Goal: Task Accomplishment & Management: Complete application form

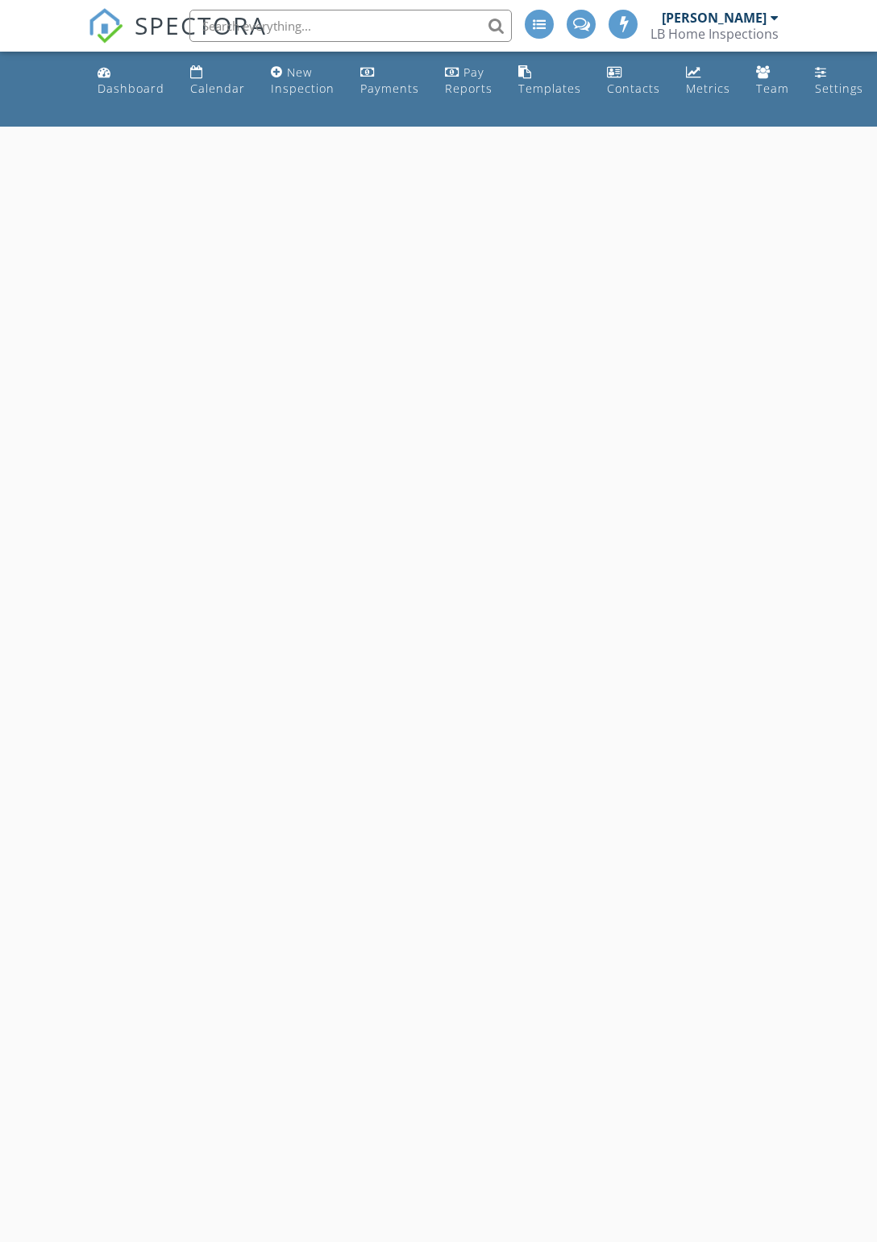
click at [352, 205] on div at bounding box center [438, 748] width 877 height 1242
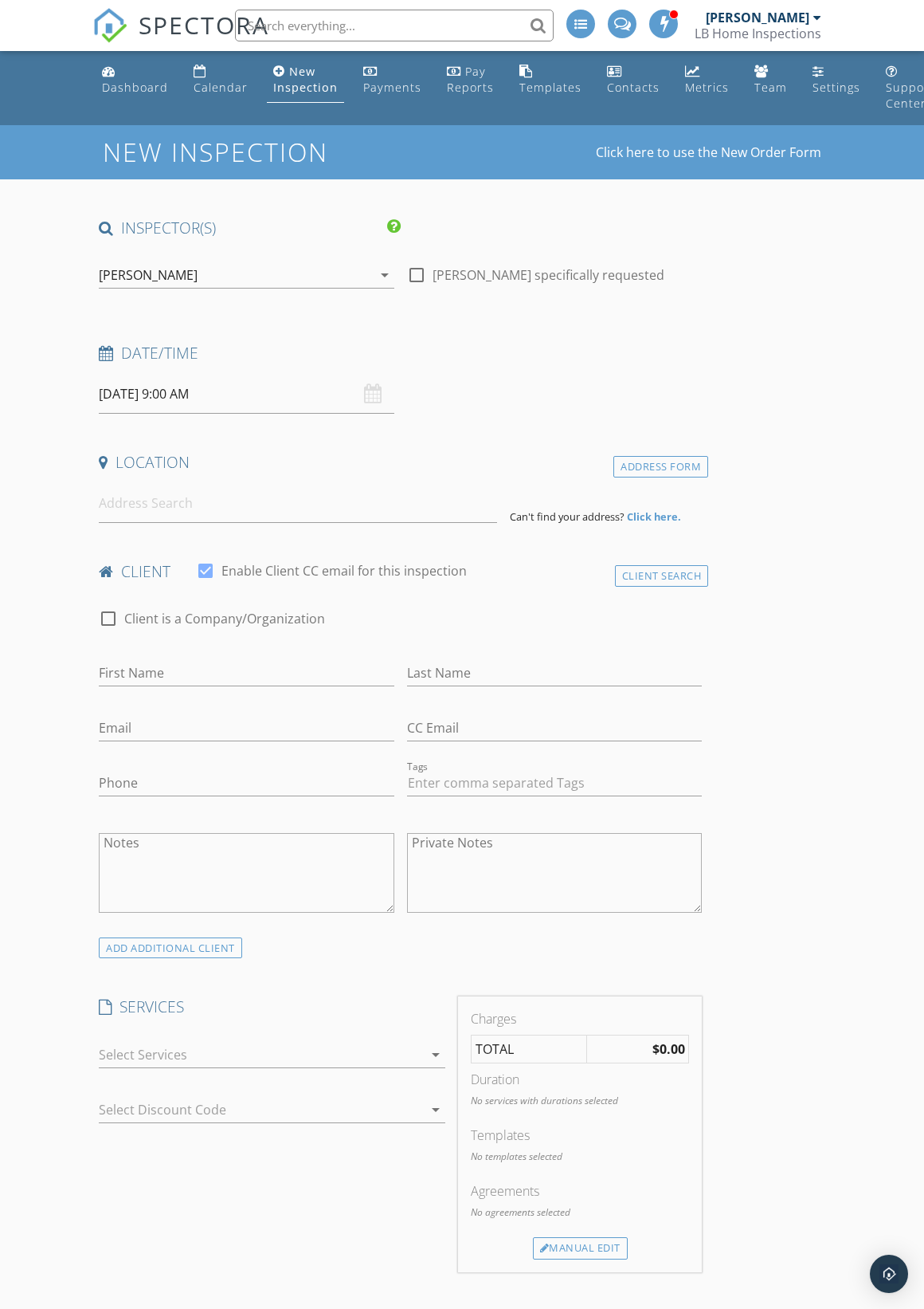
click at [364, 282] on div "[PERSON_NAME]" at bounding box center [235, 275] width 274 height 26
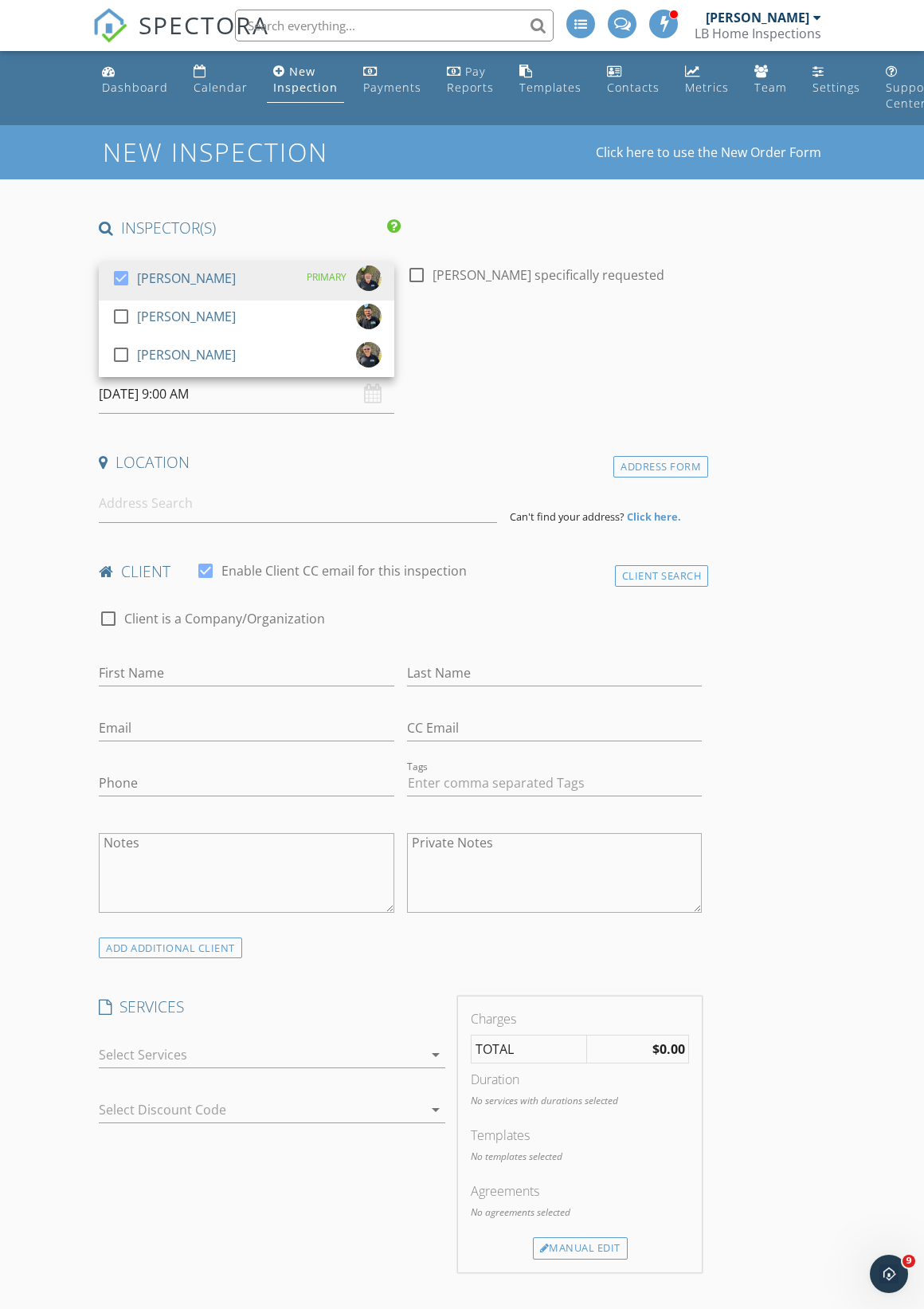
click at [145, 314] on div "[PERSON_NAME]" at bounding box center [187, 316] width 99 height 26
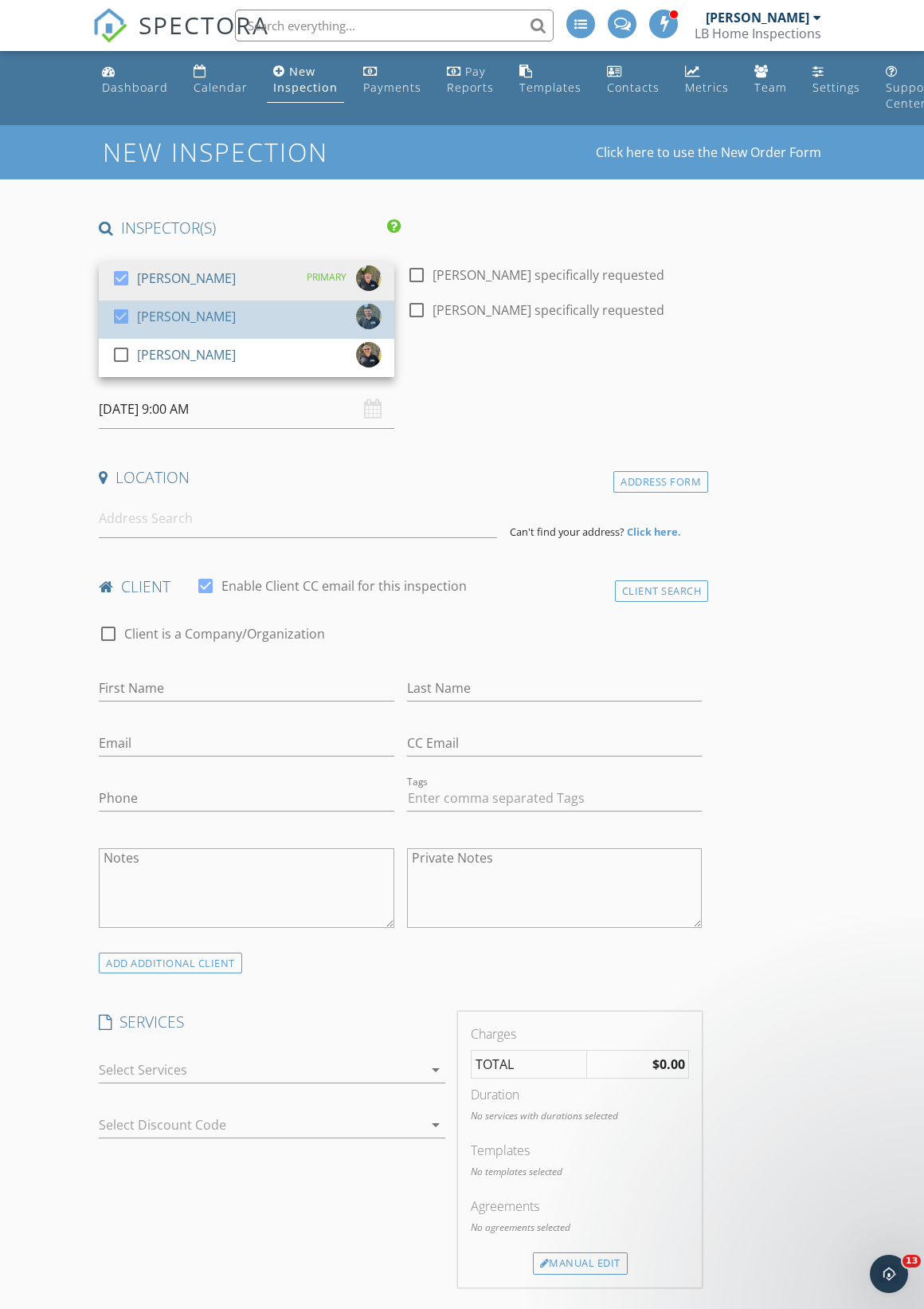
click at [114, 303] on div at bounding box center [121, 315] width 27 height 27
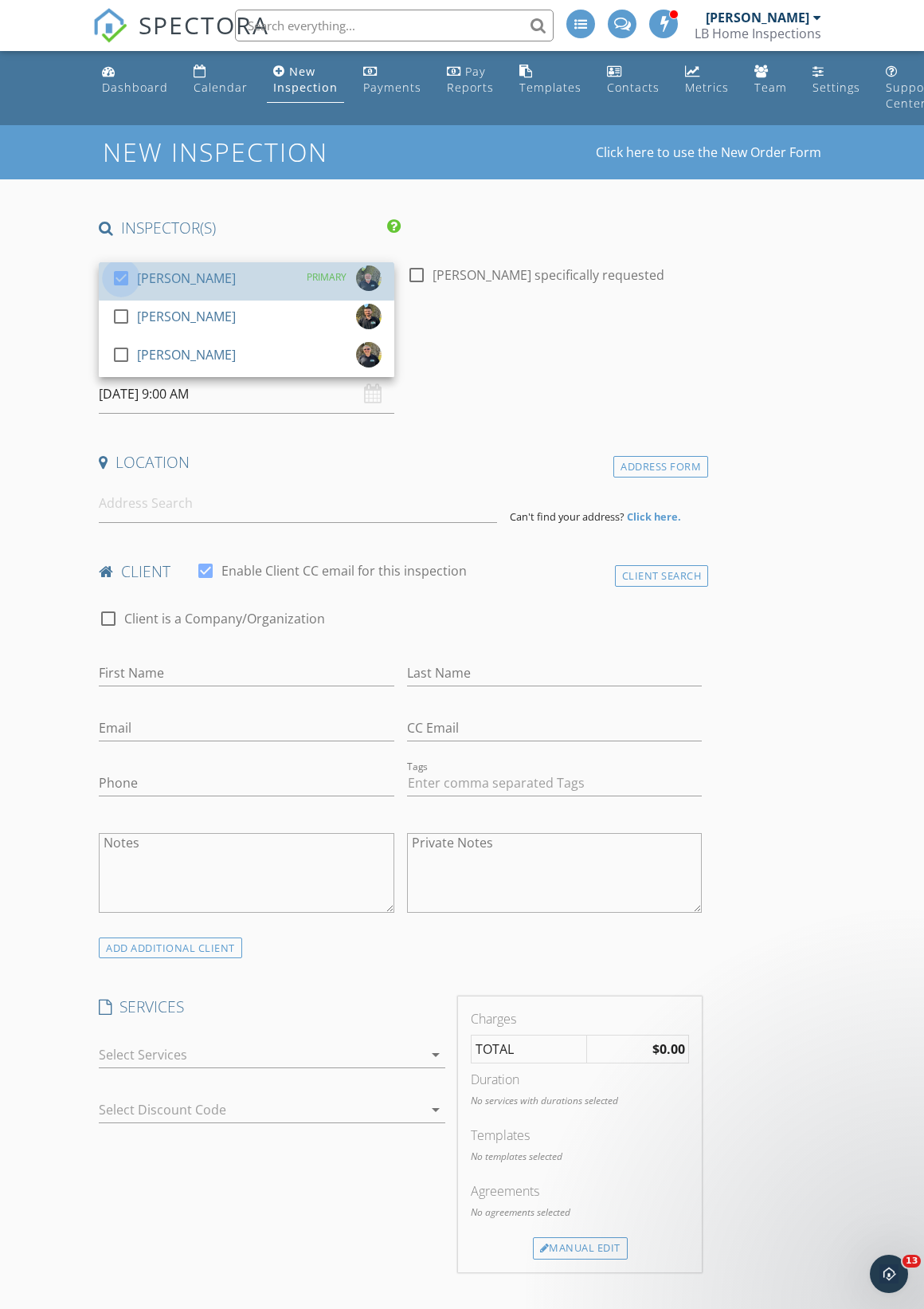
click at [116, 274] on div at bounding box center [121, 278] width 27 height 27
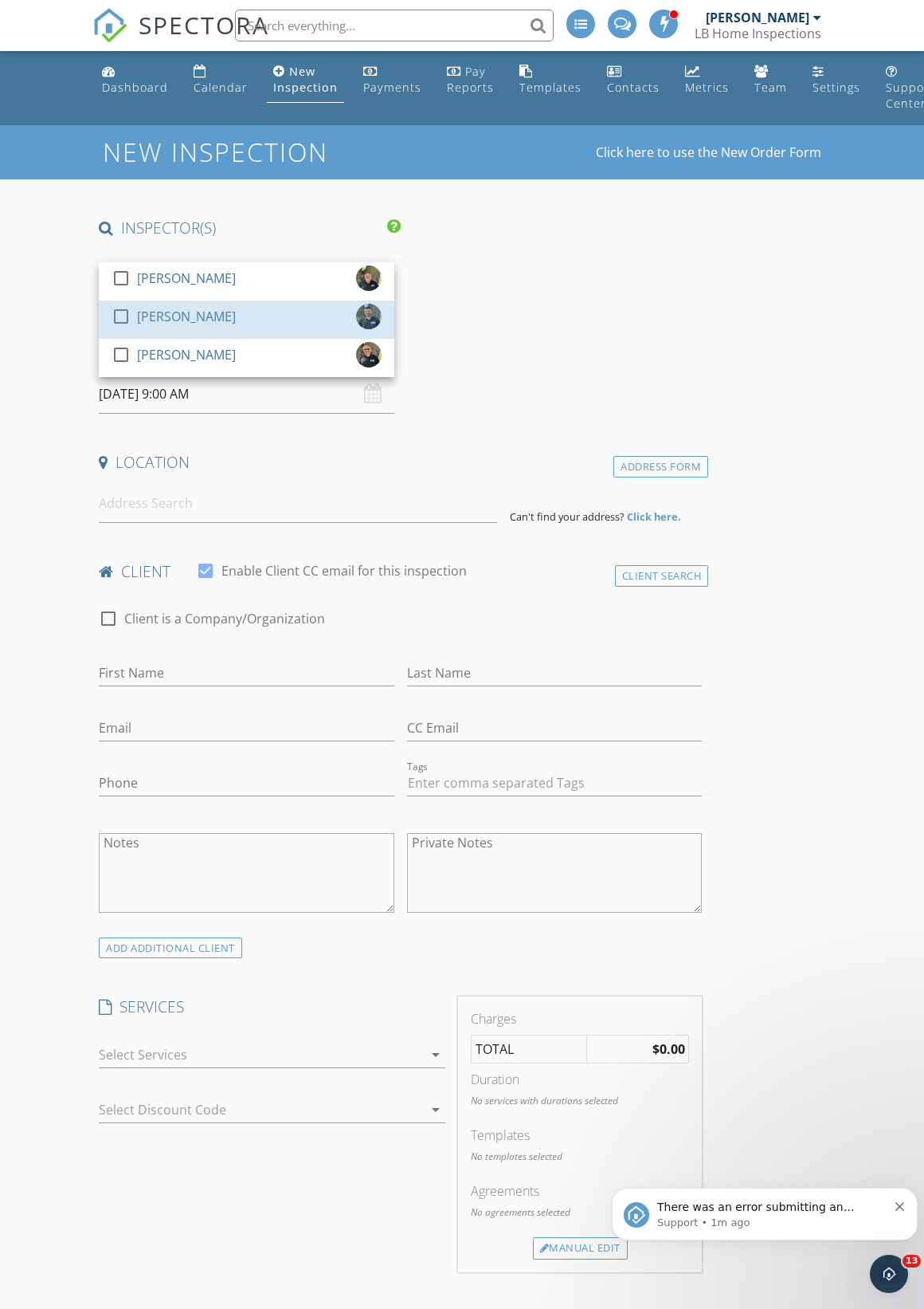
click at [113, 320] on div at bounding box center [121, 315] width 27 height 27
click at [122, 323] on div at bounding box center [121, 315] width 27 height 27
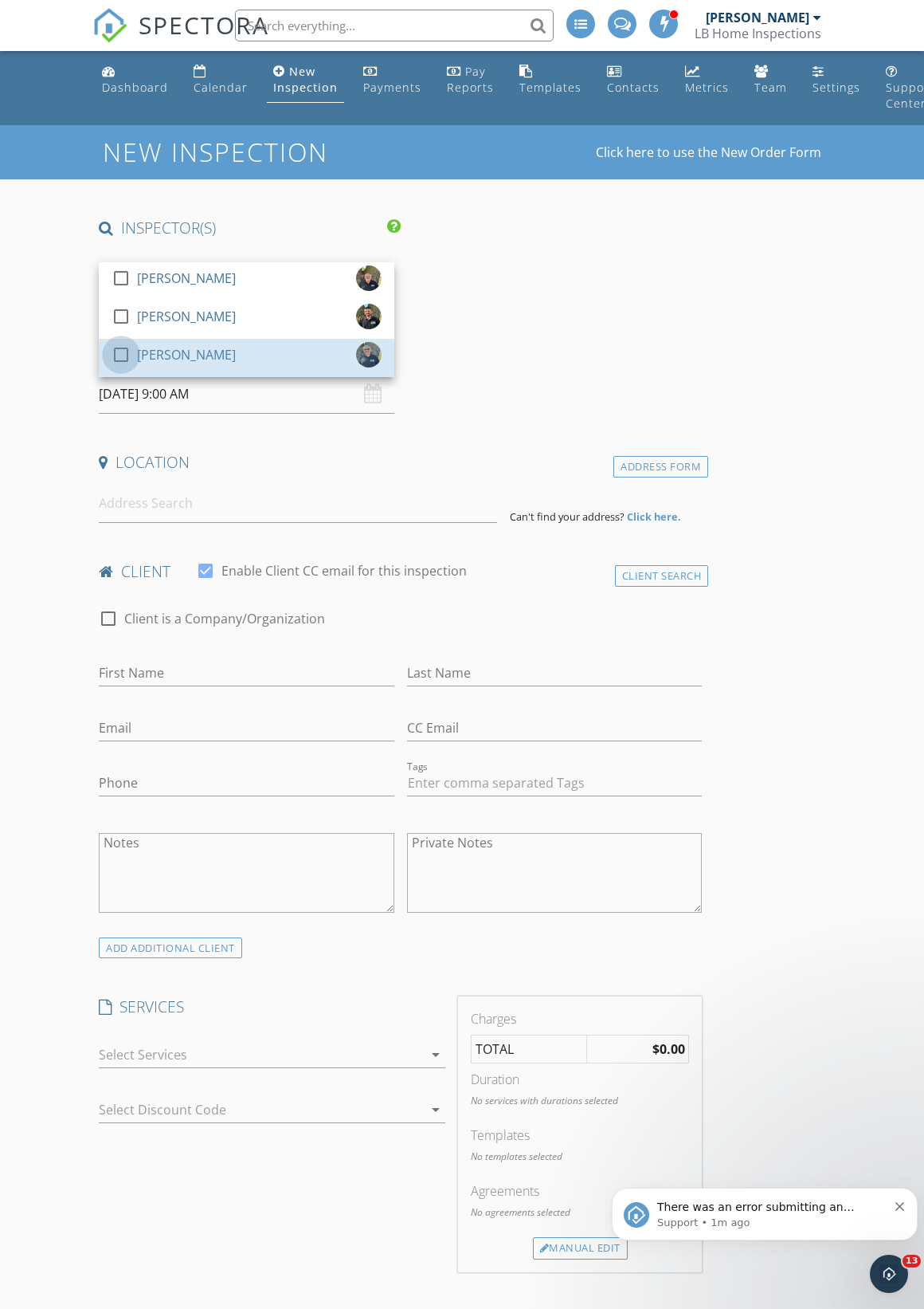
click at [127, 352] on div at bounding box center [121, 354] width 27 height 27
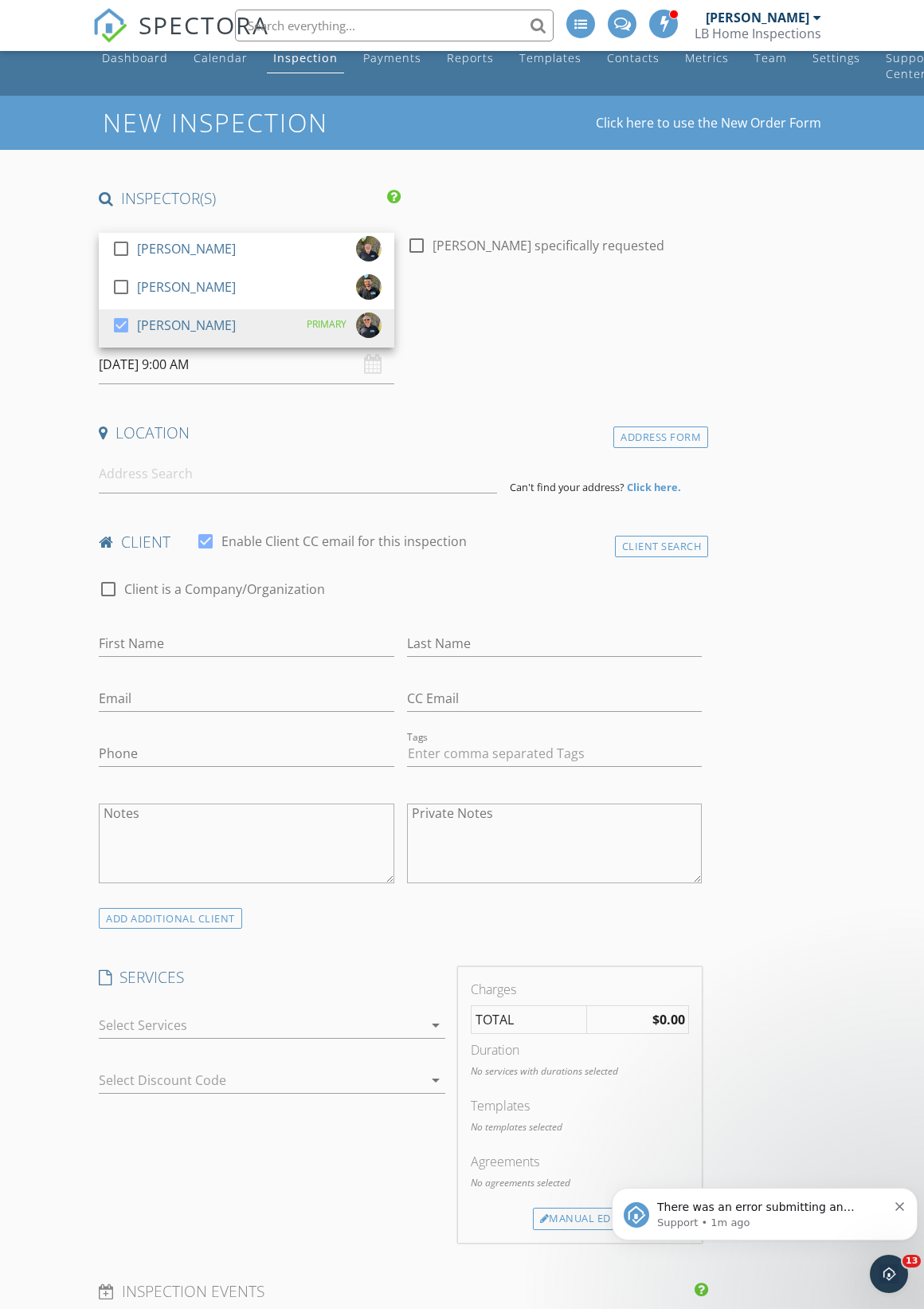
scroll to position [38, 0]
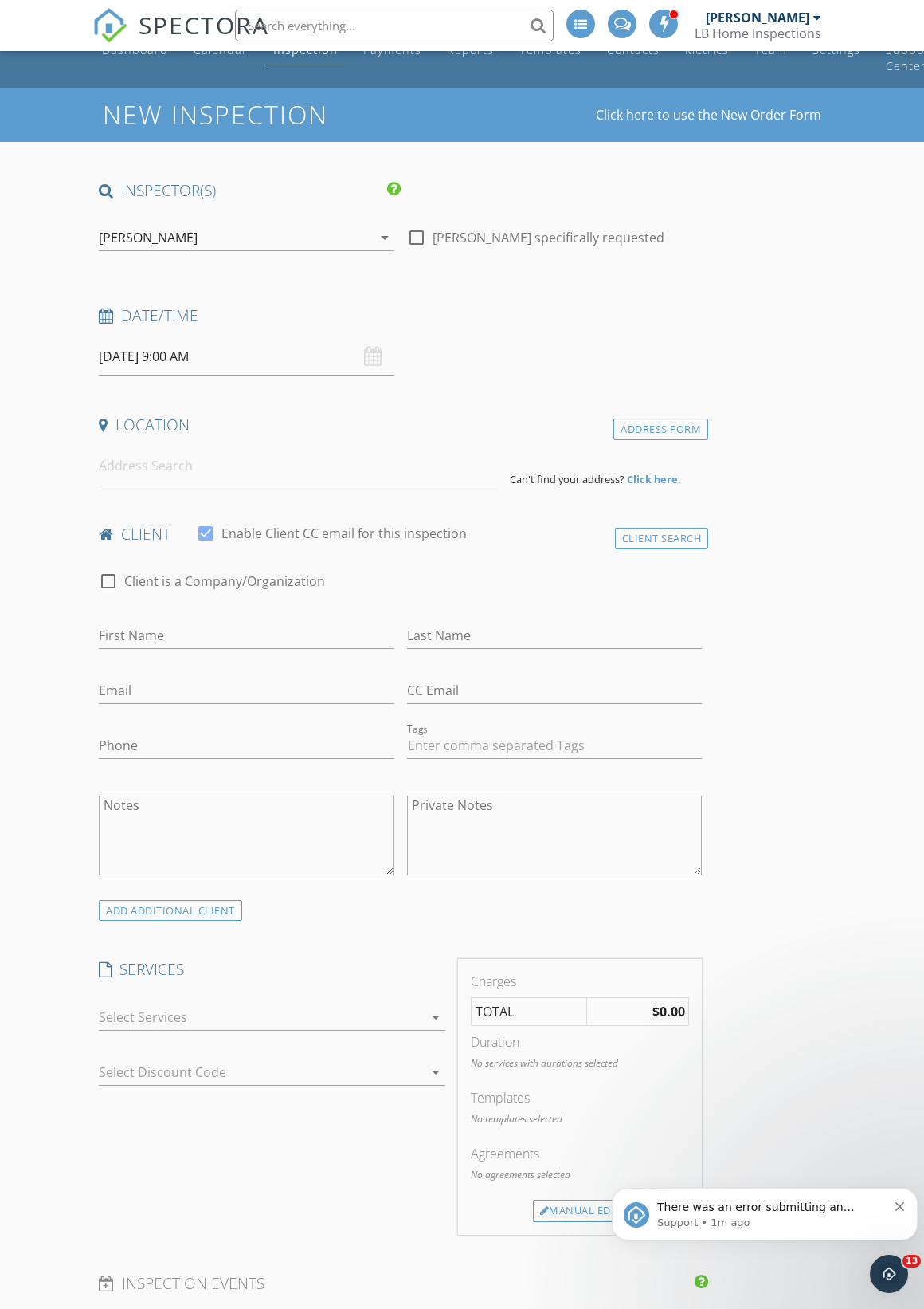
click at [116, 350] on input "[DATE] 9:00 AM" at bounding box center [246, 357] width 295 height 40
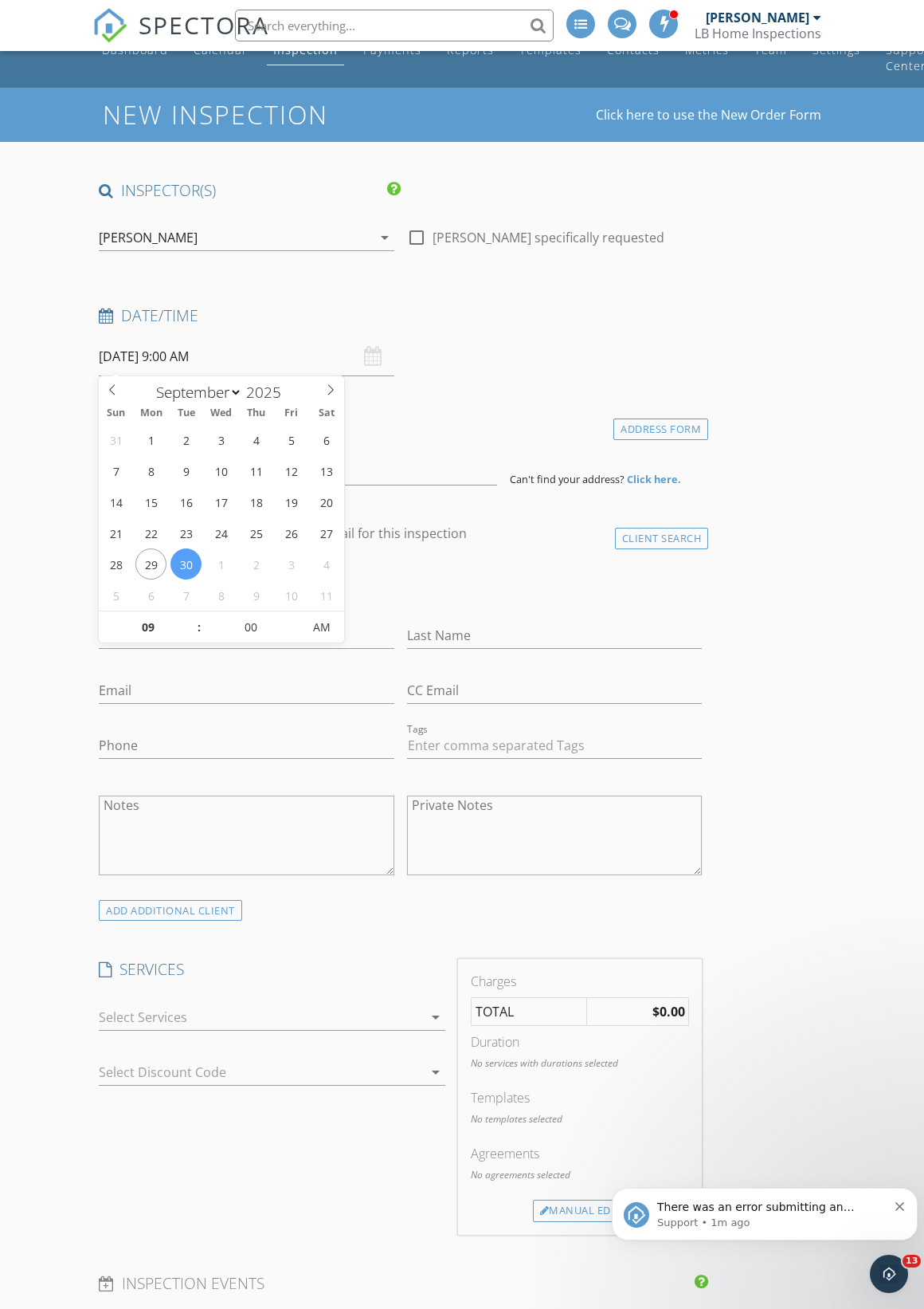
click at [331, 388] on icon at bounding box center [330, 390] width 11 height 11
select select "9"
type input "[DATE] 9:00 AM"
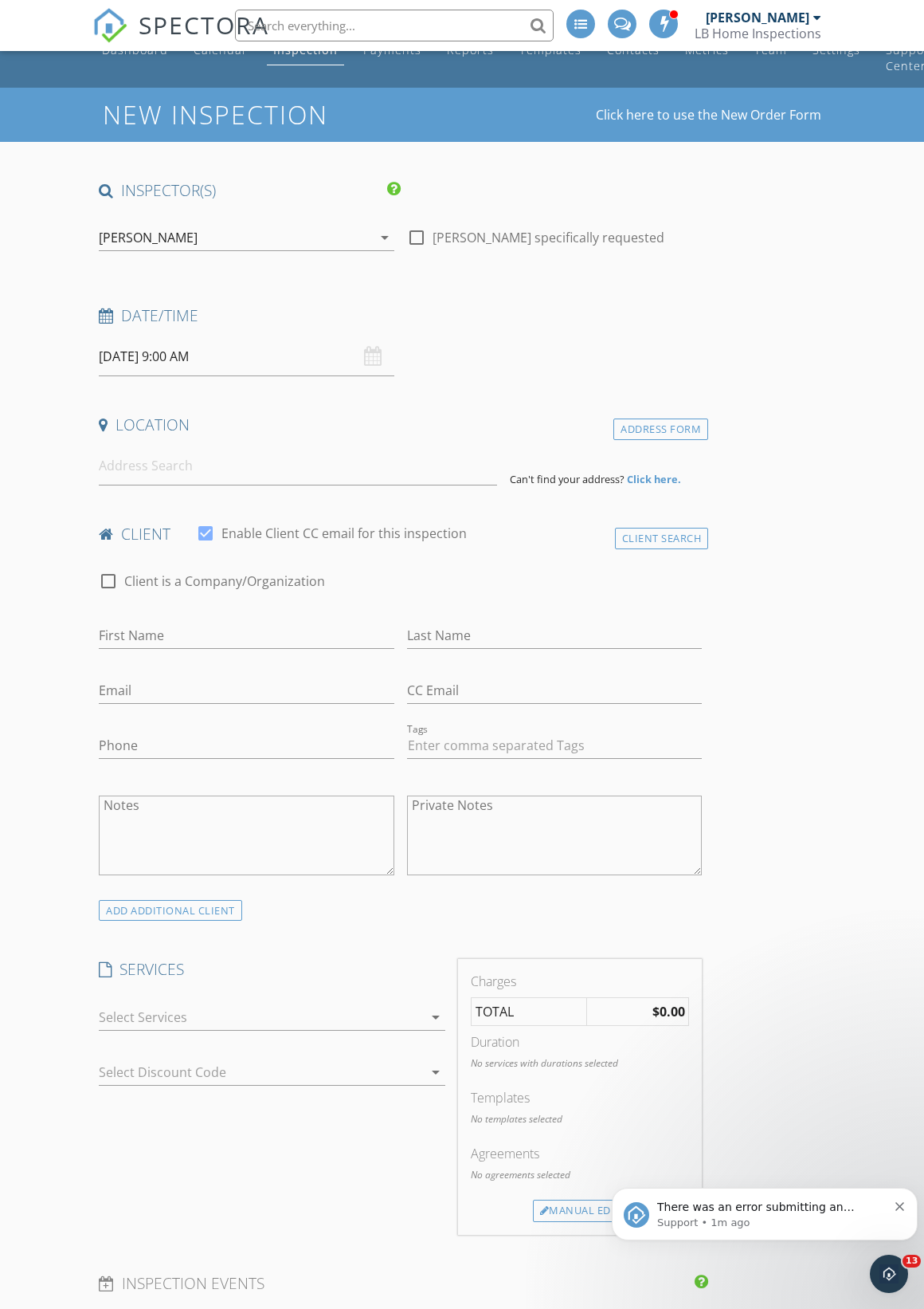
click at [360, 349] on input "[DATE] 9:00 AM" at bounding box center [246, 357] width 295 height 40
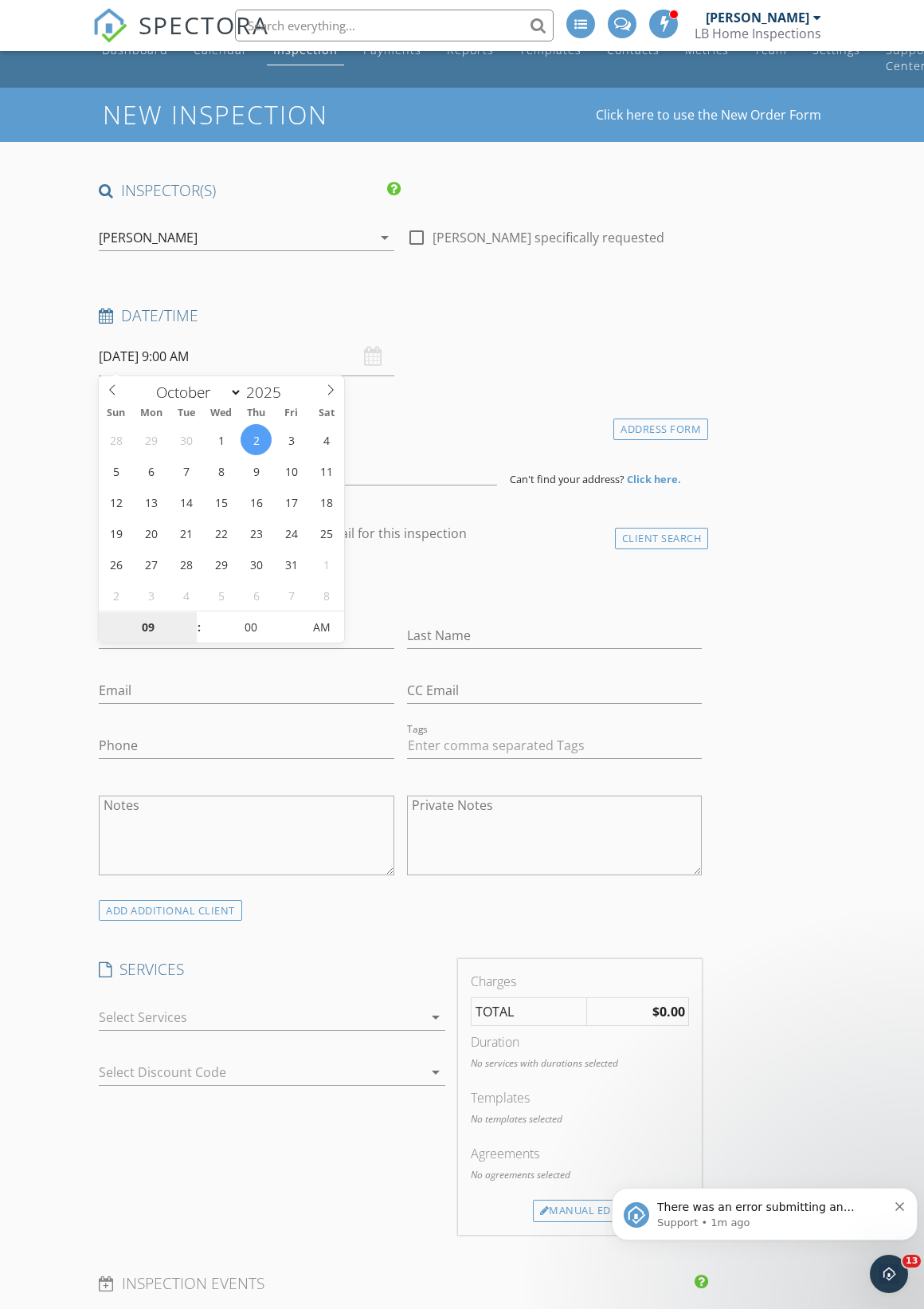
click at [148, 628] on input "09" at bounding box center [147, 628] width 98 height 32
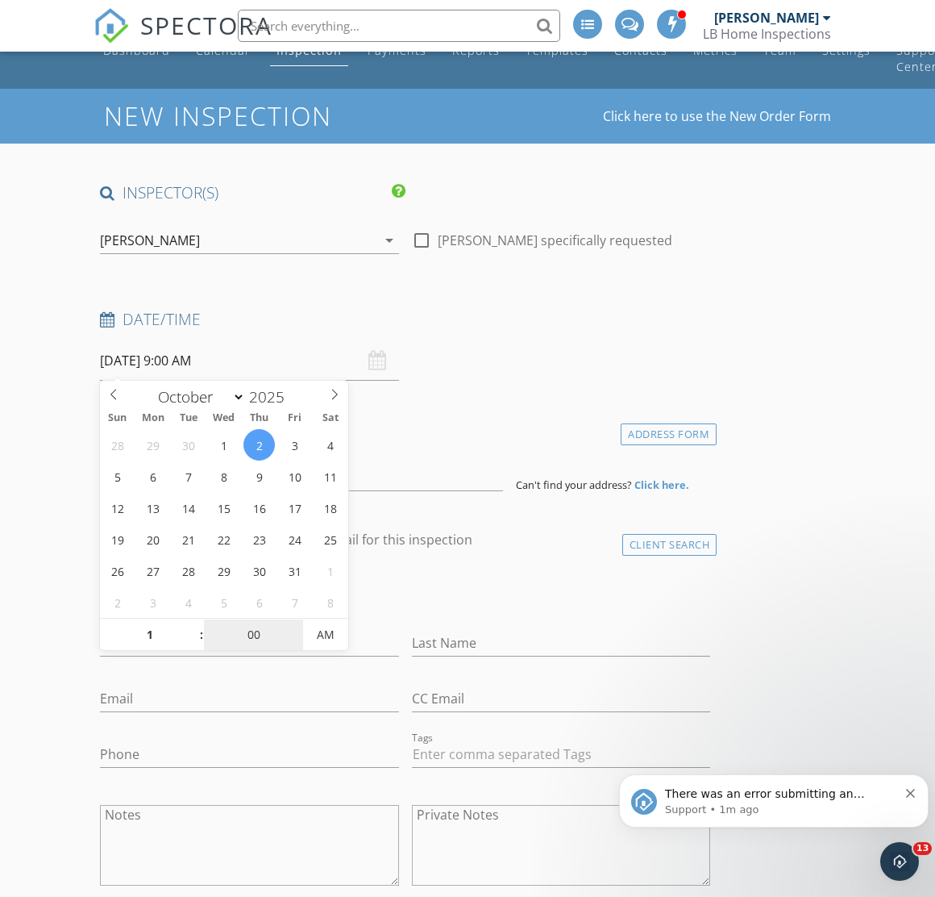
click at [275, 647] on input "00" at bounding box center [253, 635] width 99 height 32
type input "01"
type input "10/02/2025 1:00 AM"
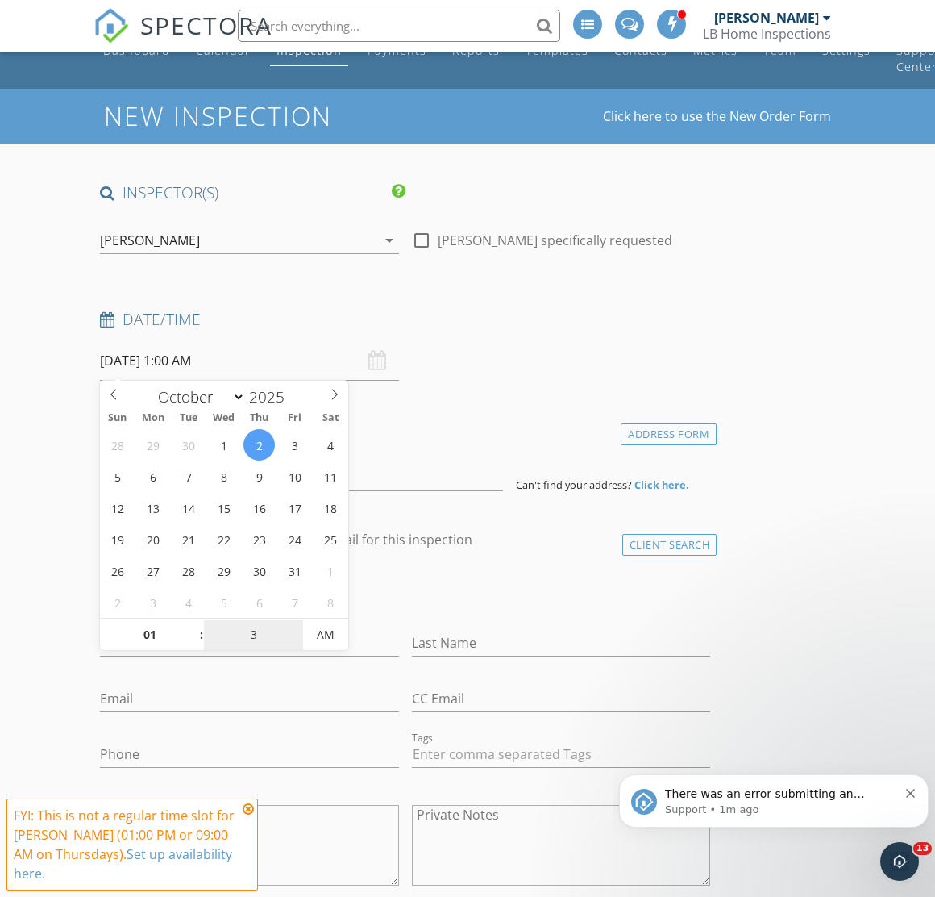
type input "30"
type input "10/02/2025 1:30 PM"
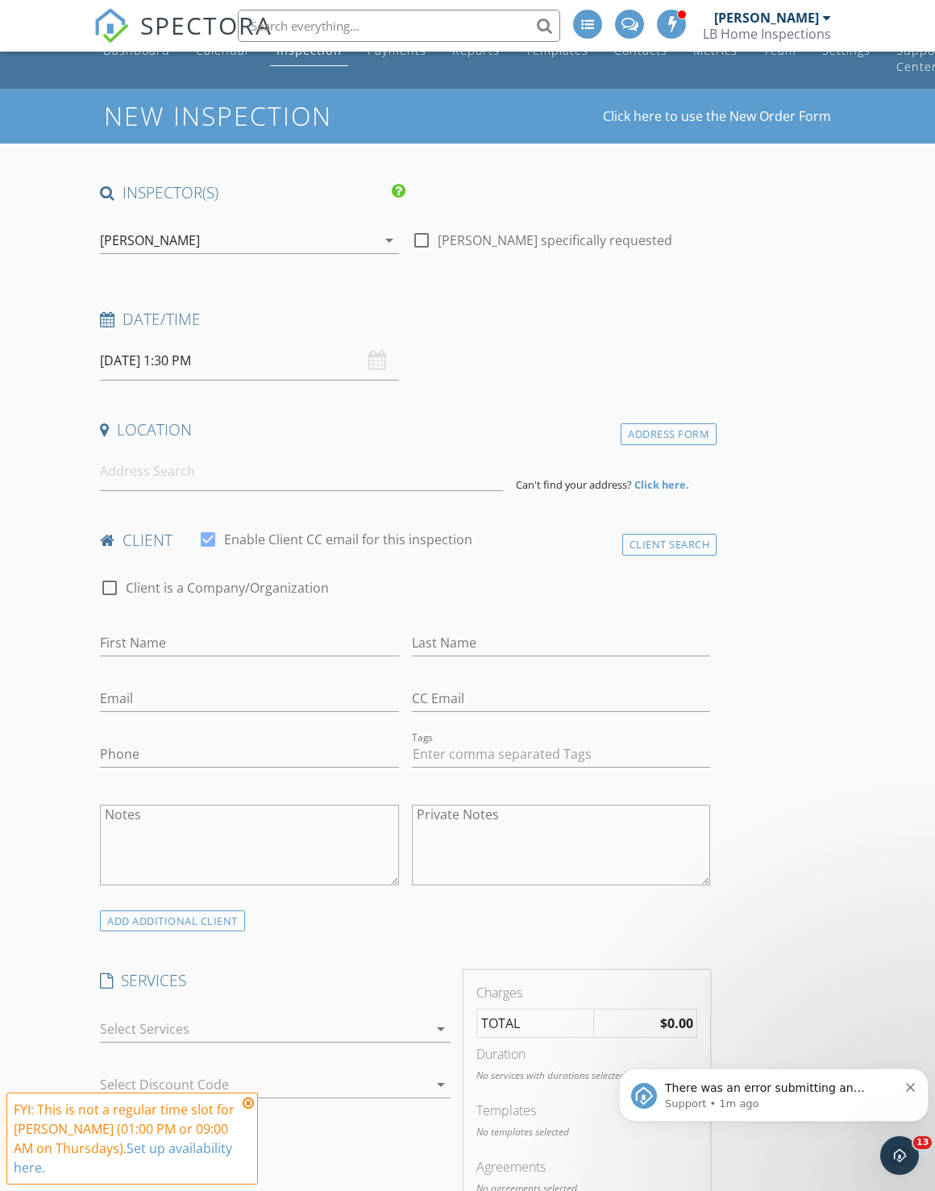
click at [492, 539] on h4 "client" at bounding box center [405, 540] width 610 height 21
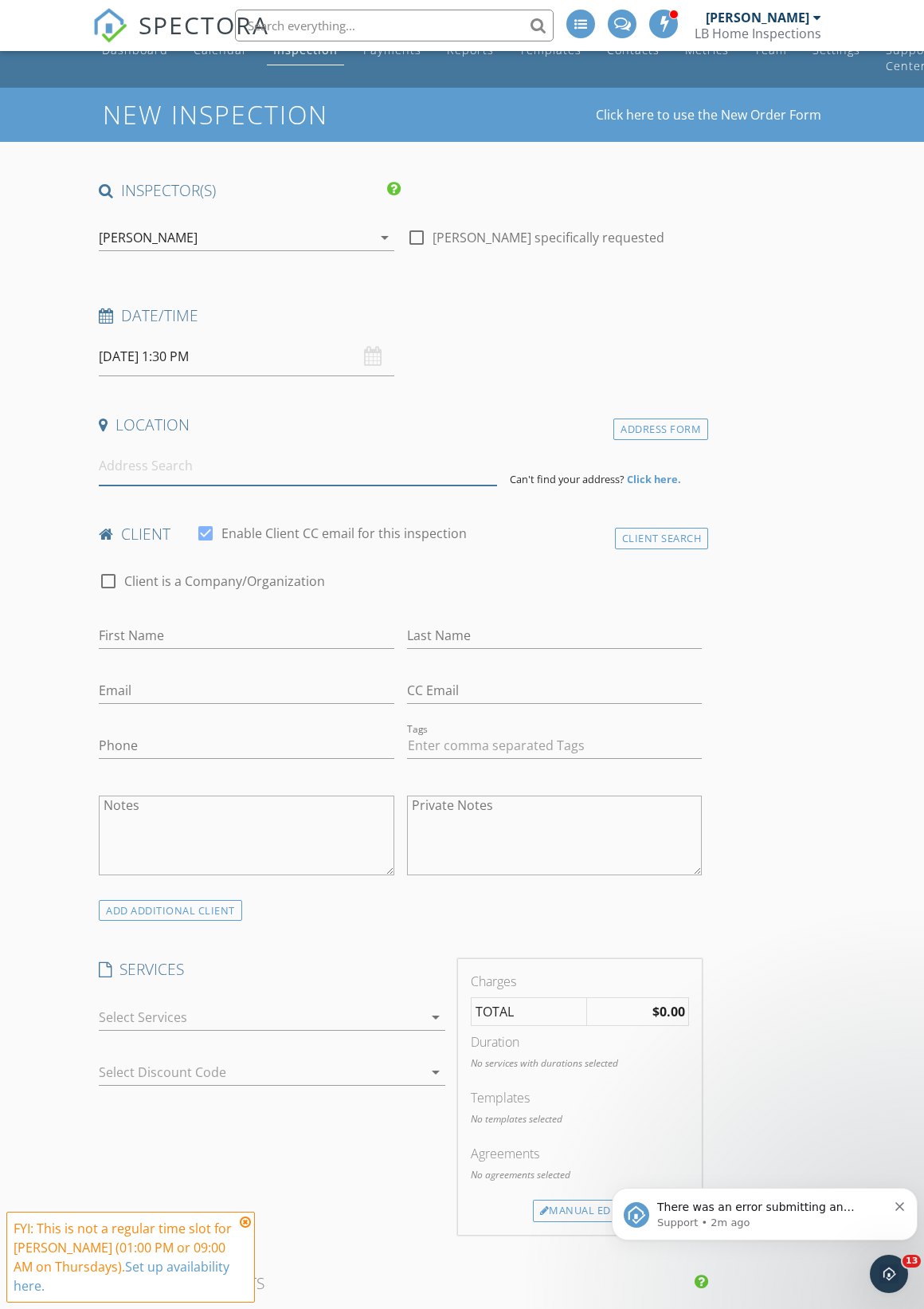
click at [130, 466] on input at bounding box center [297, 467] width 398 height 40
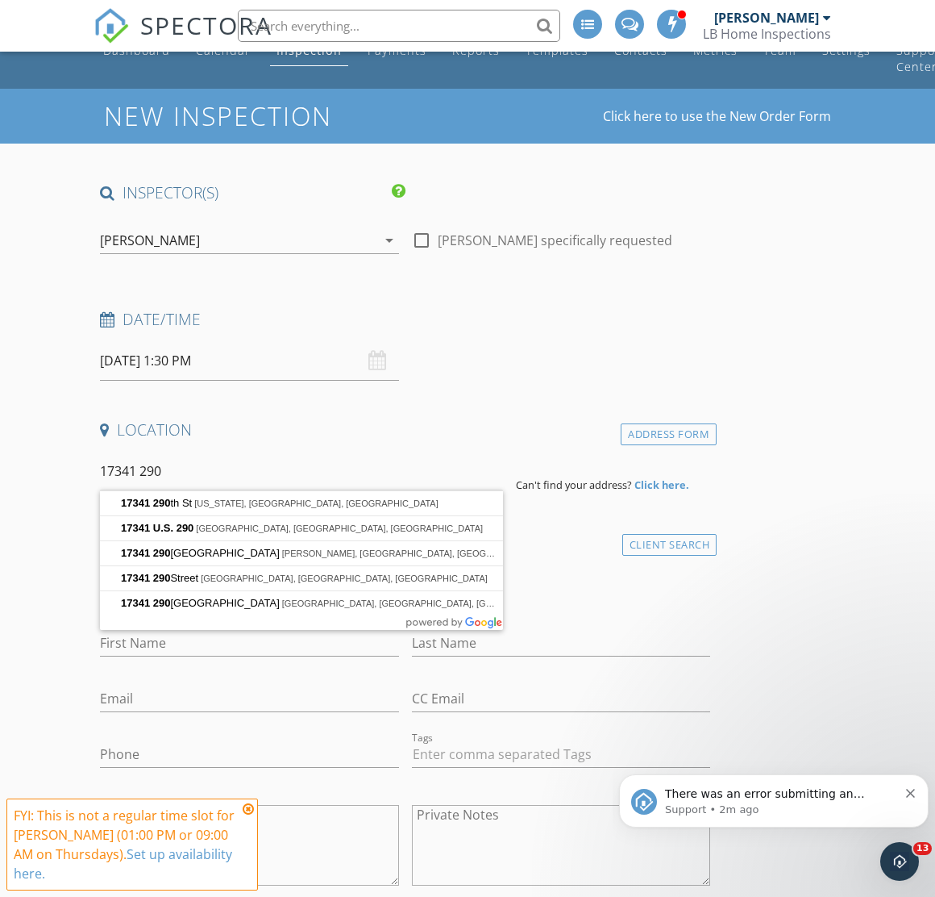
type input "17341 290th St, Washington, OK, USA"
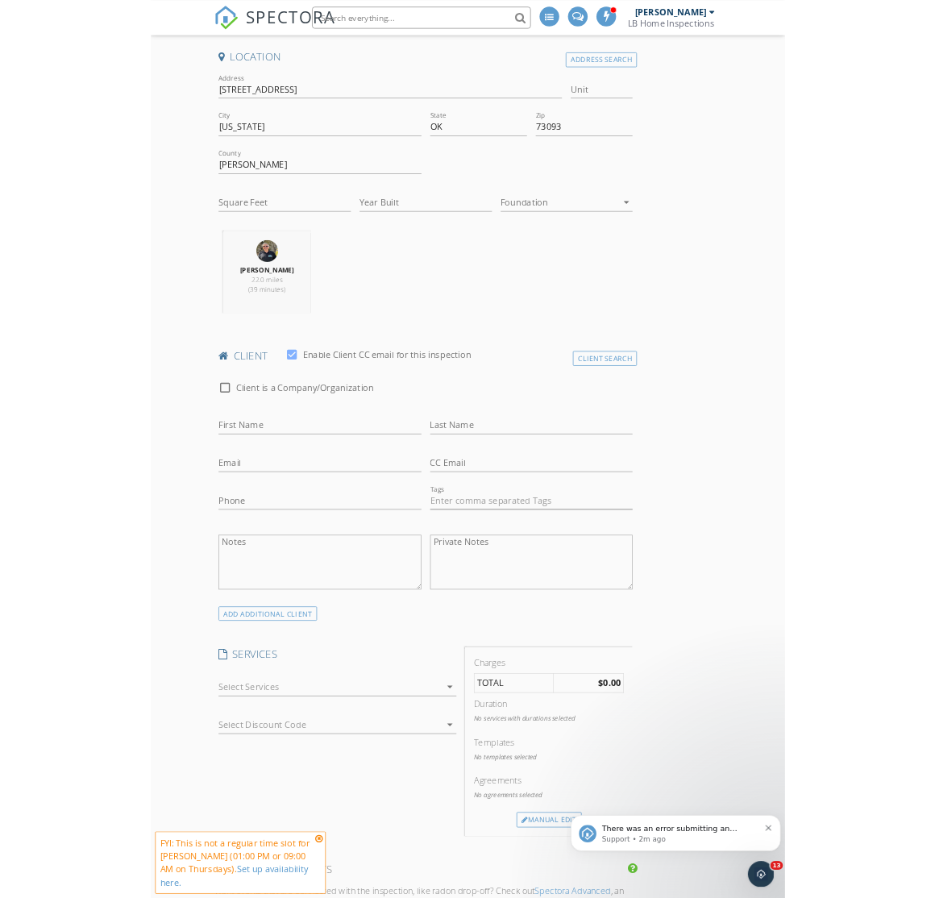
scroll to position [379, 0]
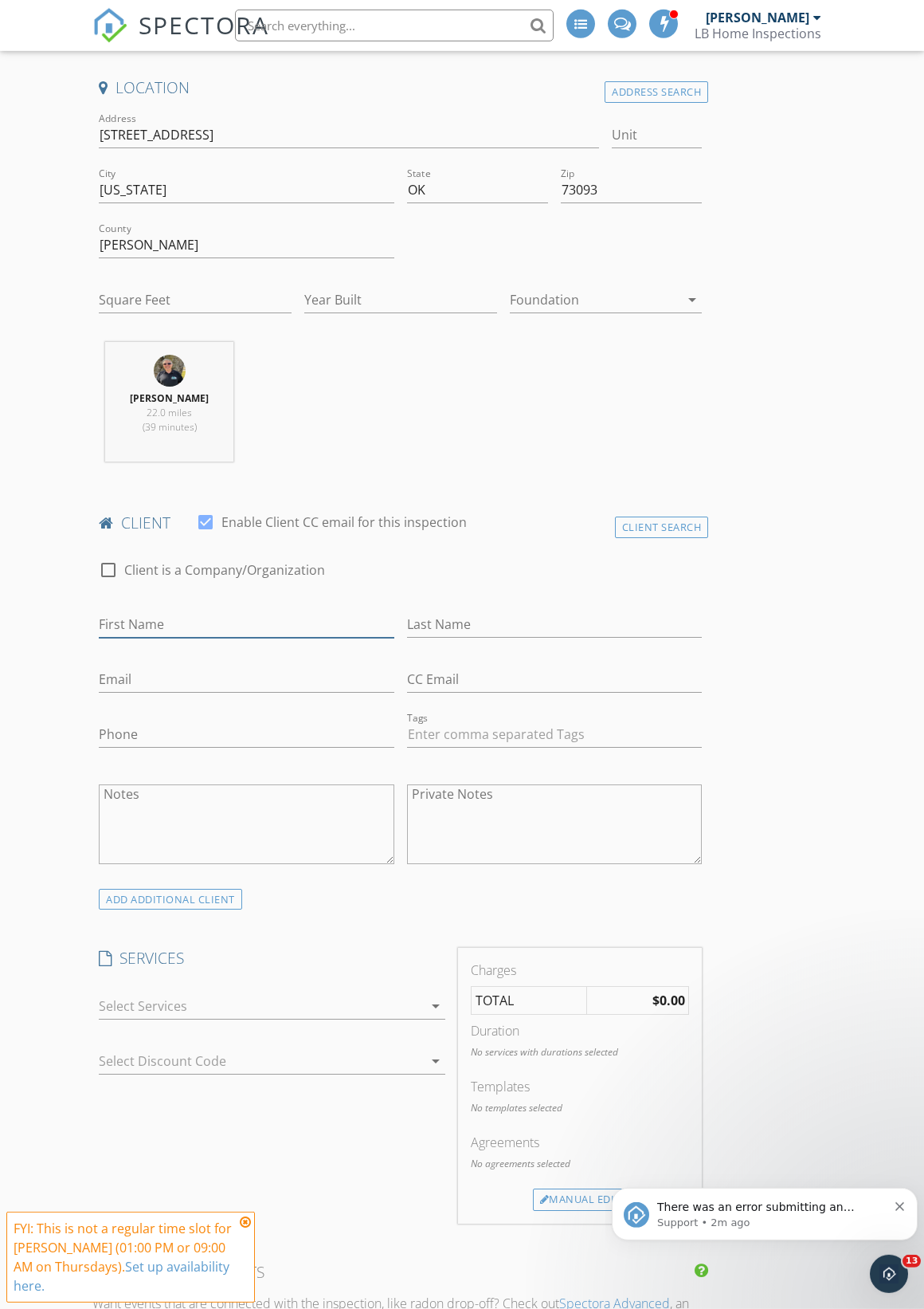
click at [130, 614] on input "First Name" at bounding box center [246, 624] width 295 height 27
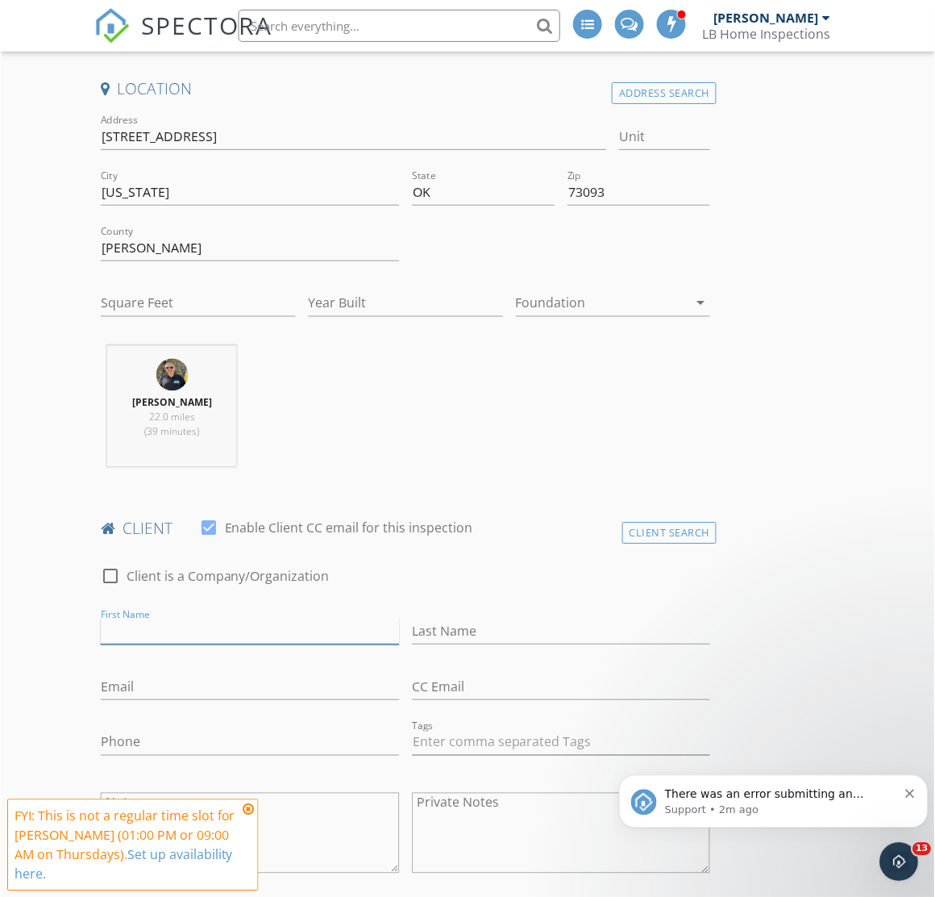
scroll to position [380, 0]
type input "Bryce"
click at [464, 635] on input "Last Name" at bounding box center [561, 631] width 299 height 27
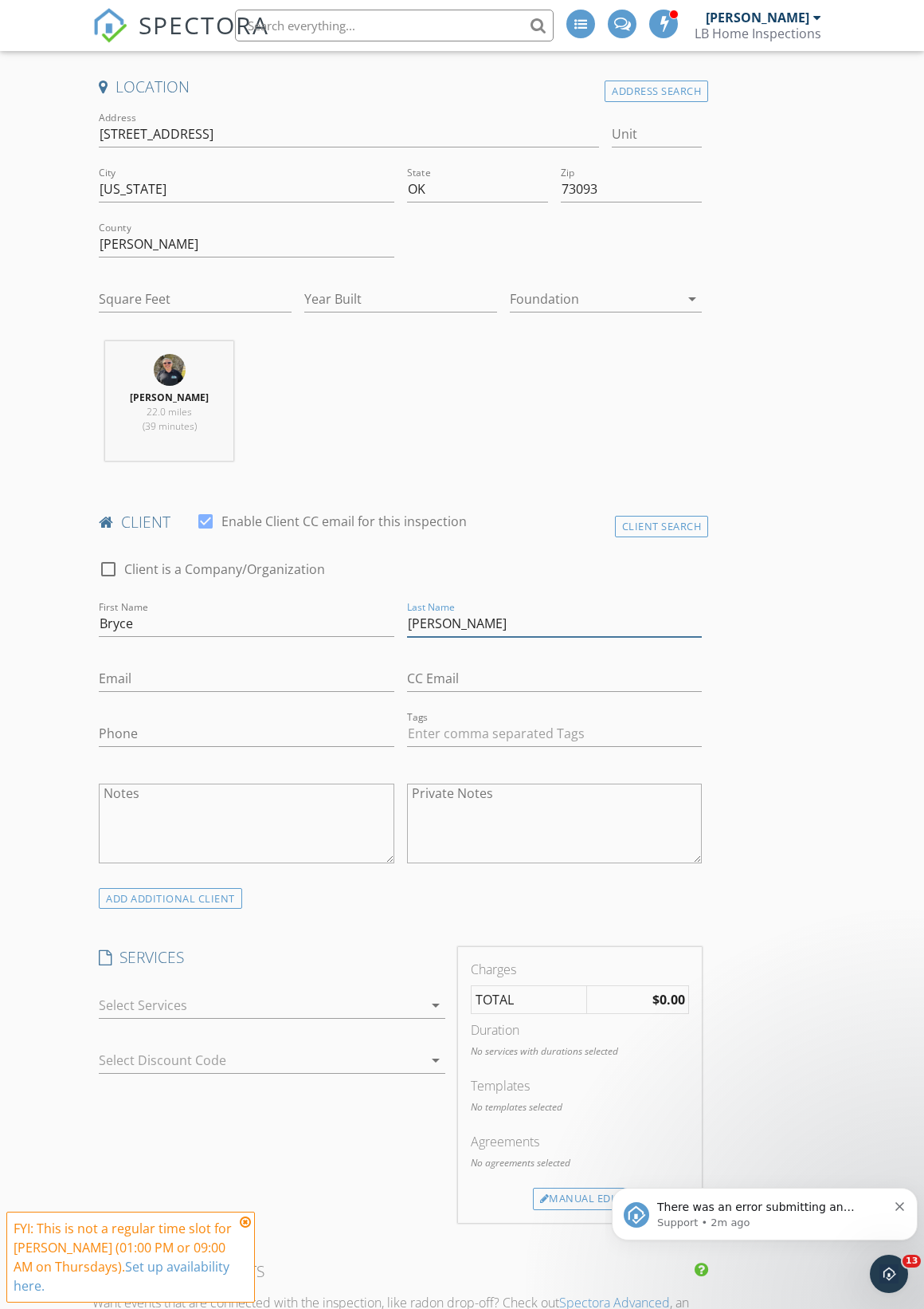
type input "Strang"
click at [124, 678] on input "Email" at bounding box center [246, 678] width 295 height 27
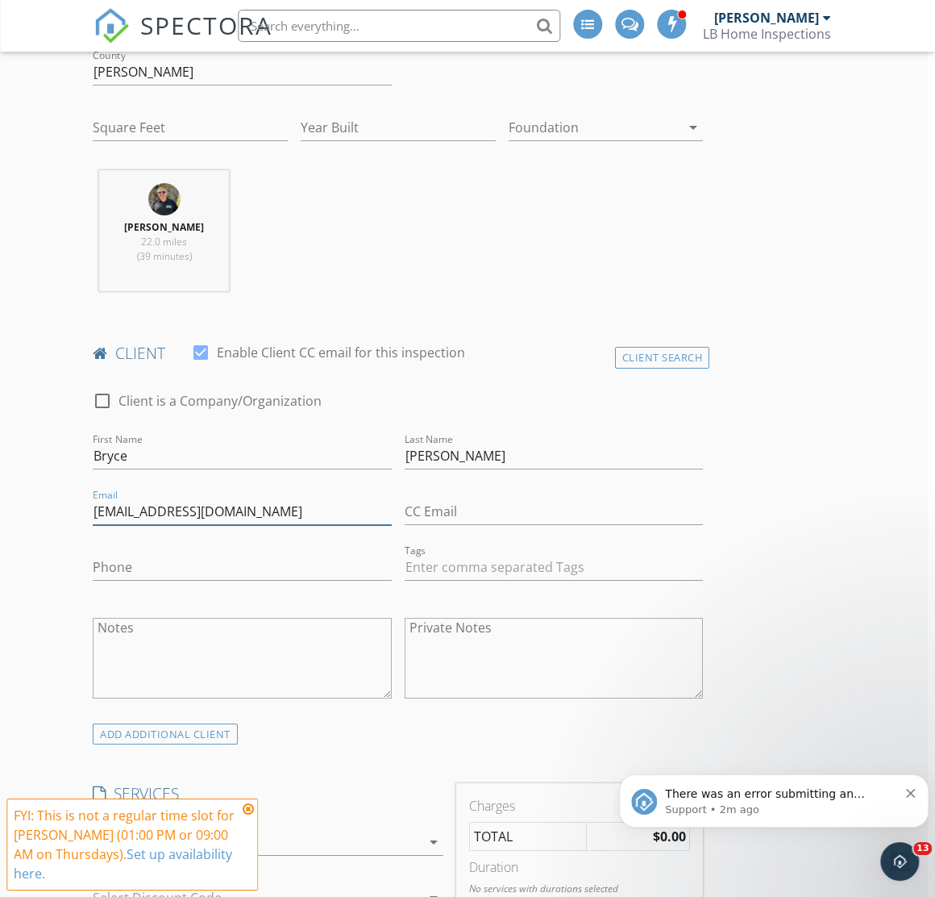
type input "Bryce.strang11@gmail.com"
click at [118, 557] on input "Phone" at bounding box center [242, 567] width 299 height 27
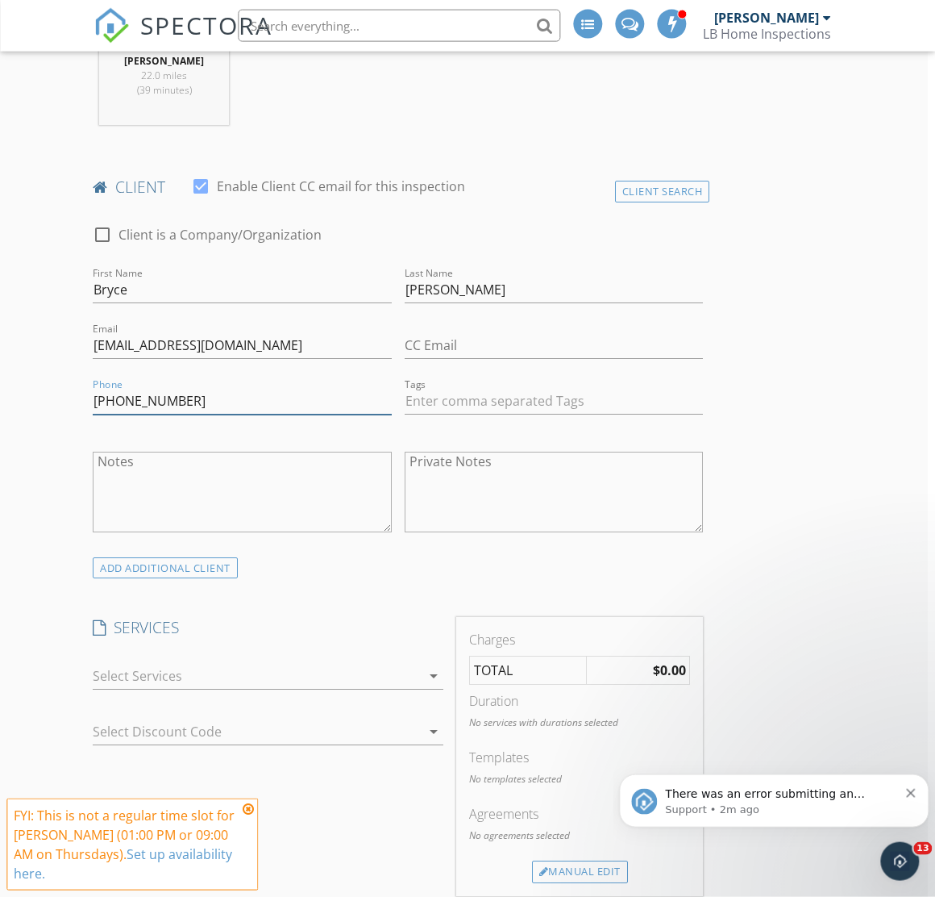
type input "405-702-3660"
click at [148, 663] on div at bounding box center [257, 676] width 328 height 26
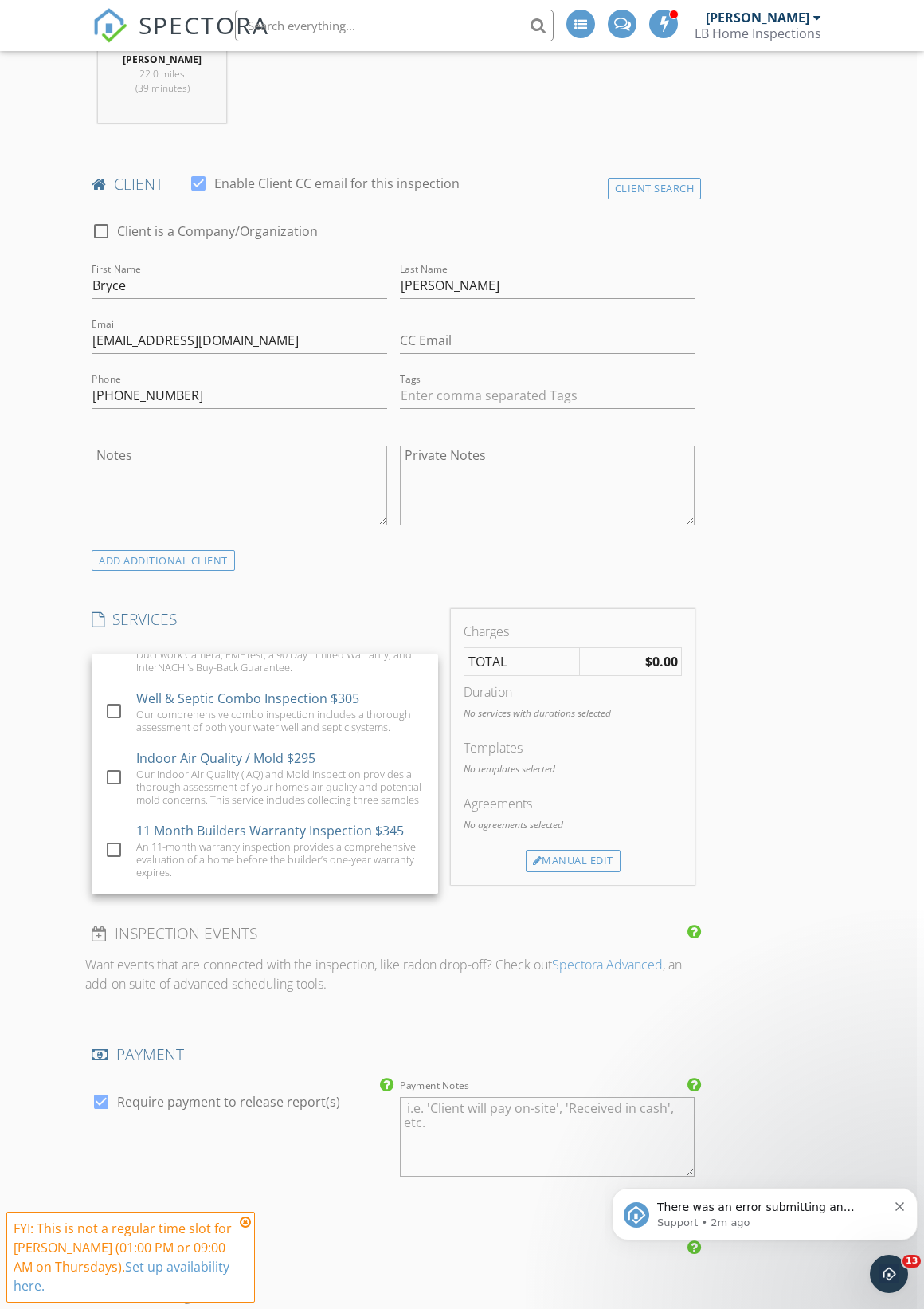
scroll to position [213, 0]
click at [172, 710] on div "Our comprehensive combo inspection includes a thorough assessment of both your …" at bounding box center [281, 723] width 290 height 26
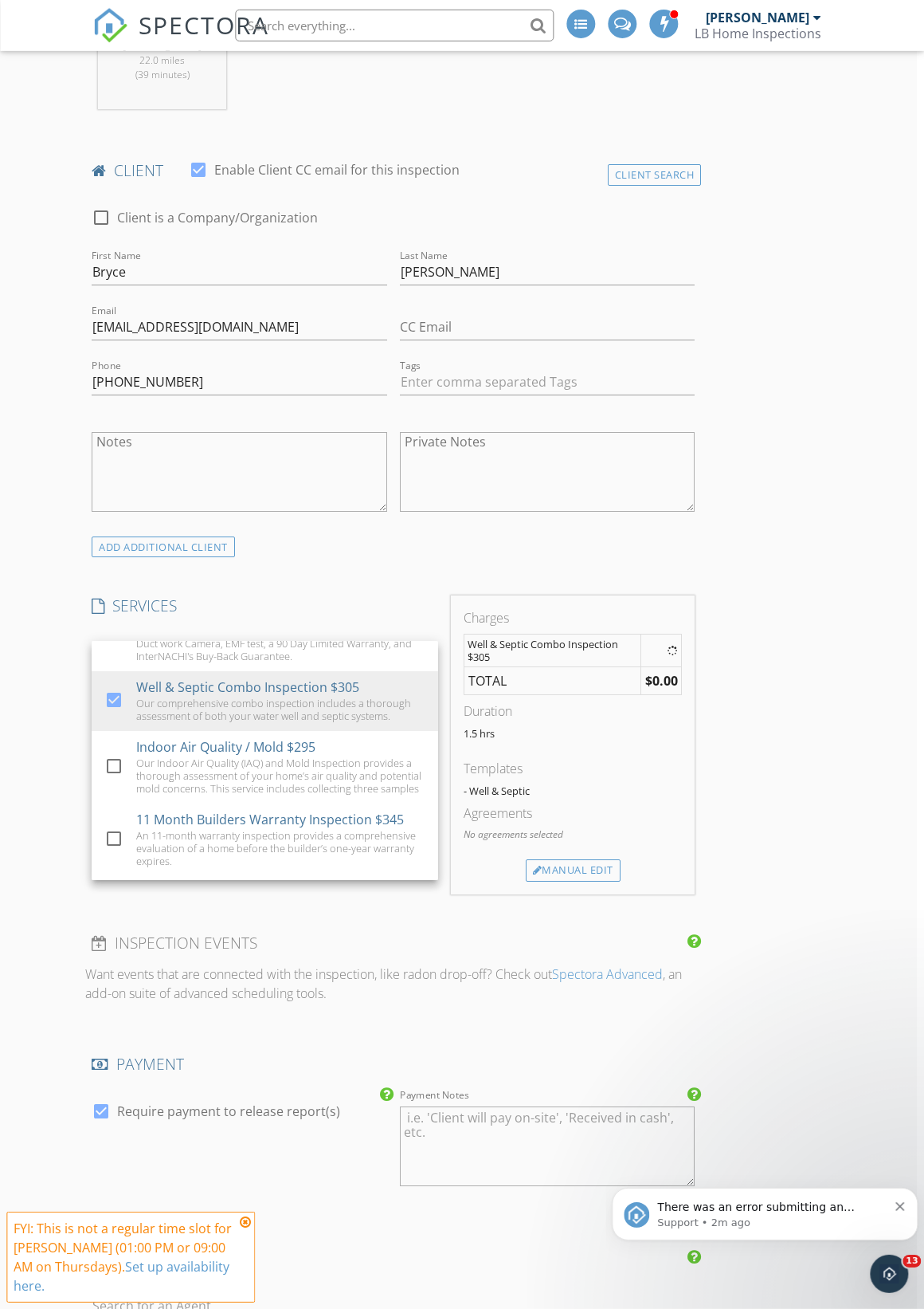
click at [19, 720] on div "New Inspection Click here to use the New Order Form INSPECTOR(S) check_box_outl…" at bounding box center [455, 986] width 924 height 3176
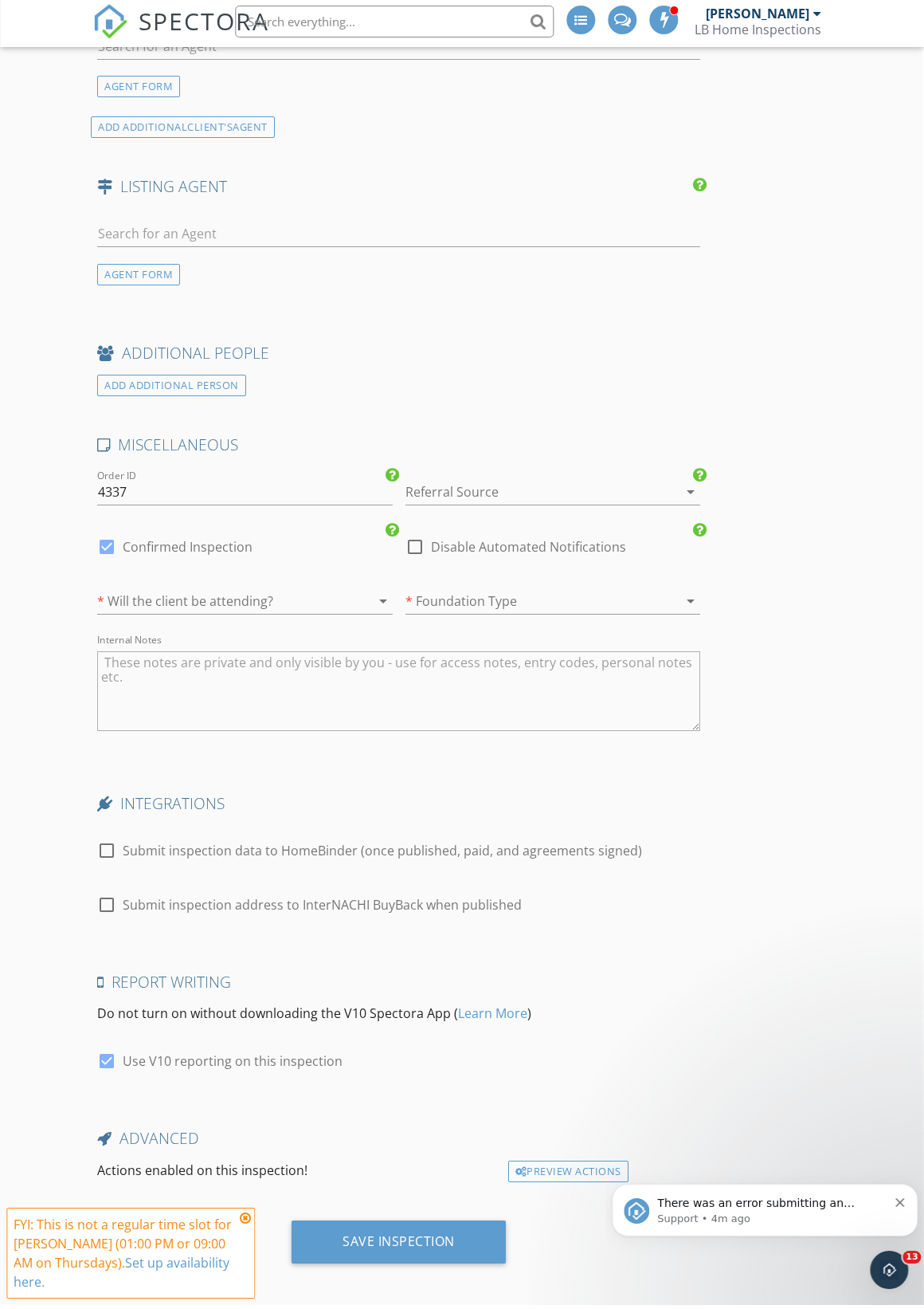
scroll to position [1995, 1]
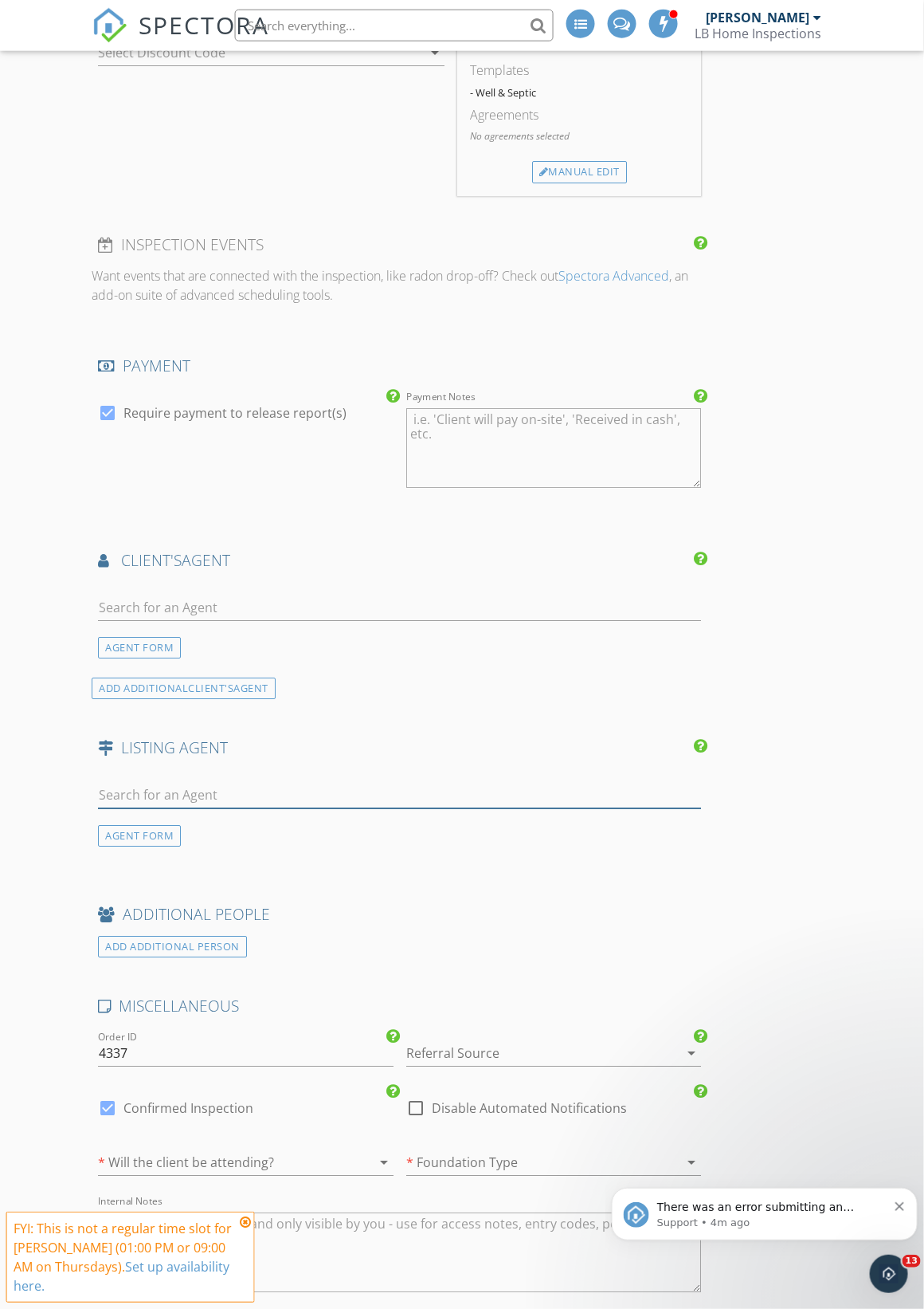
click at [159, 782] on input "text" at bounding box center [399, 795] width 603 height 27
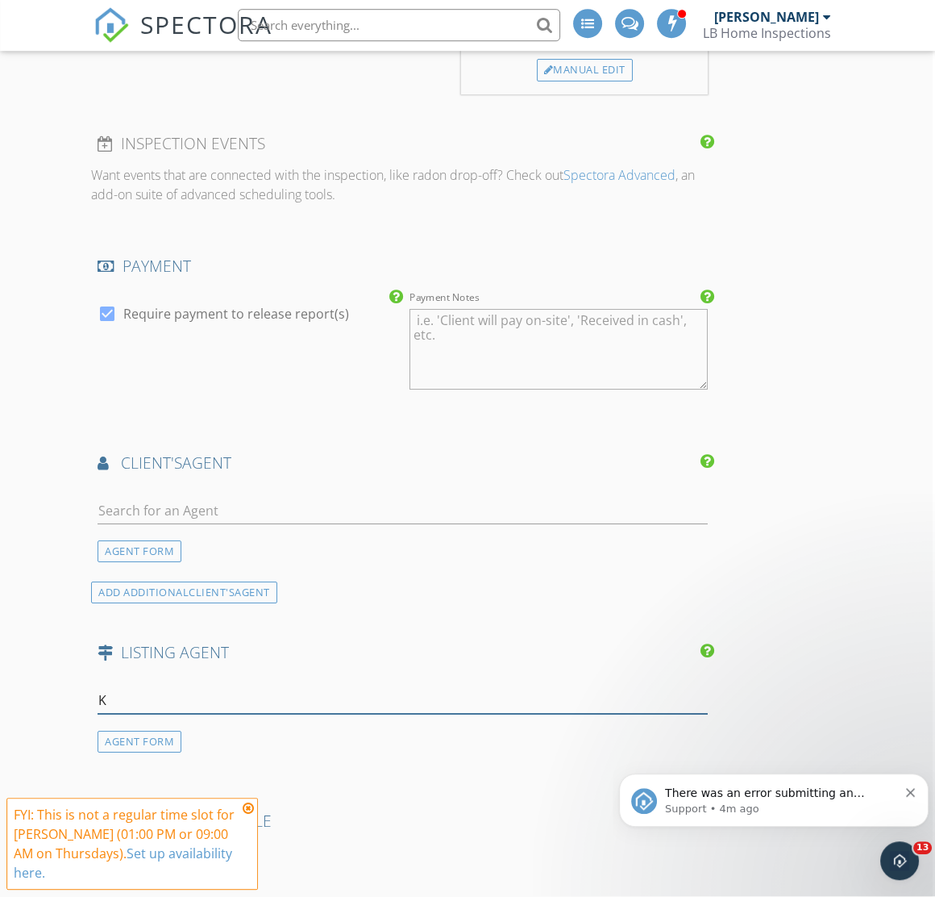
scroll to position [1559, 2]
type input "K"
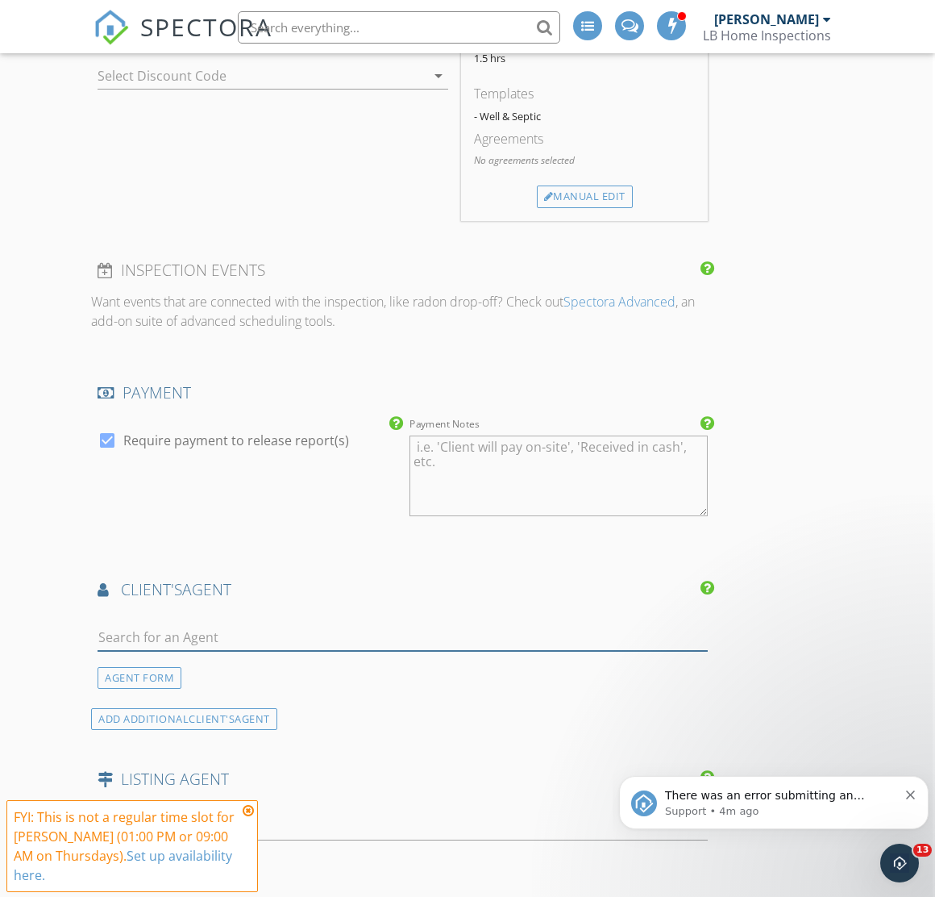
click at [265, 630] on input "text" at bounding box center [403, 635] width 610 height 27
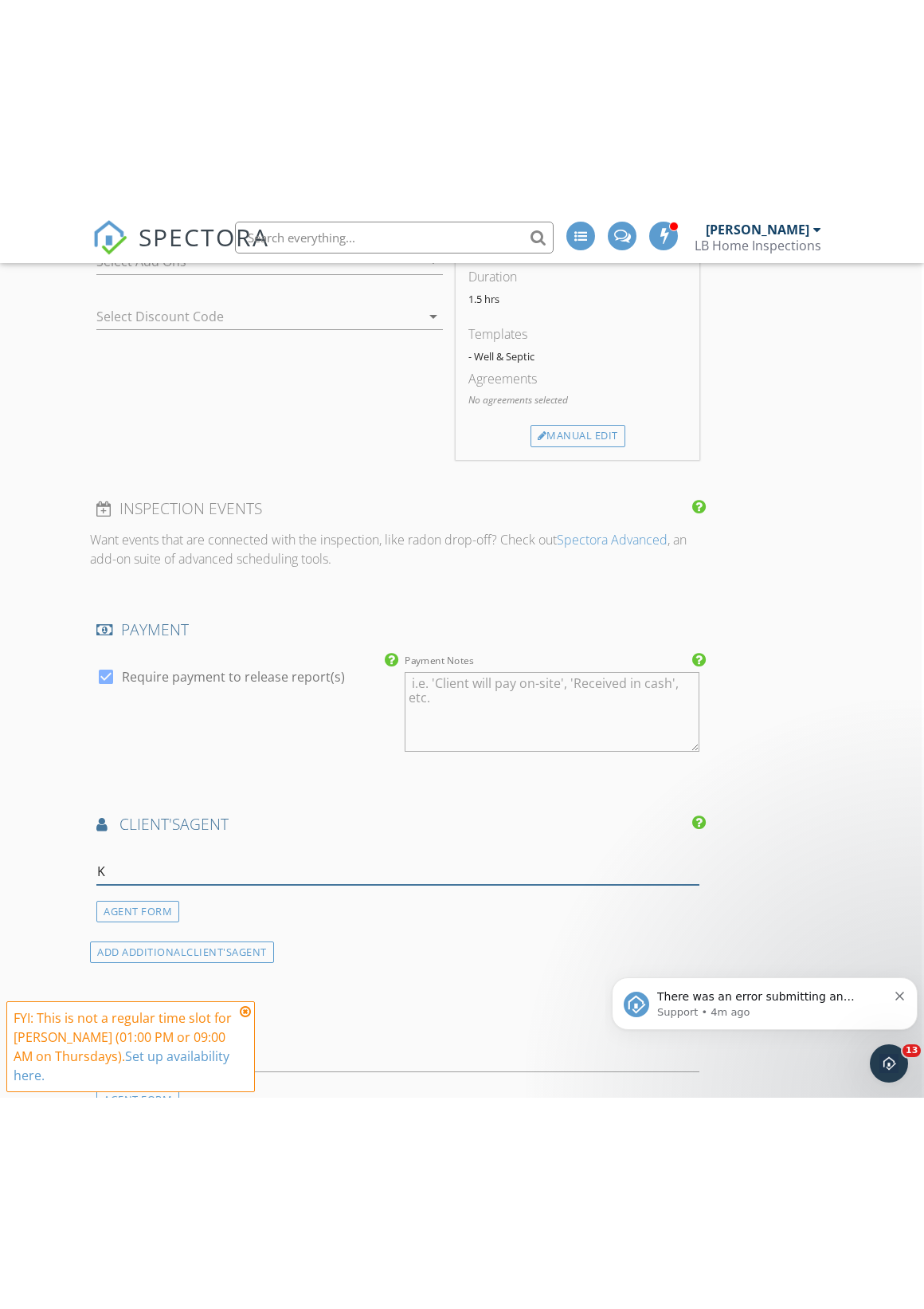
scroll to position [1385, 2]
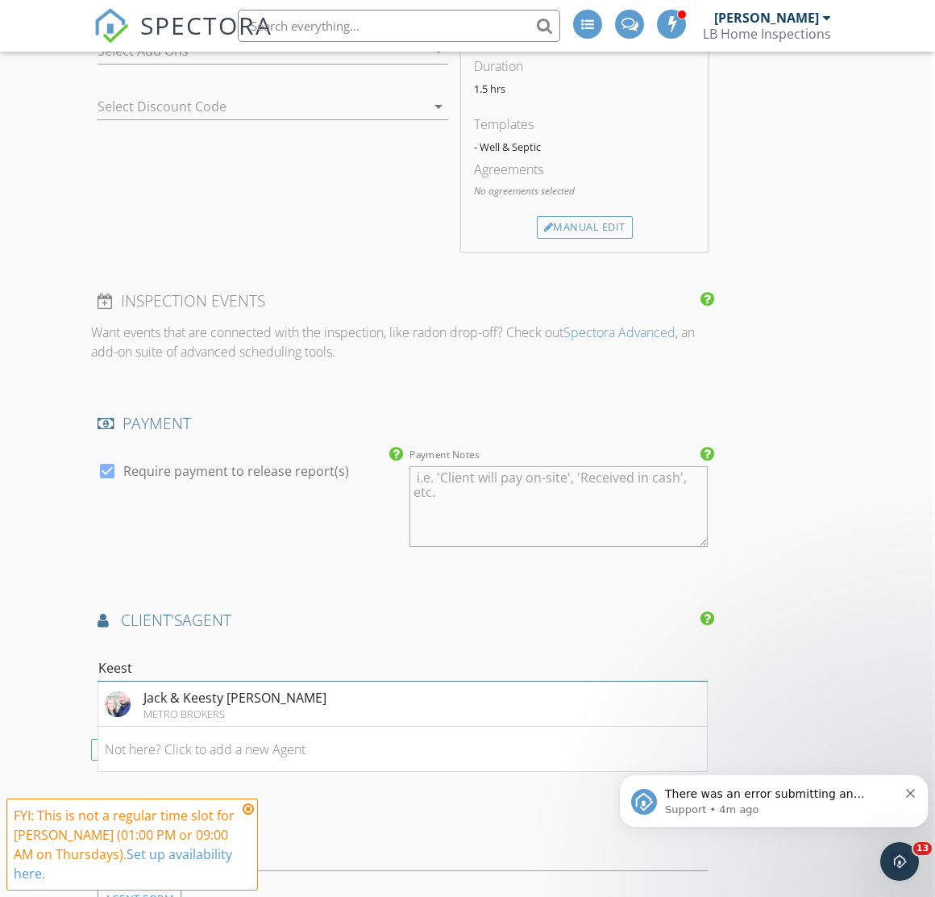
type input "Keesty"
click at [185, 693] on div "Jack & Keesty Forney" at bounding box center [235, 697] width 183 height 19
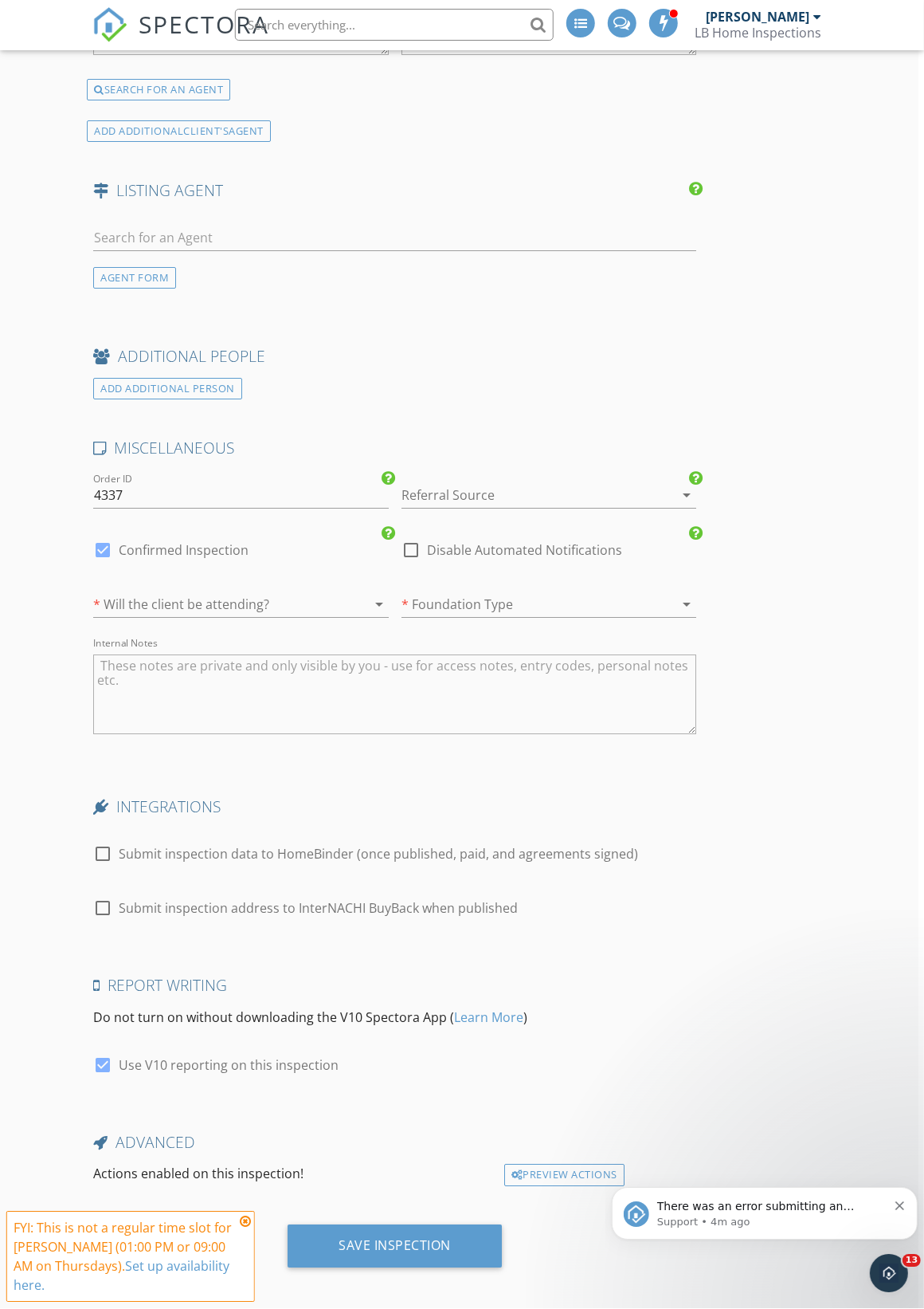
scroll to position [2408, 6]
click at [360, 1227] on div "Save Inspection" at bounding box center [394, 1246] width 113 height 16
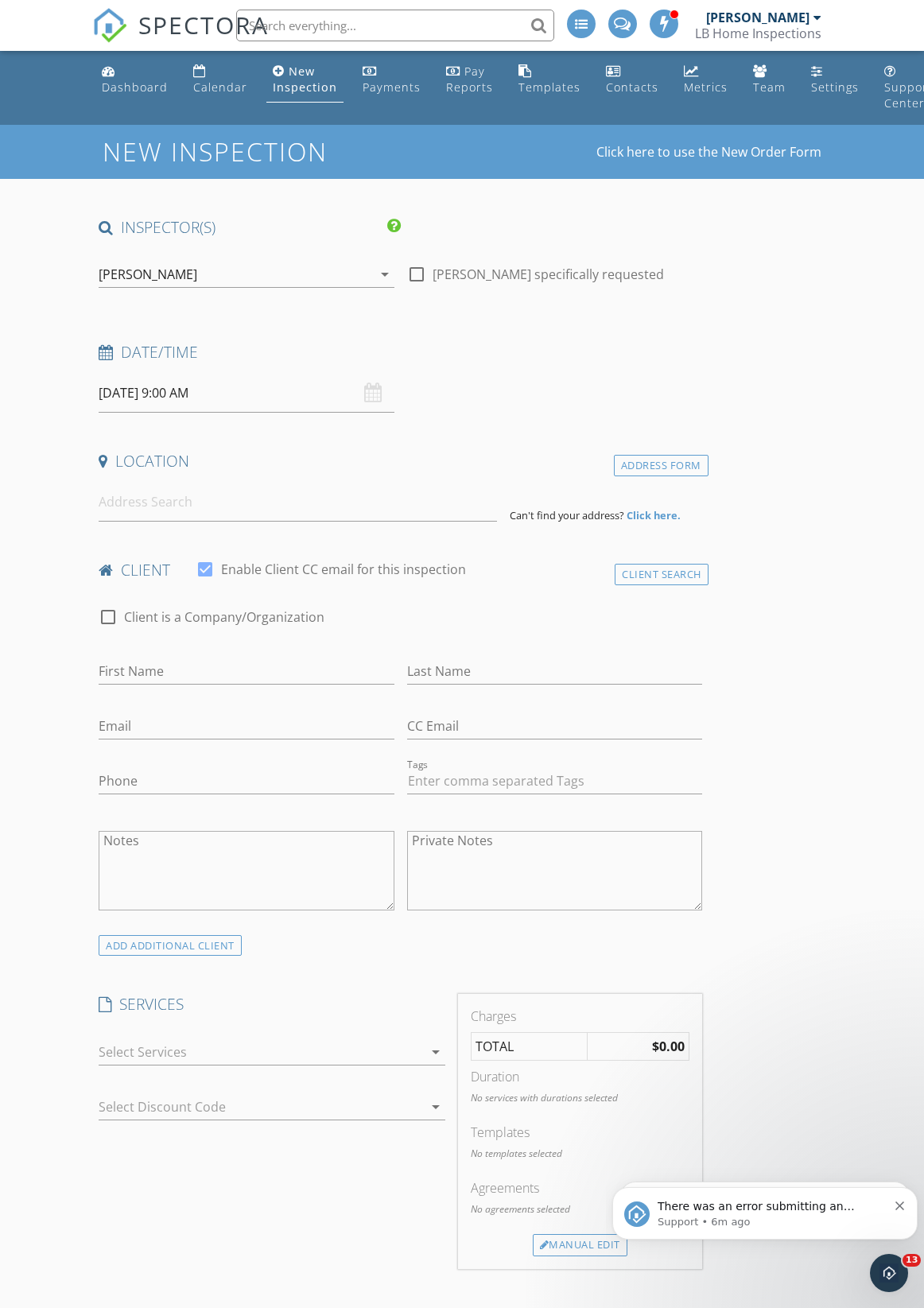
click at [199, 76] on div "Calendar" at bounding box center [199, 70] width 13 height 13
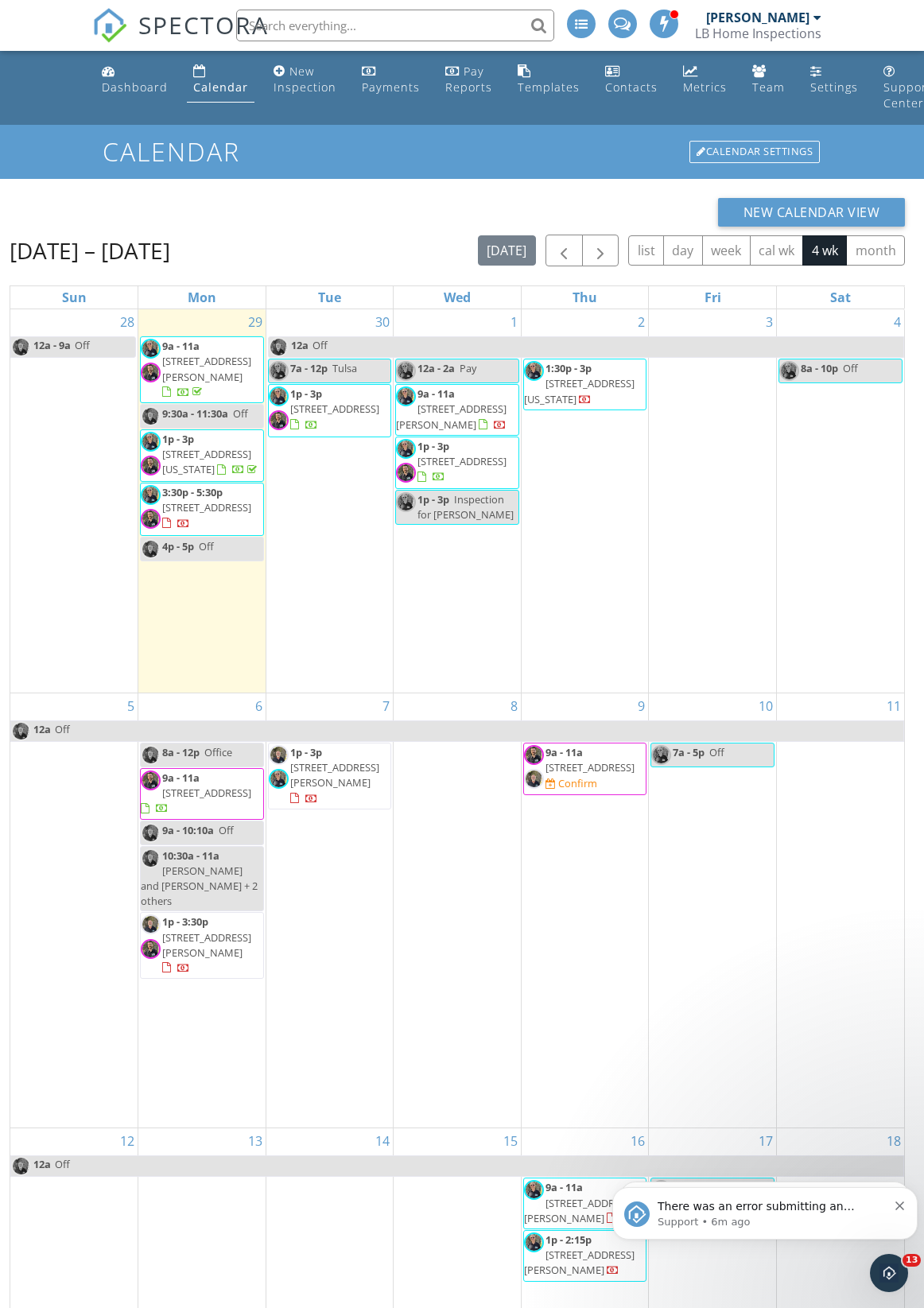
click at [296, 74] on div "New Inspection" at bounding box center [305, 79] width 63 height 31
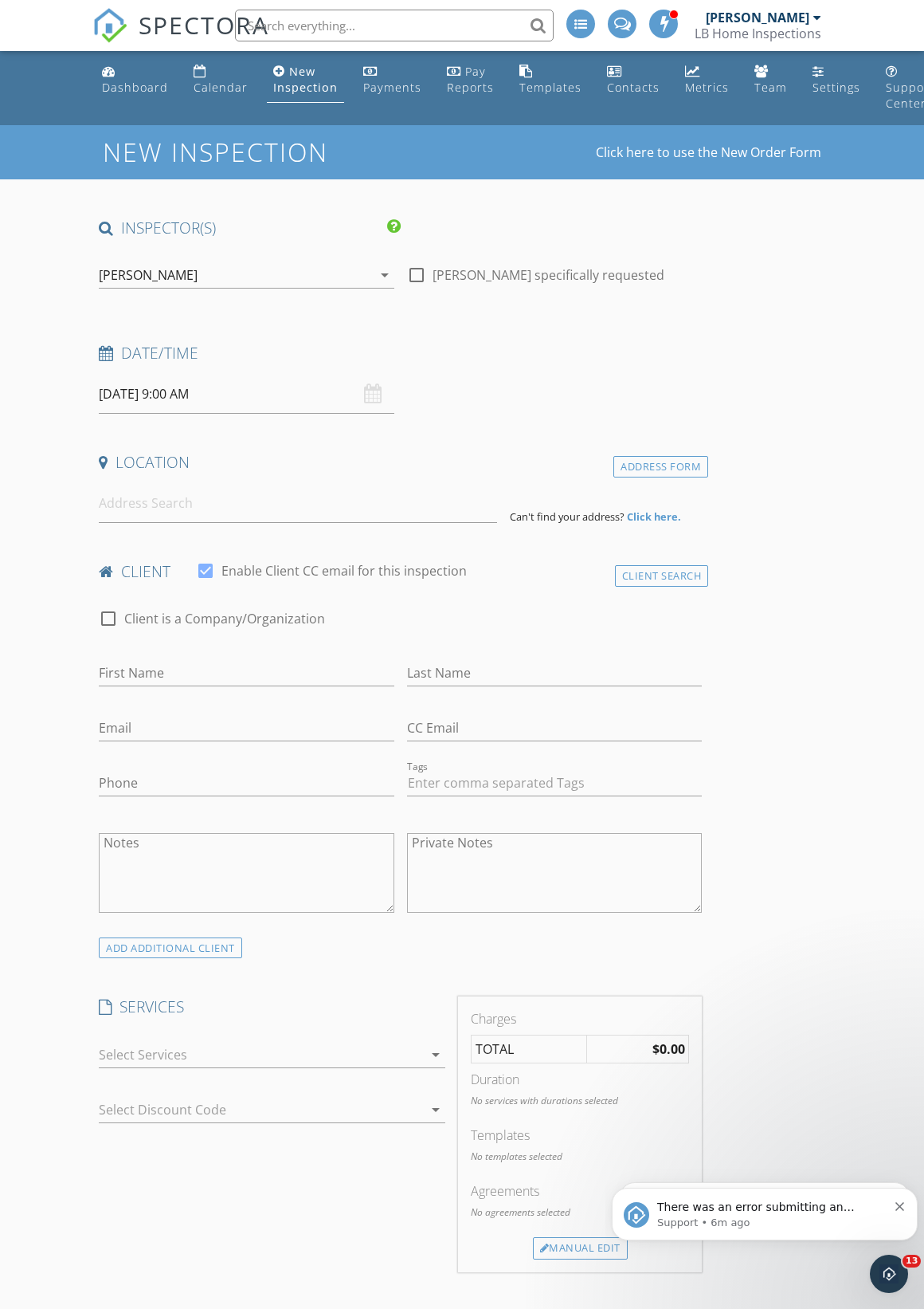
click at [211, 87] on div "Calendar" at bounding box center [220, 87] width 54 height 15
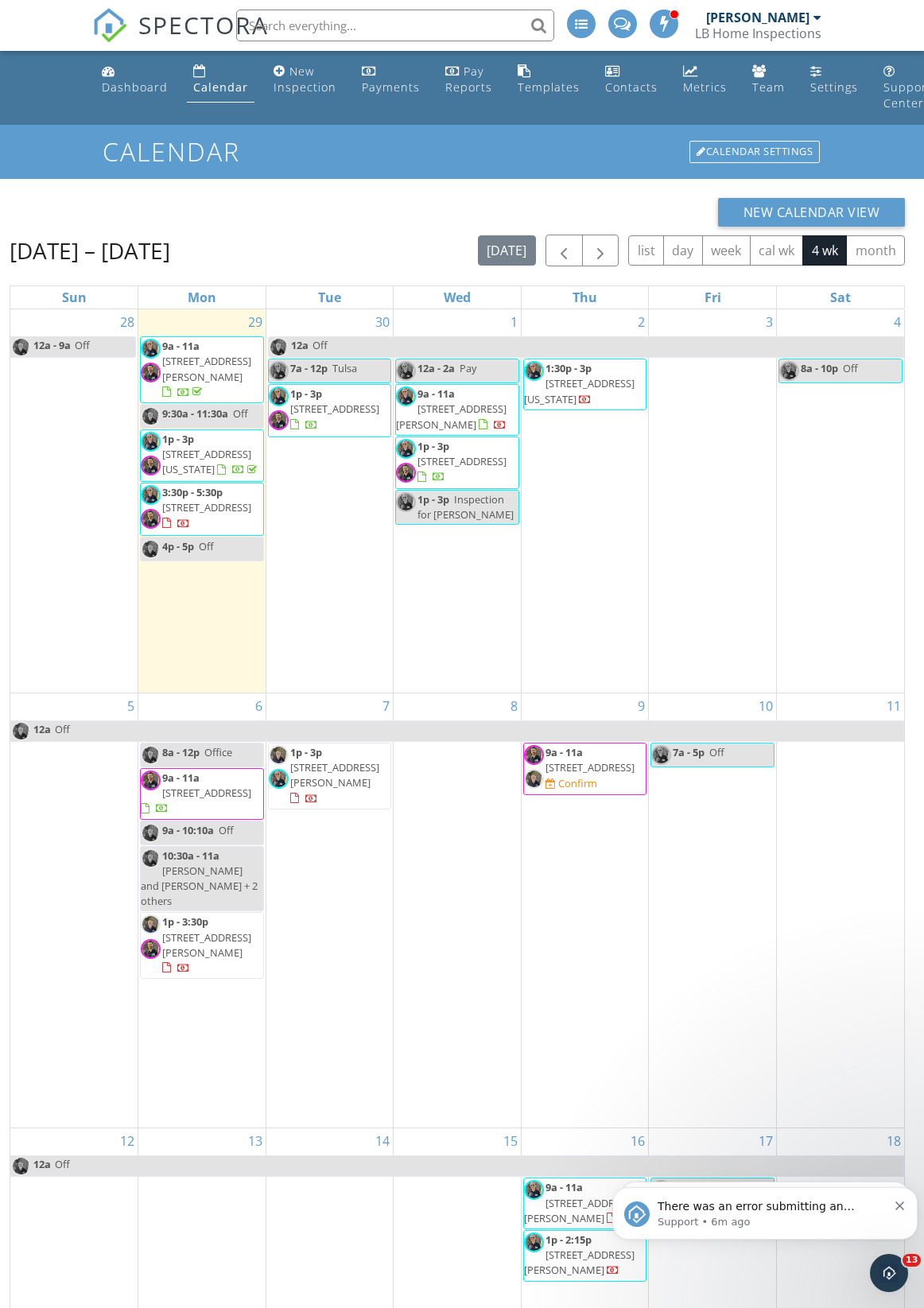
click at [308, 89] on div "New Inspection" at bounding box center [305, 79] width 63 height 31
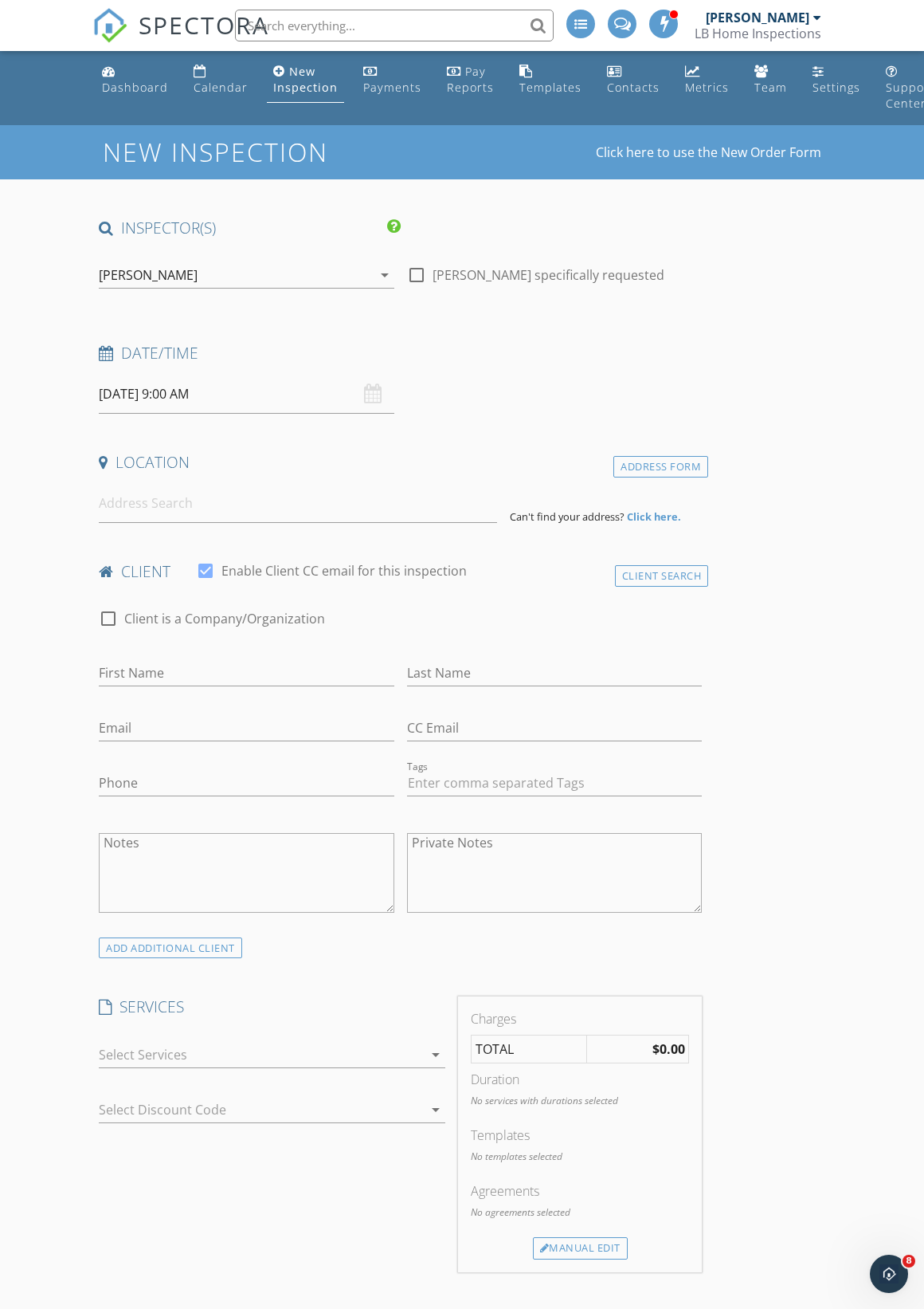
click at [363, 390] on input "[DATE] 9:00 AM" at bounding box center [246, 394] width 295 height 40
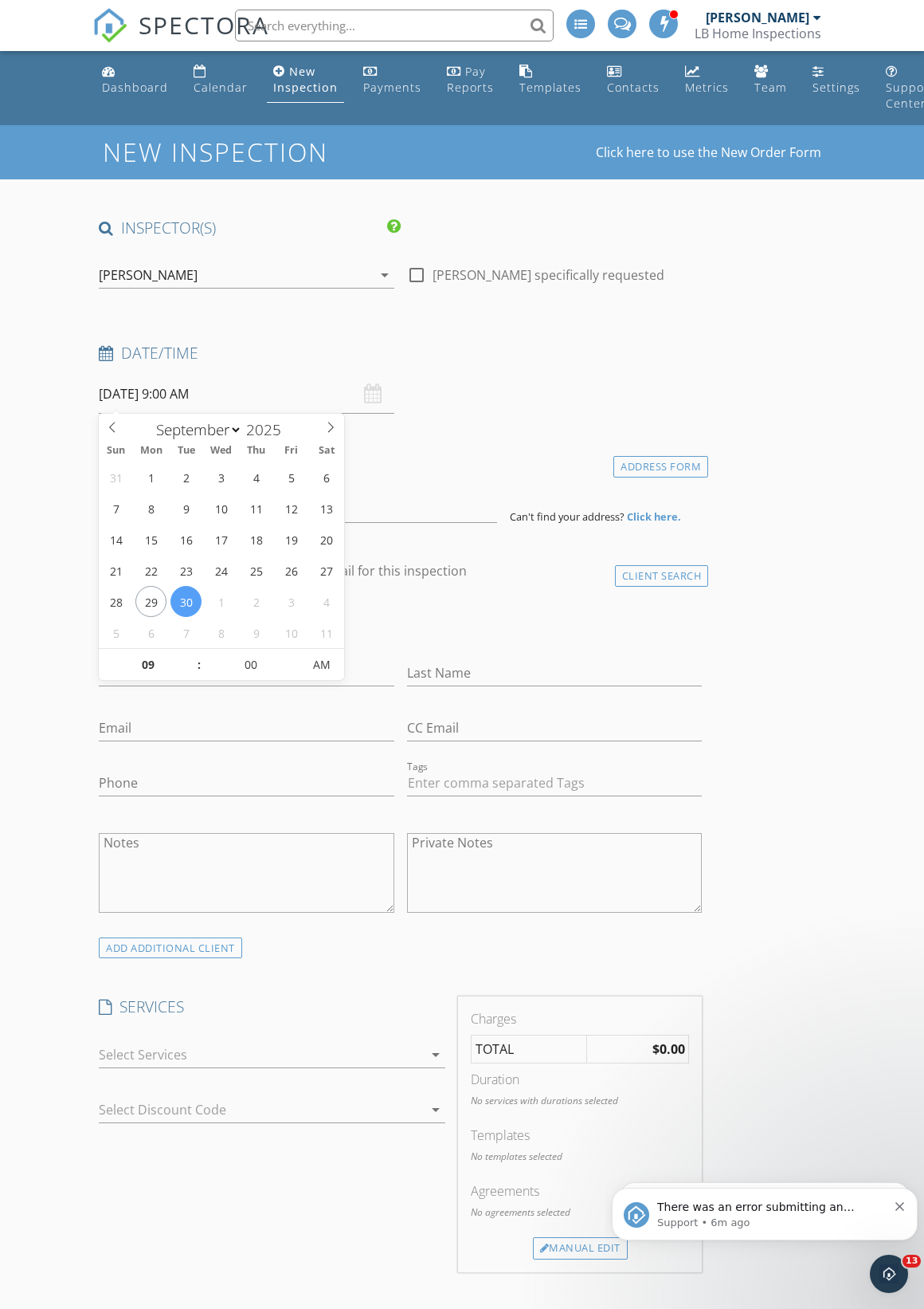
click at [328, 434] on span at bounding box center [330, 424] width 27 height 23
select select "9"
type input "10/03/2025 9:00 AM"
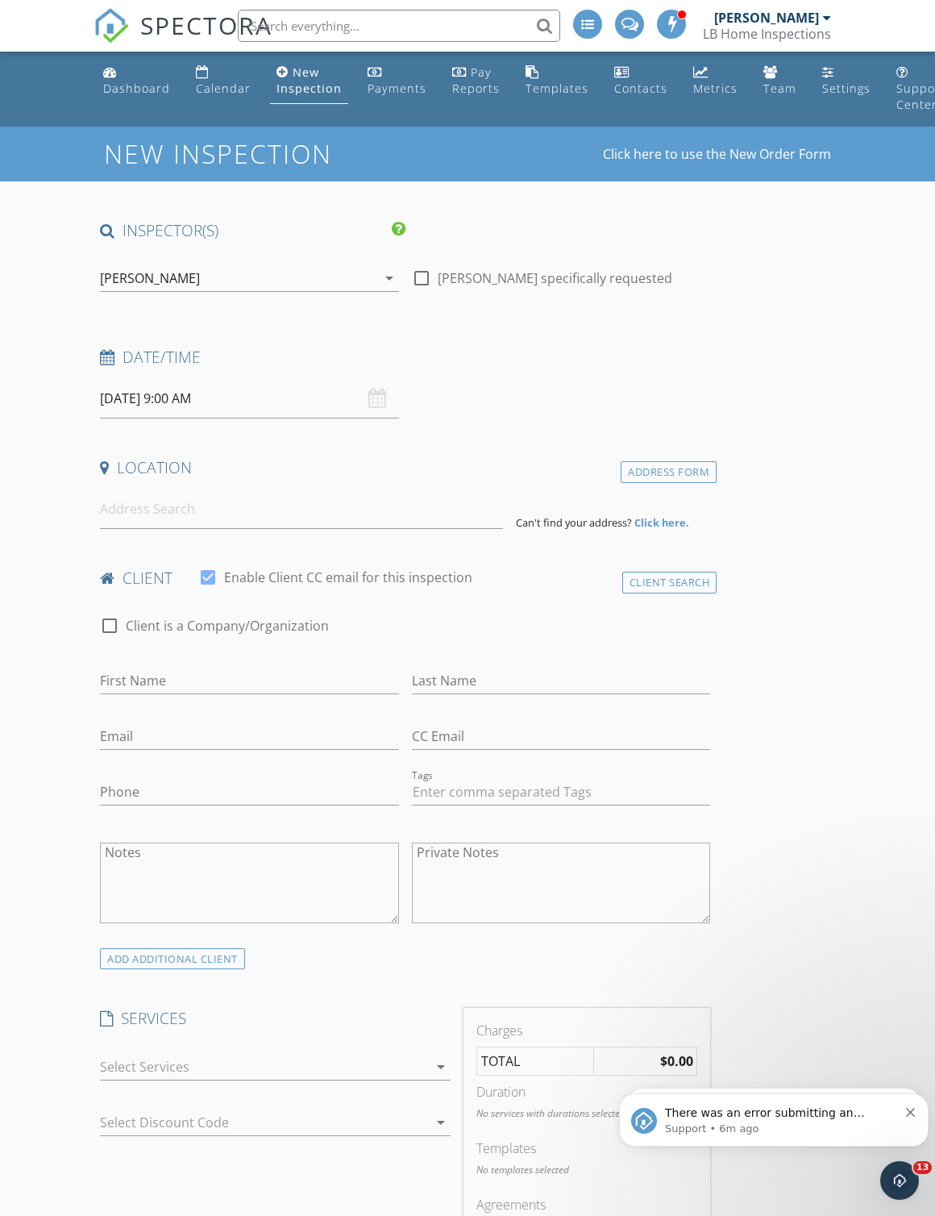
click at [506, 603] on div "check_box_outline_blank Client is a Company/Organization" at bounding box center [405, 627] width 623 height 55
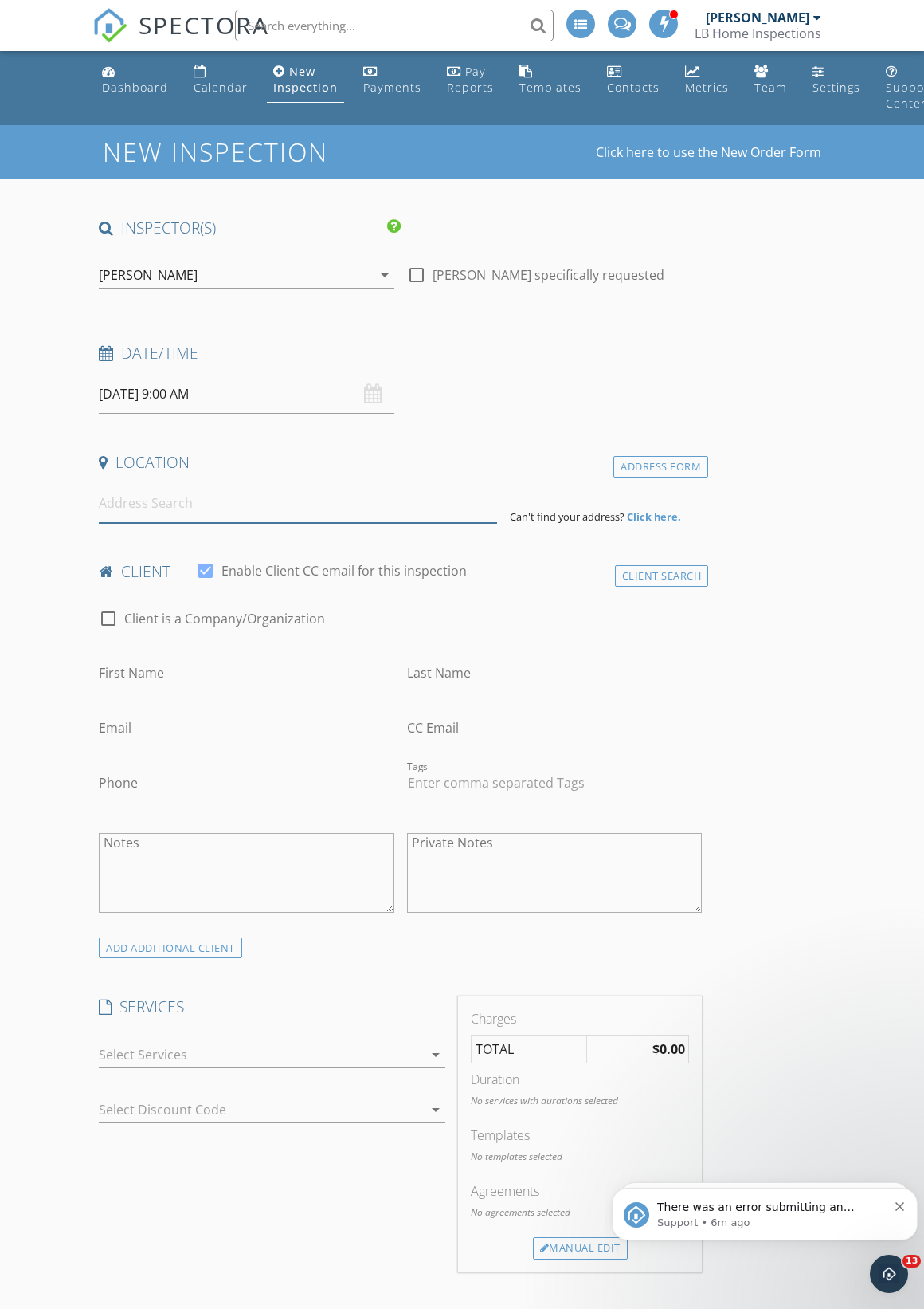
click at [127, 506] on input at bounding box center [297, 503] width 398 height 40
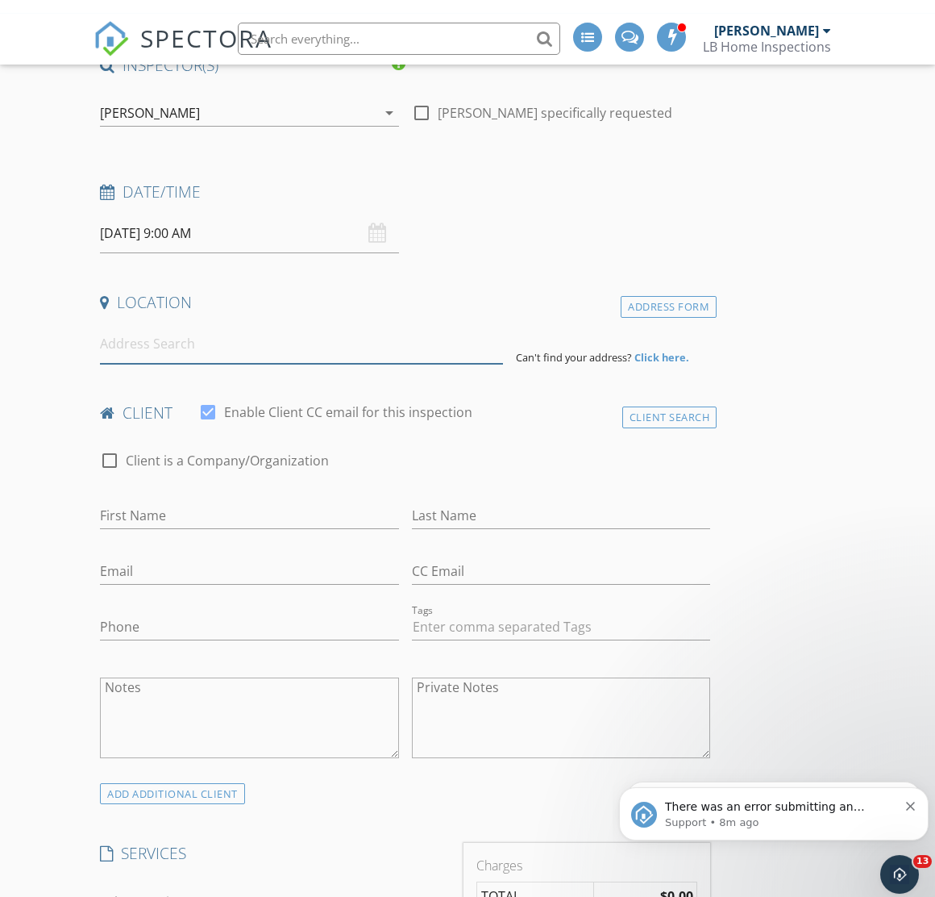
scroll to position [181, 0]
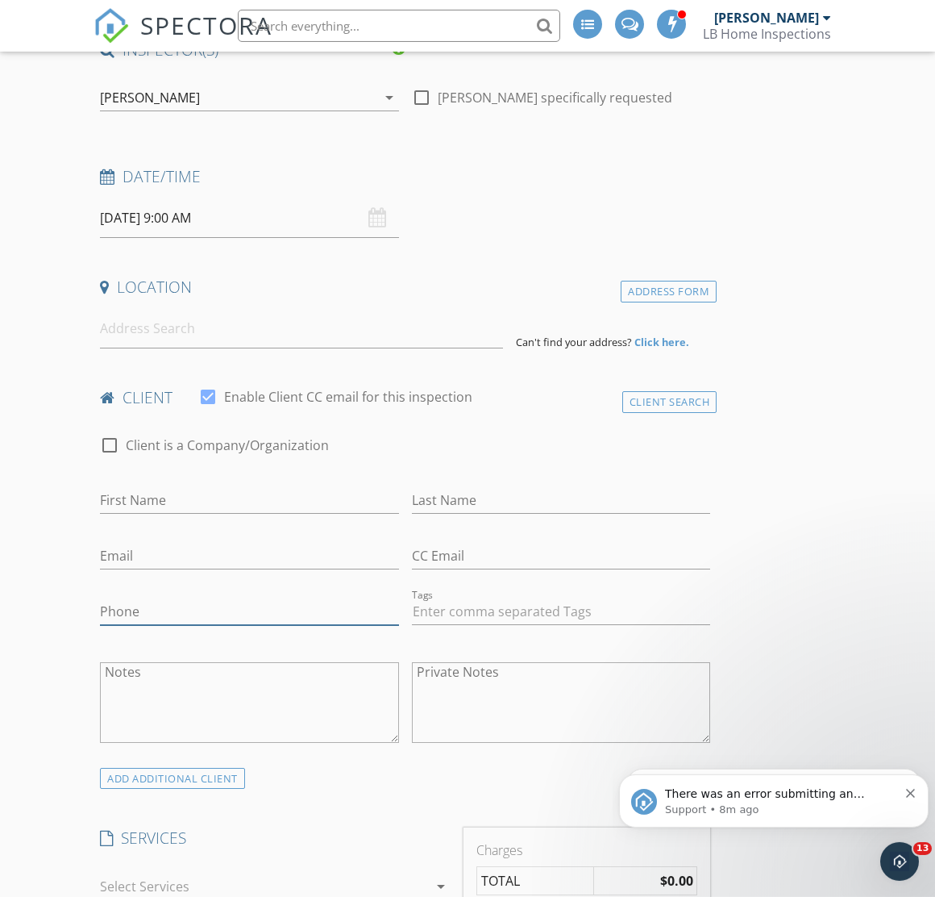
click at [149, 598] on input "Phone" at bounding box center [249, 611] width 299 height 27
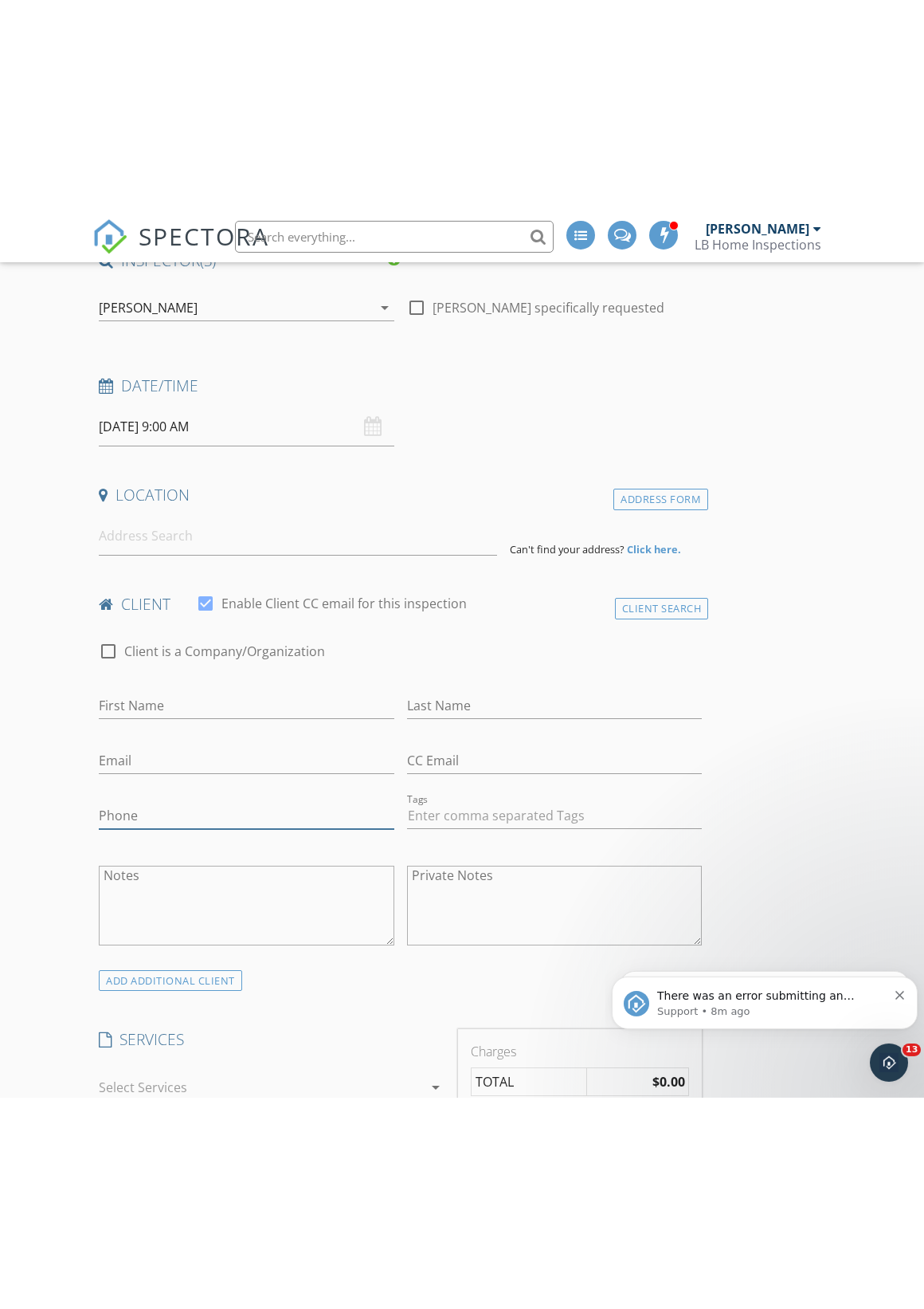
scroll to position [179, 0]
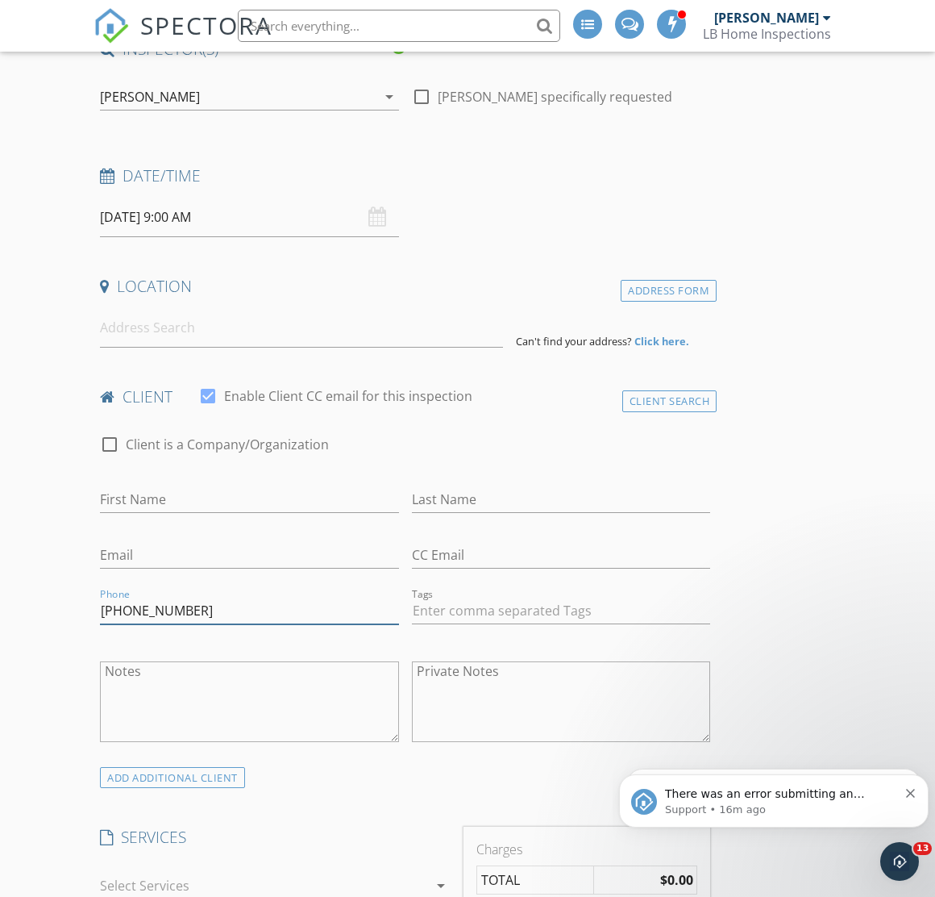
type input "[PHONE_NUMBER]"
click at [214, 215] on input "10/03/2025 9:00 AM" at bounding box center [249, 218] width 299 height 40
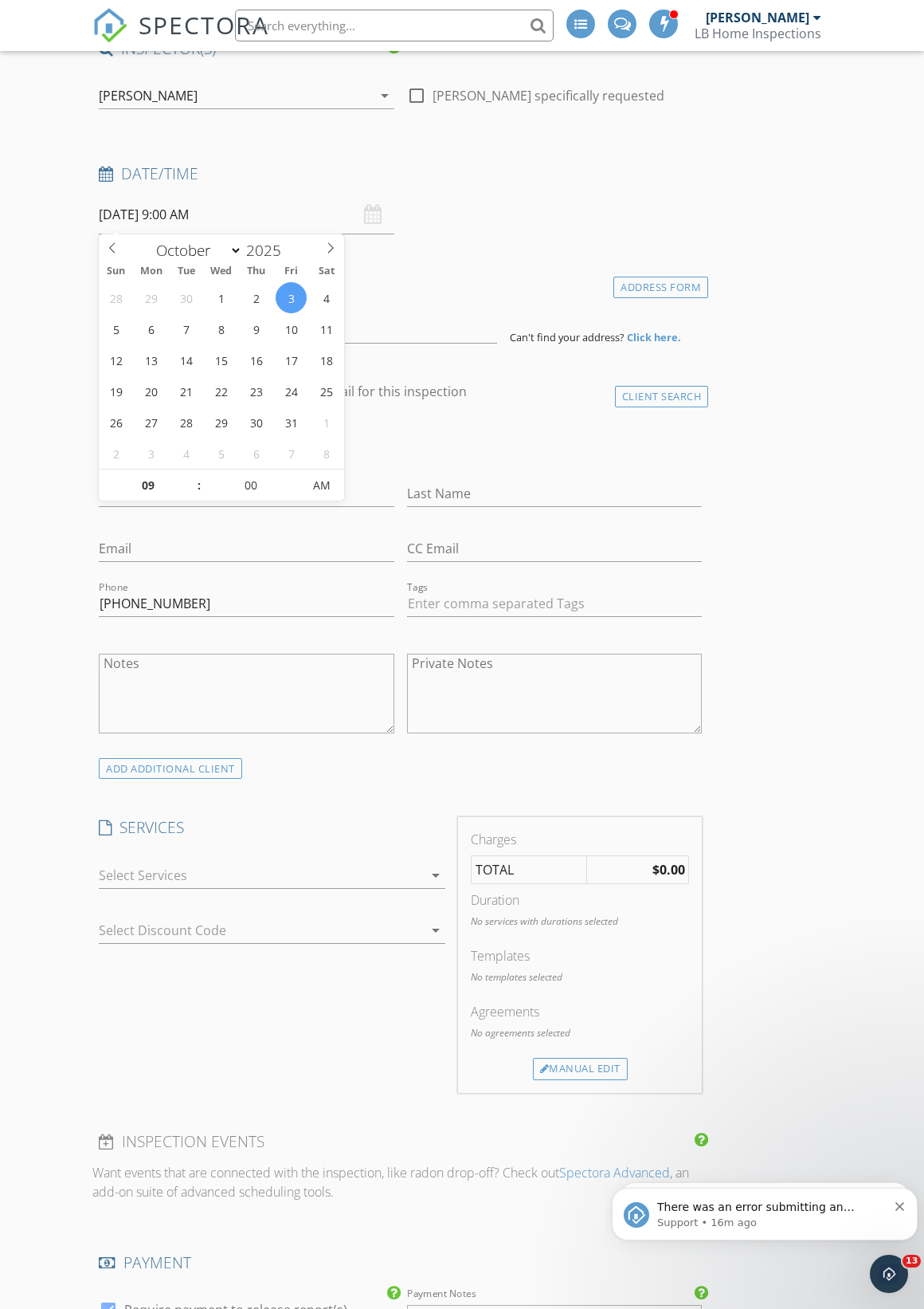
click at [270, 285] on div "28 29 30 1 2 3 4 5 6 7 8 9 10 11 12 13 14 15 16 17 18 19 20 21 22 23 24 25 26 2…" at bounding box center [221, 375] width 245 height 187
type input "[DATE] 9:00 AM"
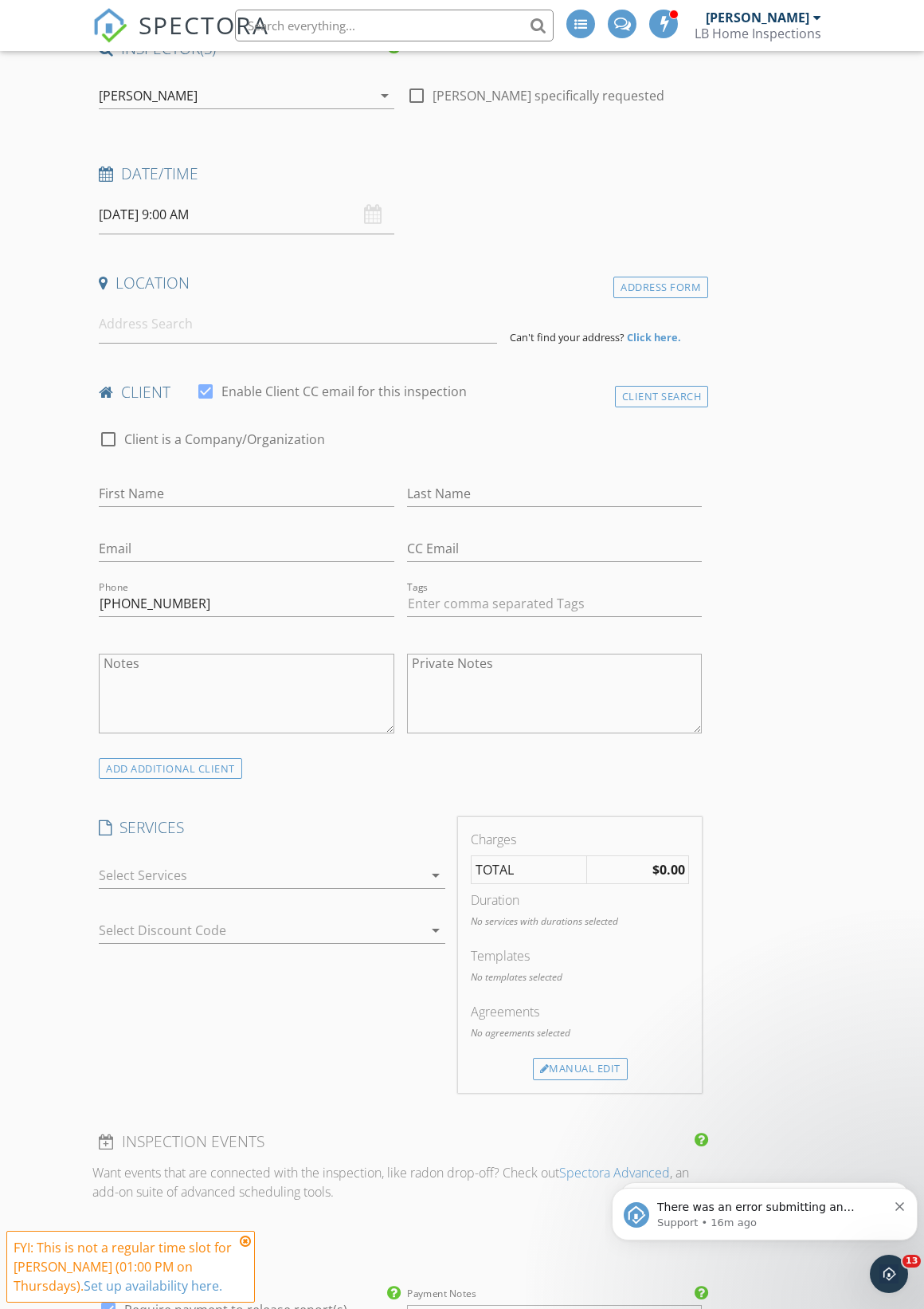
click at [271, 850] on div "check_box_outline_blank Standard Residential Inspection $345 A Standard Residen…" at bounding box center [273, 878] width 360 height 55
click at [129, 833] on h4 "SERVICES" at bounding box center [272, 827] width 347 height 21
click at [174, 862] on div at bounding box center [261, 875] width 324 height 26
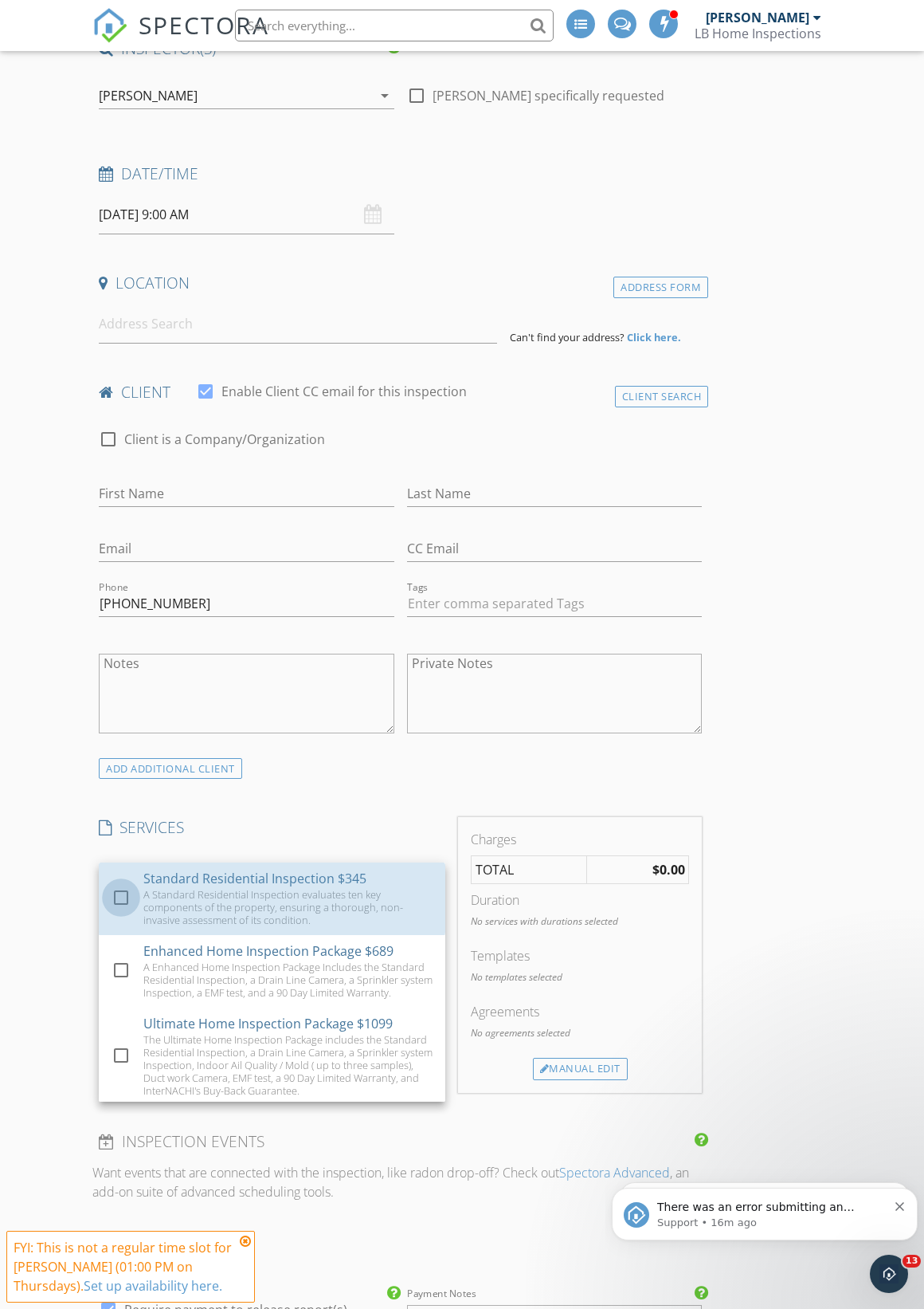
click at [130, 895] on div at bounding box center [121, 897] width 27 height 27
checkbox input "true"
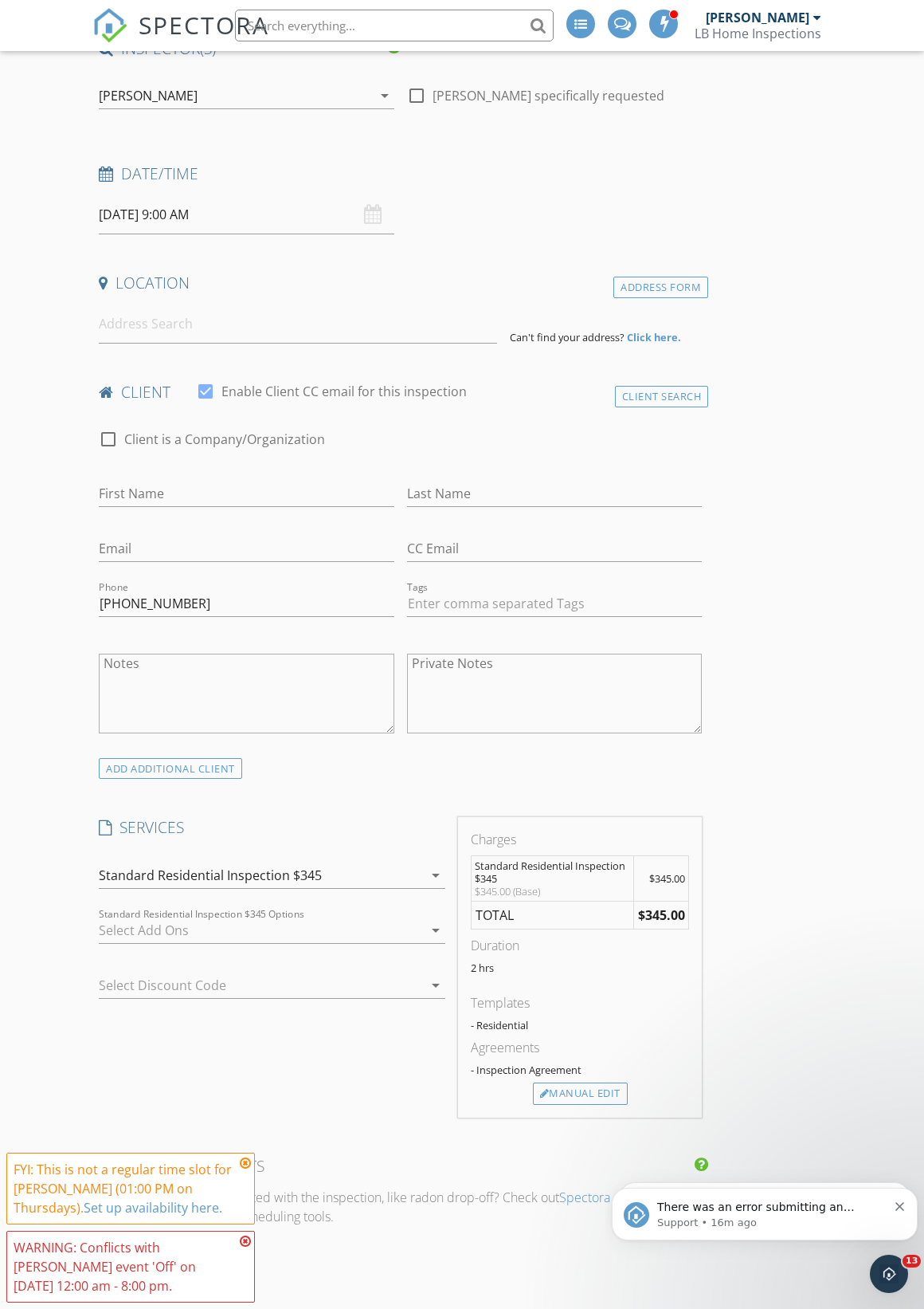
click at [232, 917] on div at bounding box center [261, 930] width 324 height 26
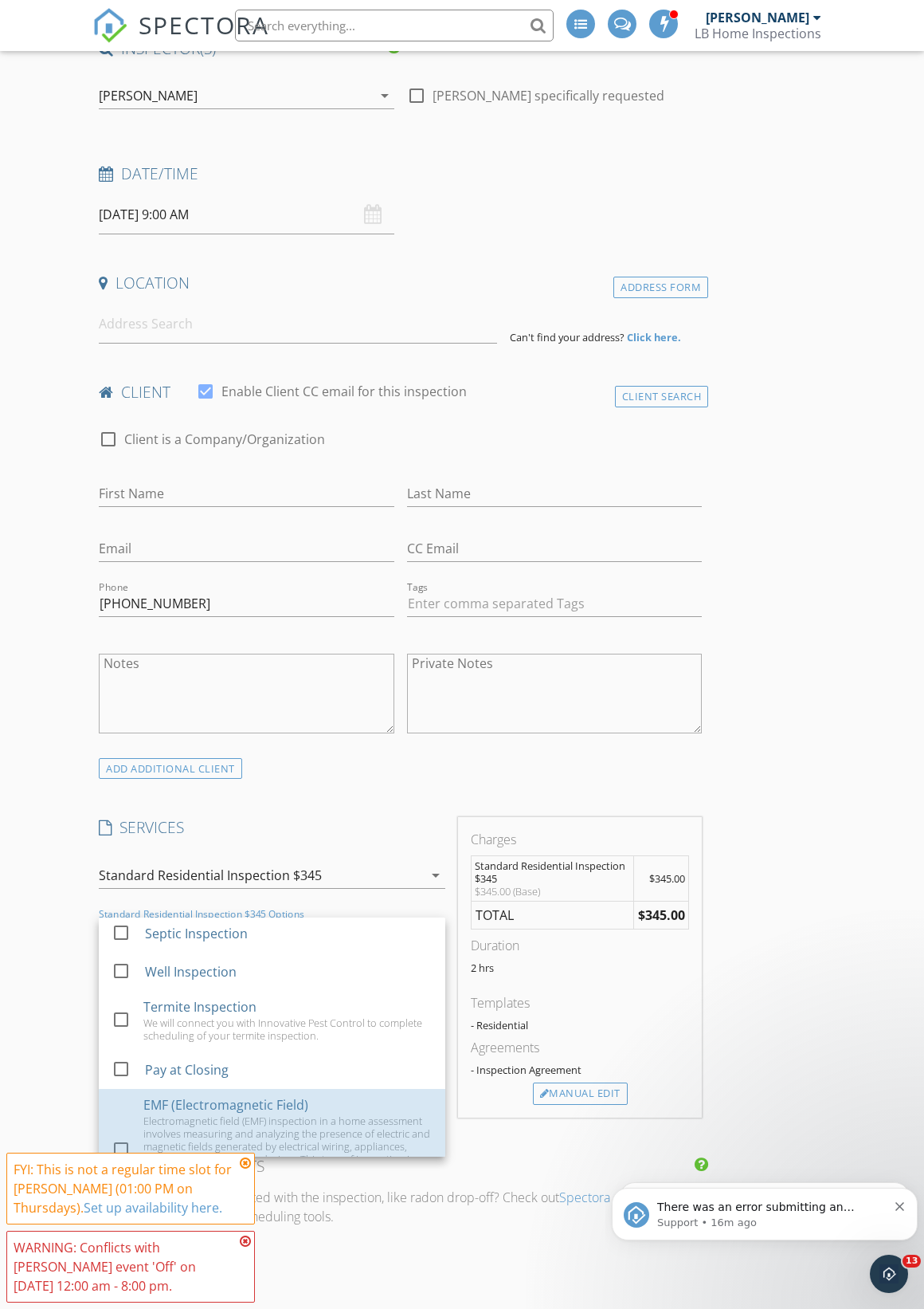
scroll to position [381, 0]
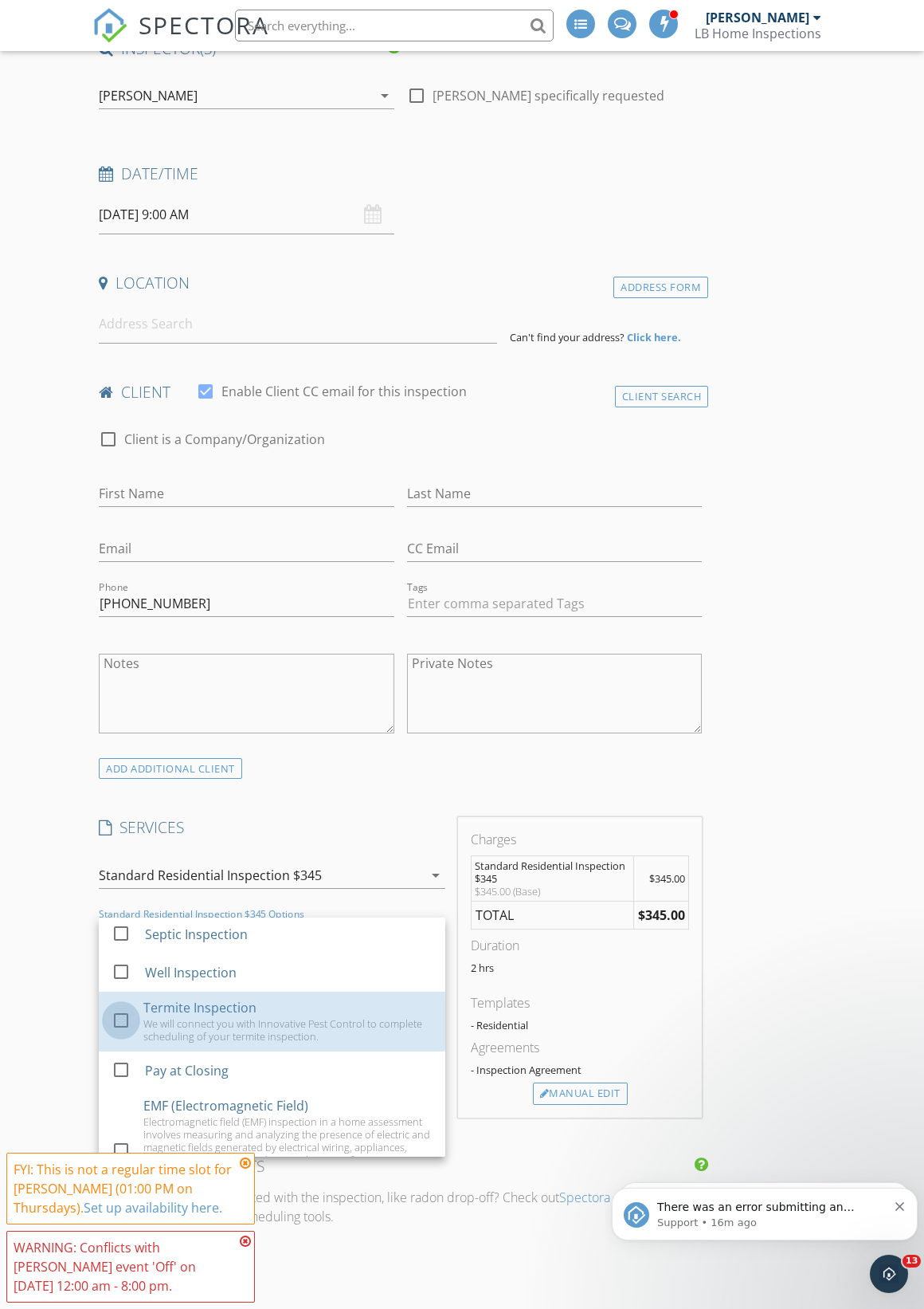
click at [129, 1006] on div at bounding box center [121, 1019] width 27 height 27
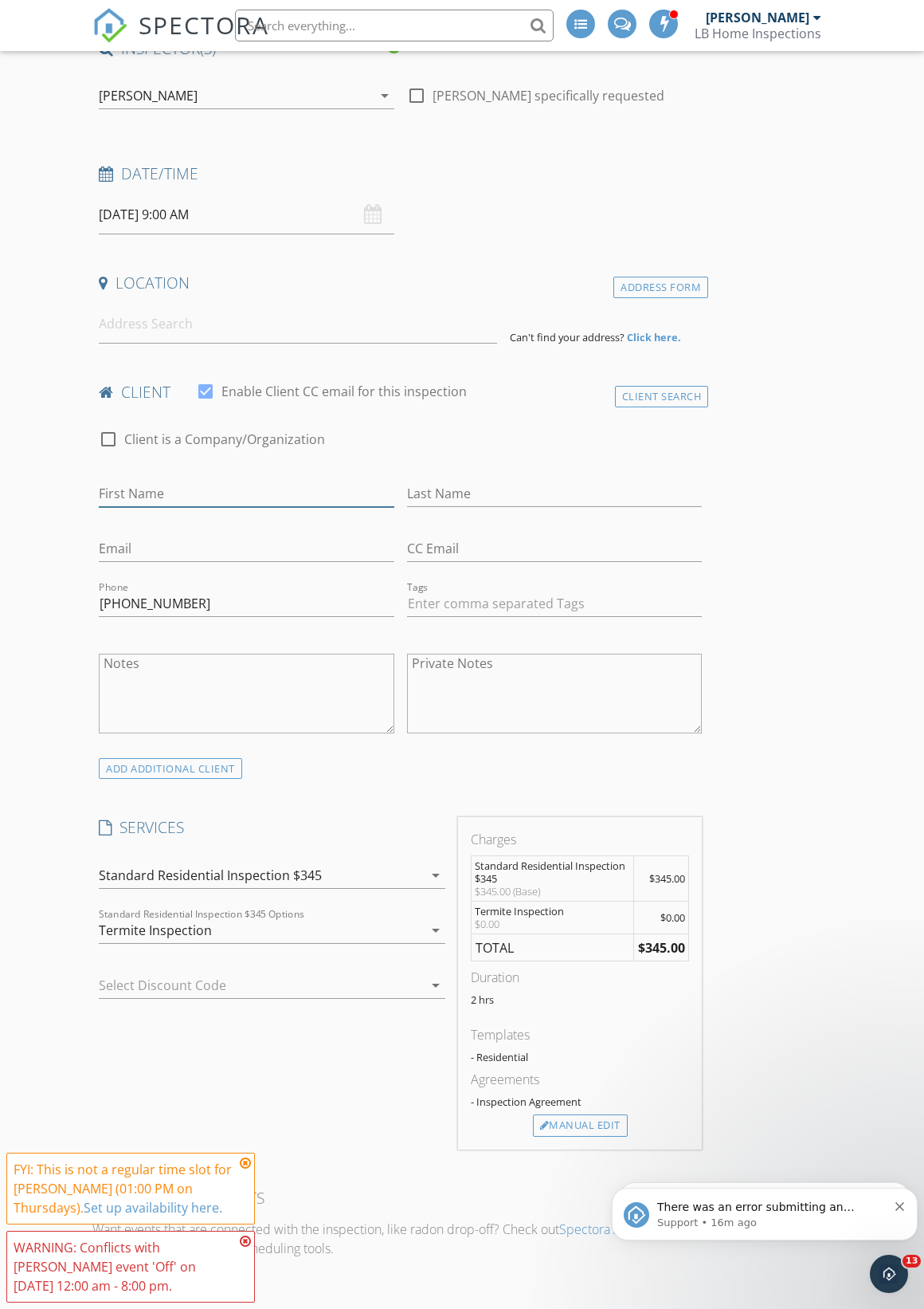
click at [179, 490] on input "First Name" at bounding box center [246, 493] width 295 height 27
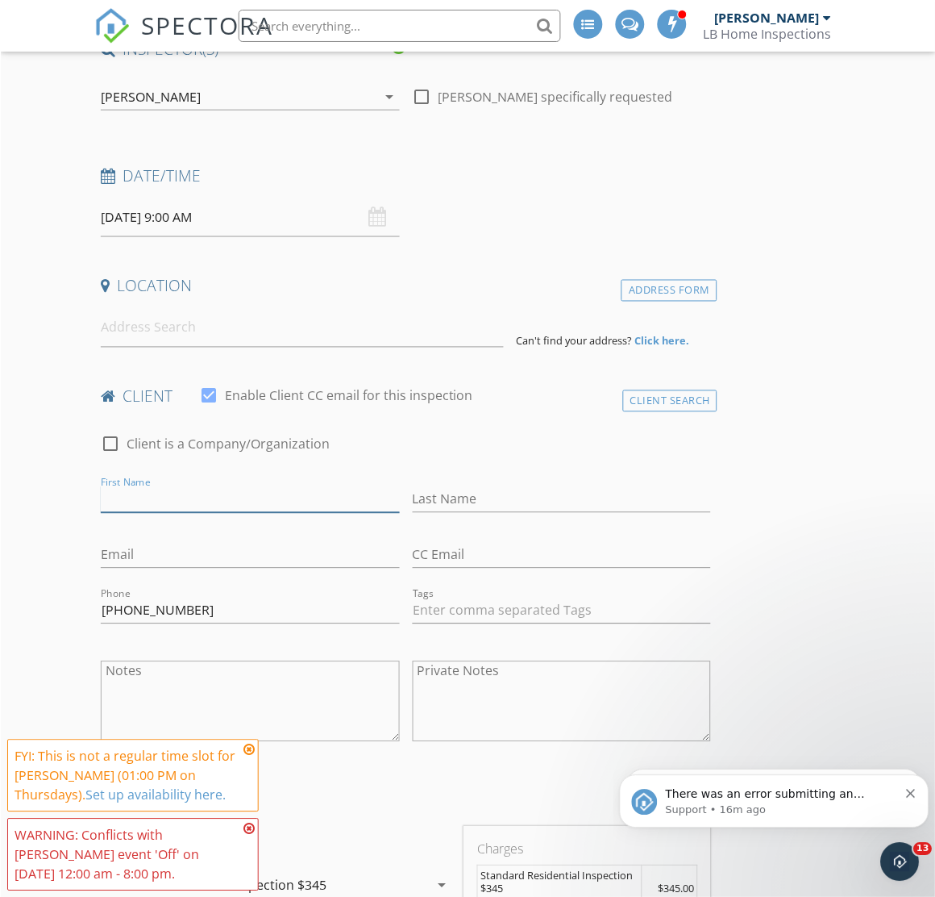
scroll to position [181, 0]
type input "[PERSON_NAME]"
click at [529, 486] on input "Last Name" at bounding box center [561, 499] width 299 height 27
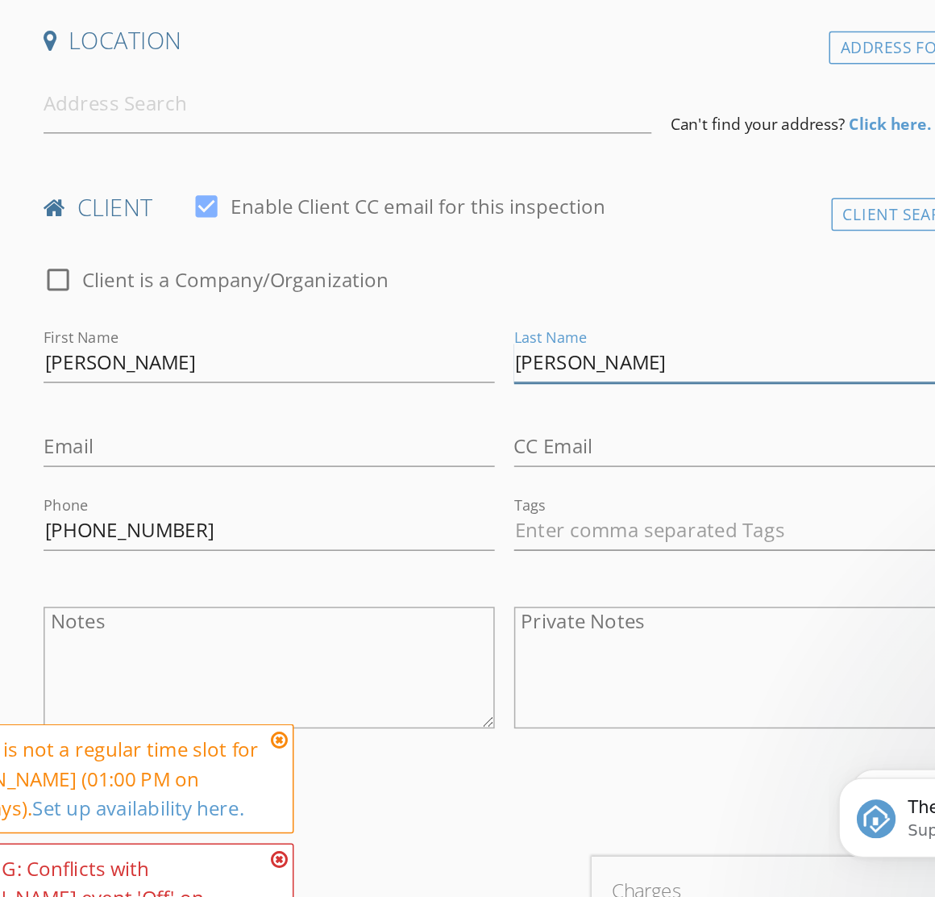
type input "[PERSON_NAME]"
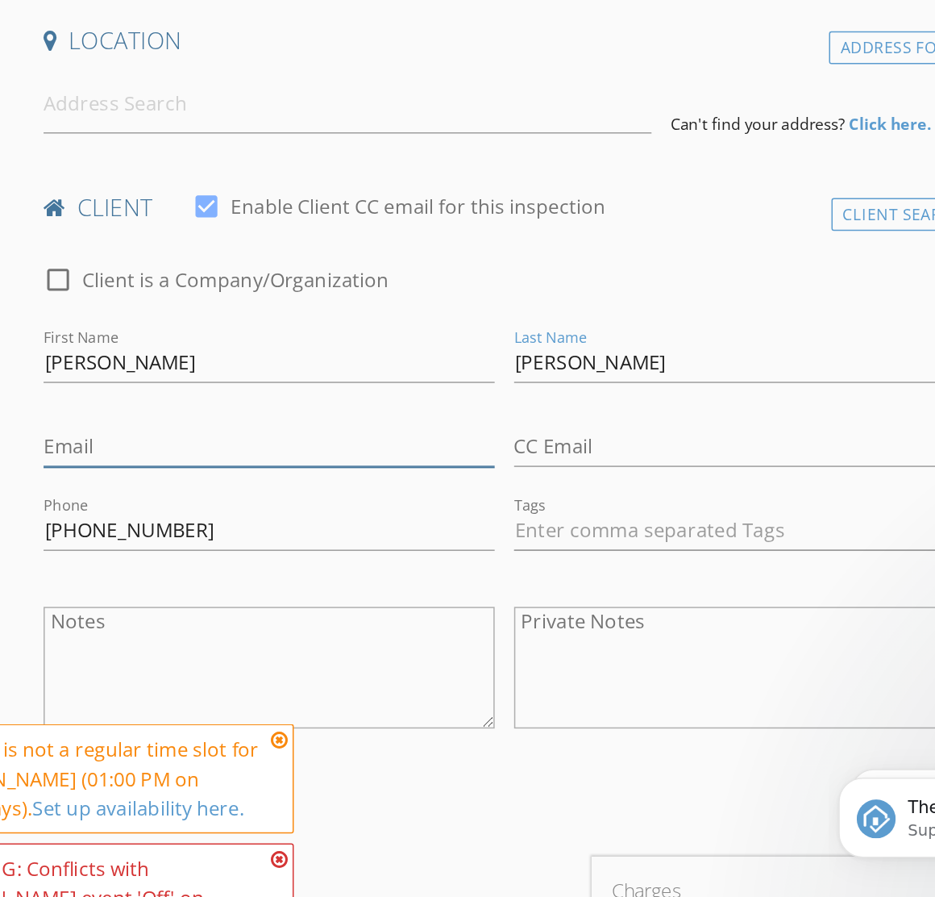
click at [237, 542] on input "Email" at bounding box center [241, 555] width 299 height 27
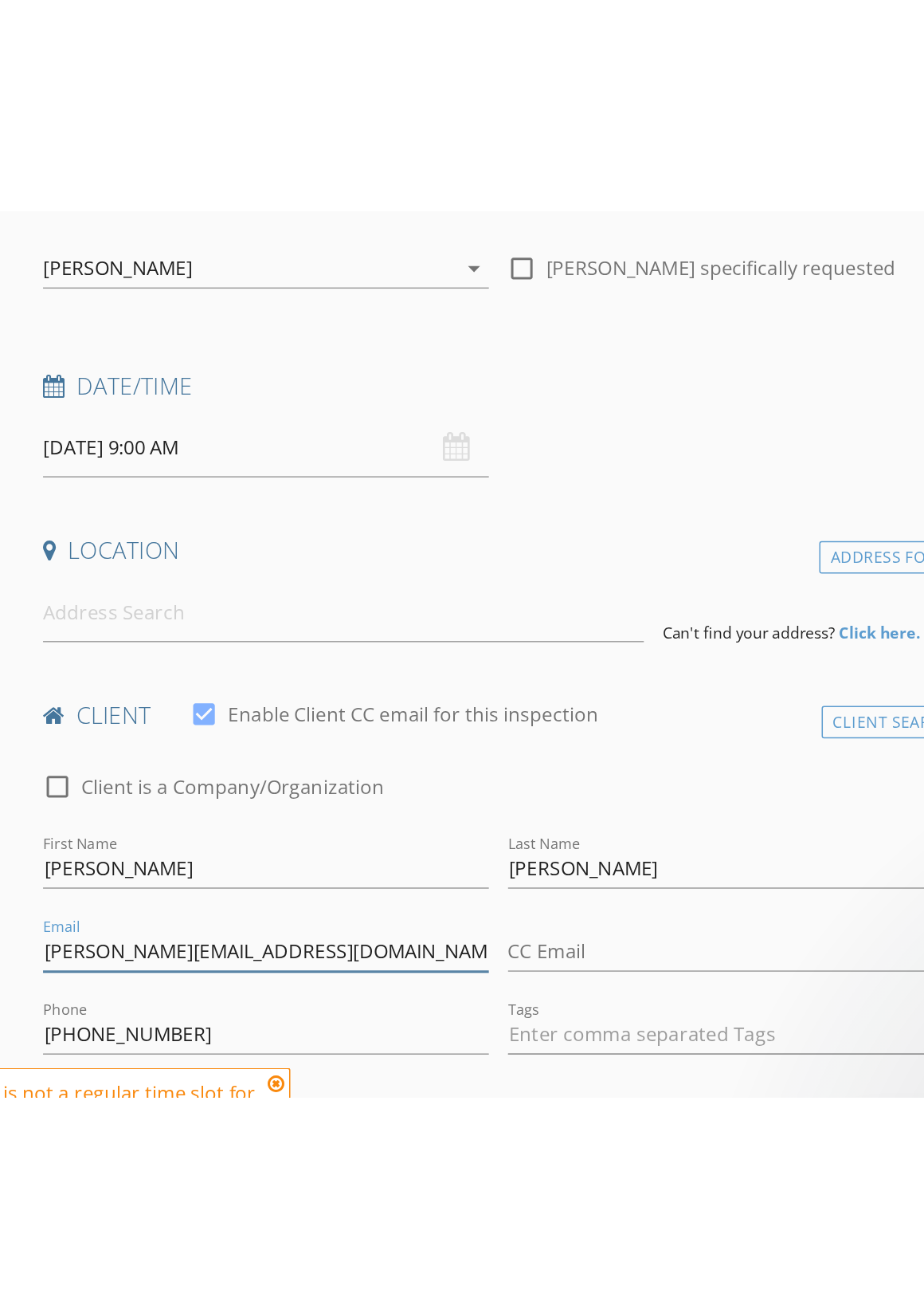
scroll to position [0, 8]
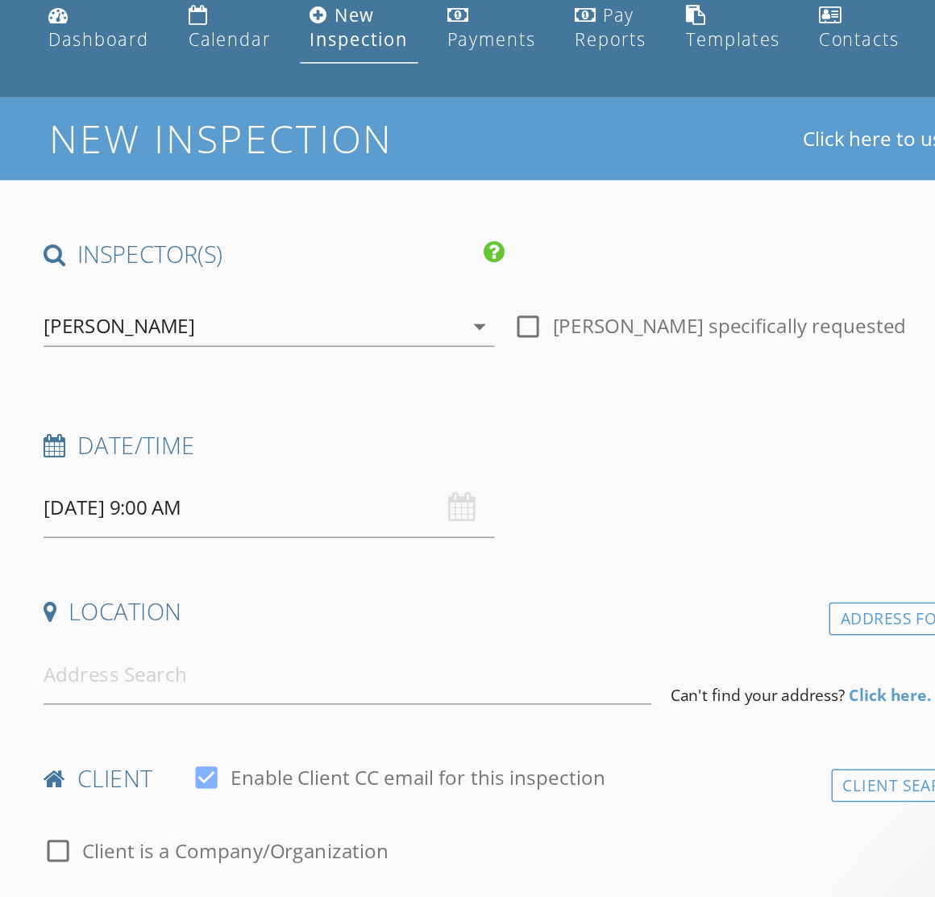
type input "Griffith@gmail.com"
click at [209, 489] on input at bounding box center [293, 509] width 403 height 40
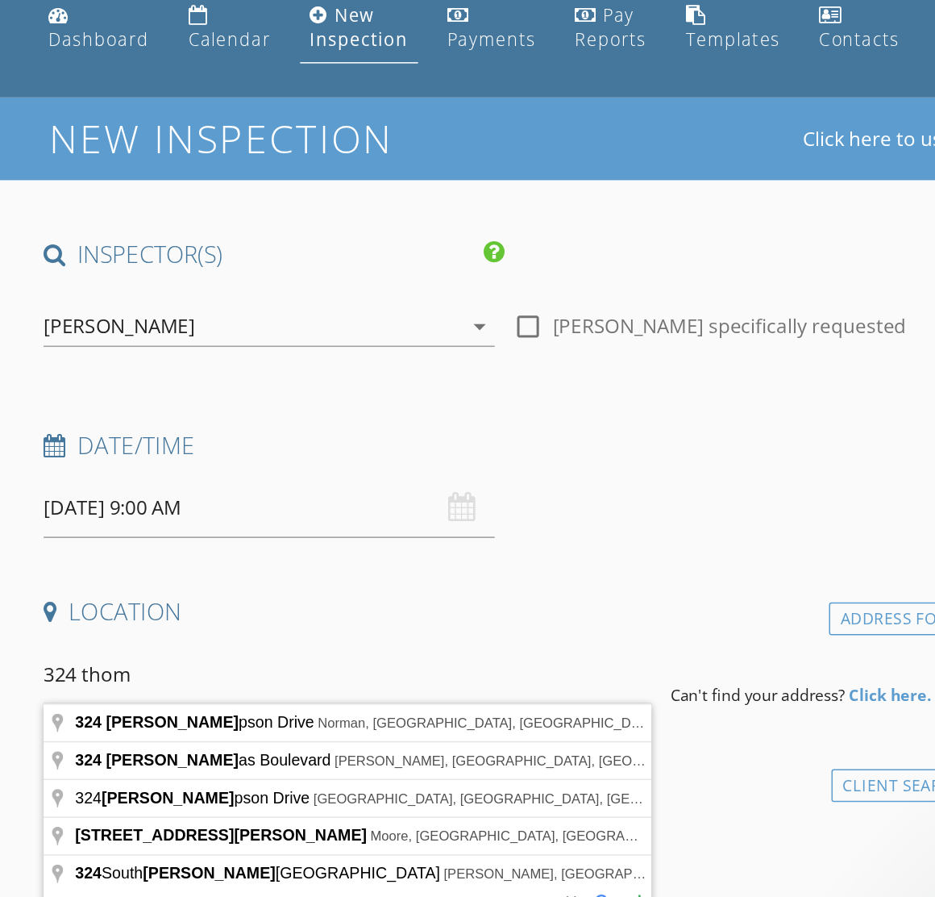
type input "324 Thompson Drive, Norman, OK, USA"
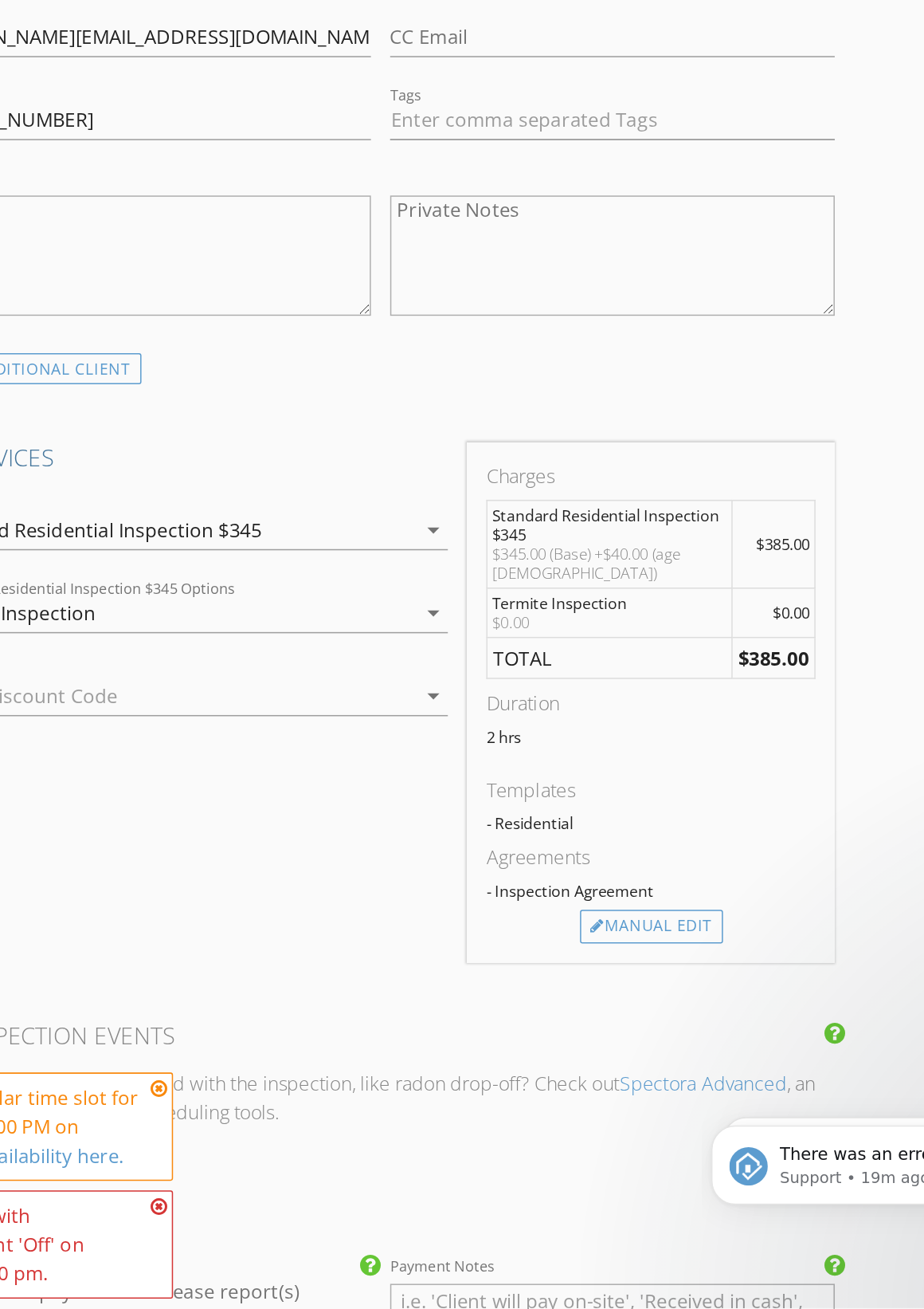
scroll to position [588, 8]
click at [525, 1044] on div "Manual Edit" at bounding box center [572, 1055] width 95 height 23
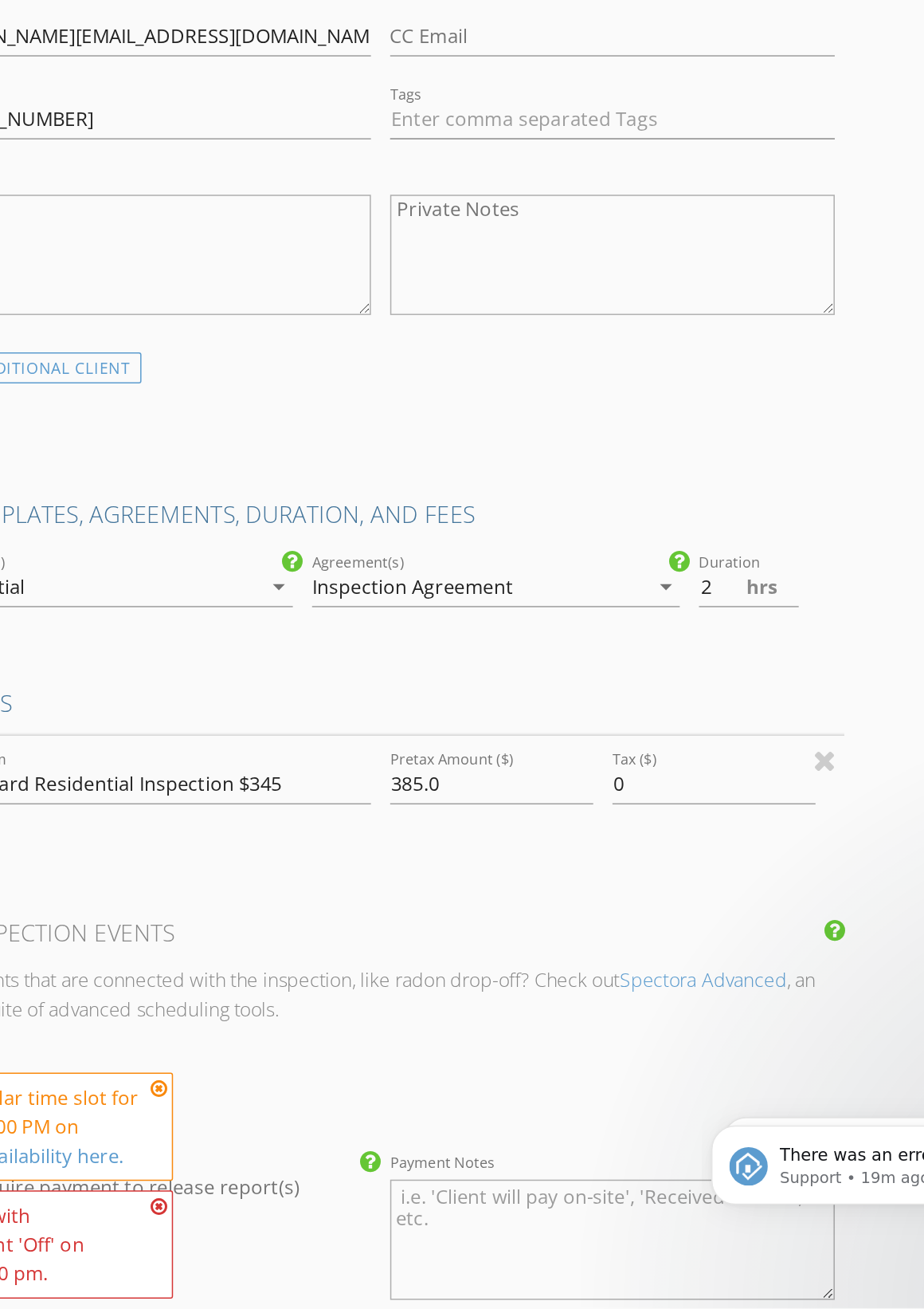
scroll to position [589, 8]
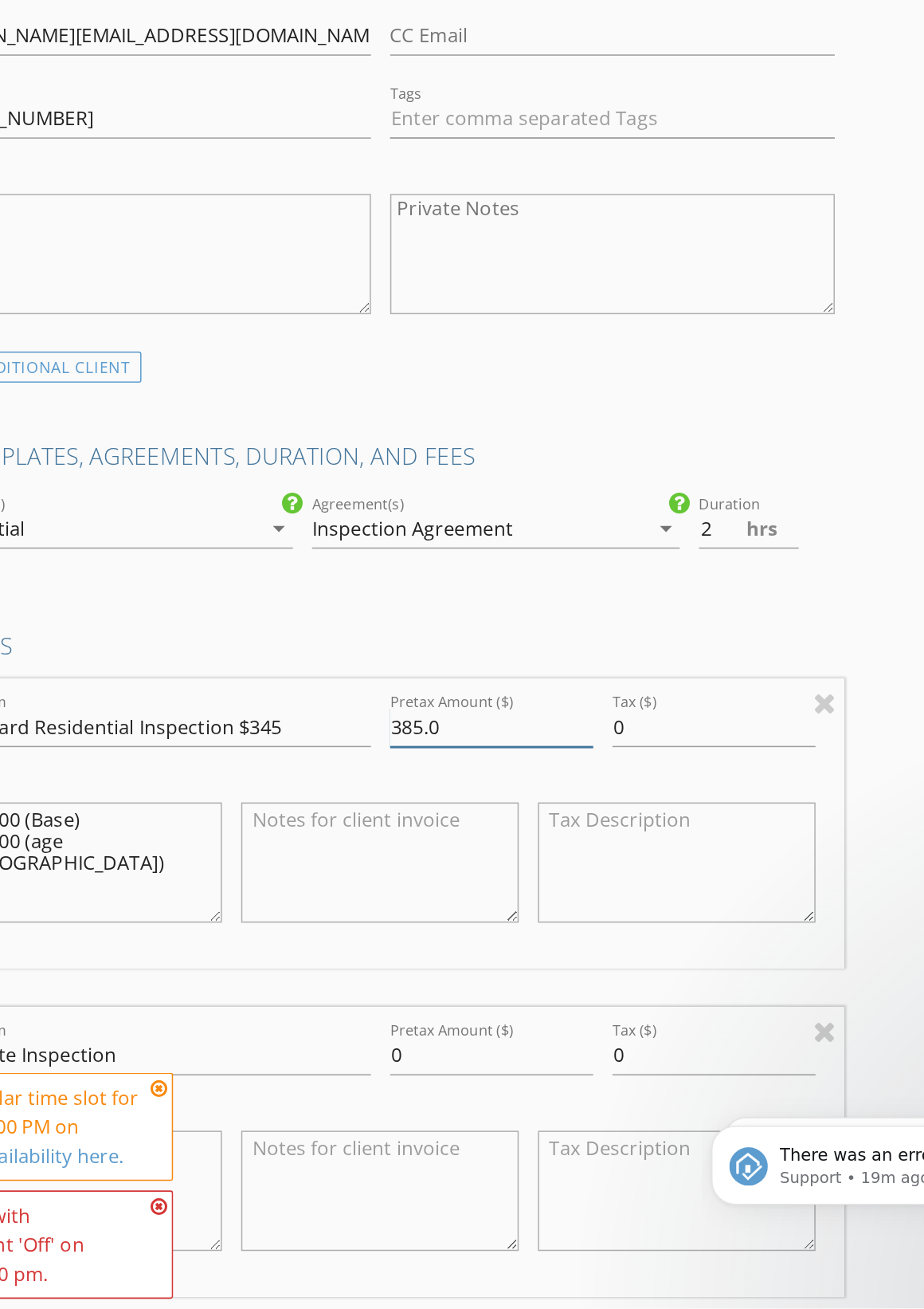
click at [399, 911] on input "385.0" at bounding box center [466, 923] width 134 height 27
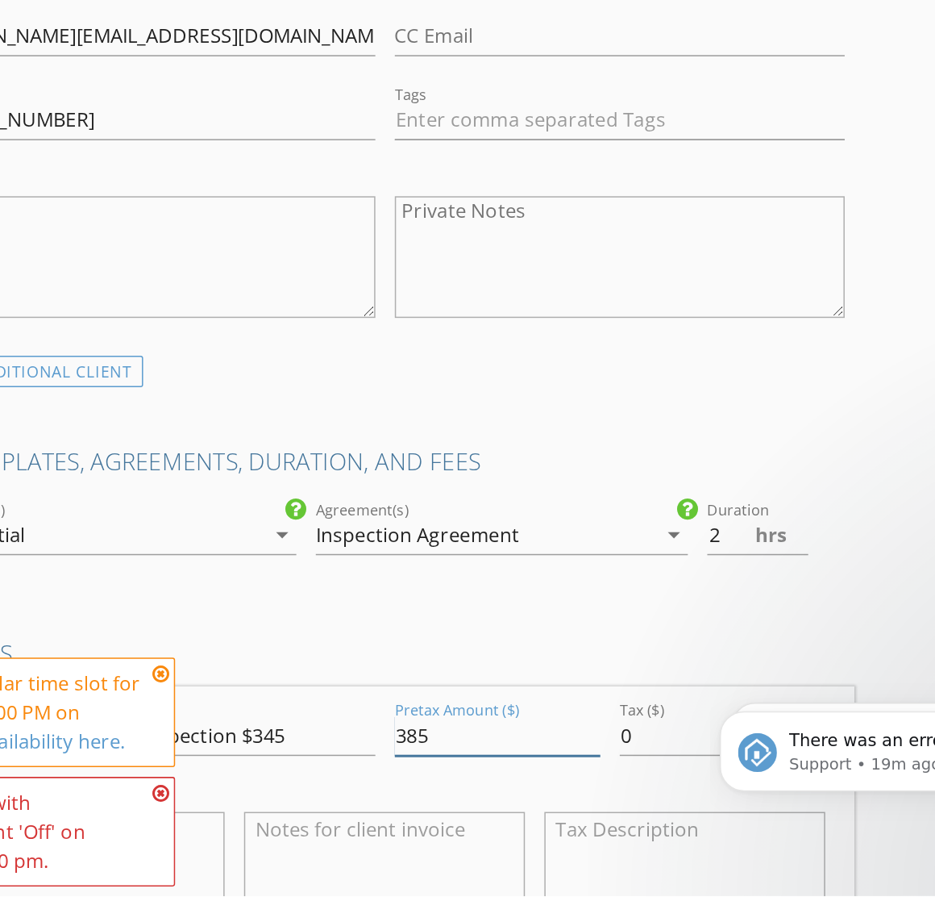
scroll to position [740, 8]
type input "345.00"
click at [566, 537] on div "ADD ADDITIONAL client" at bounding box center [396, 548] width 623 height 22
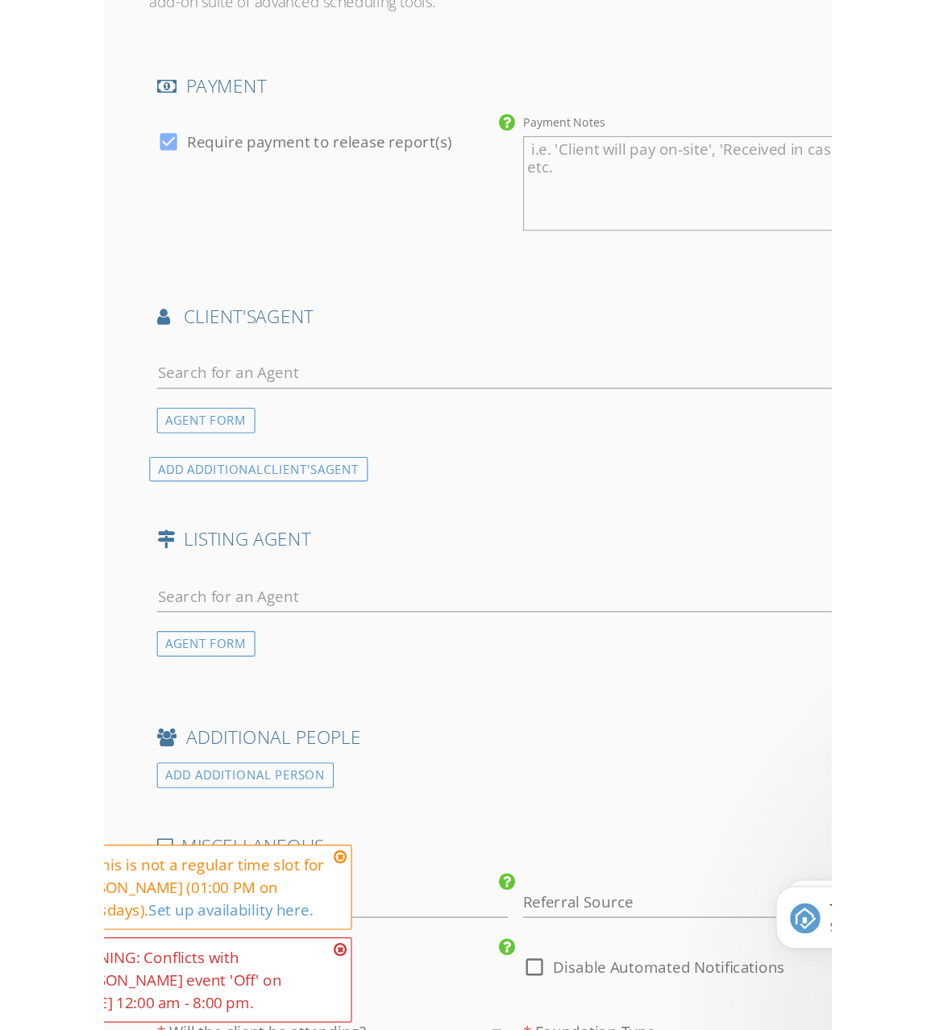
scroll to position [1671, 8]
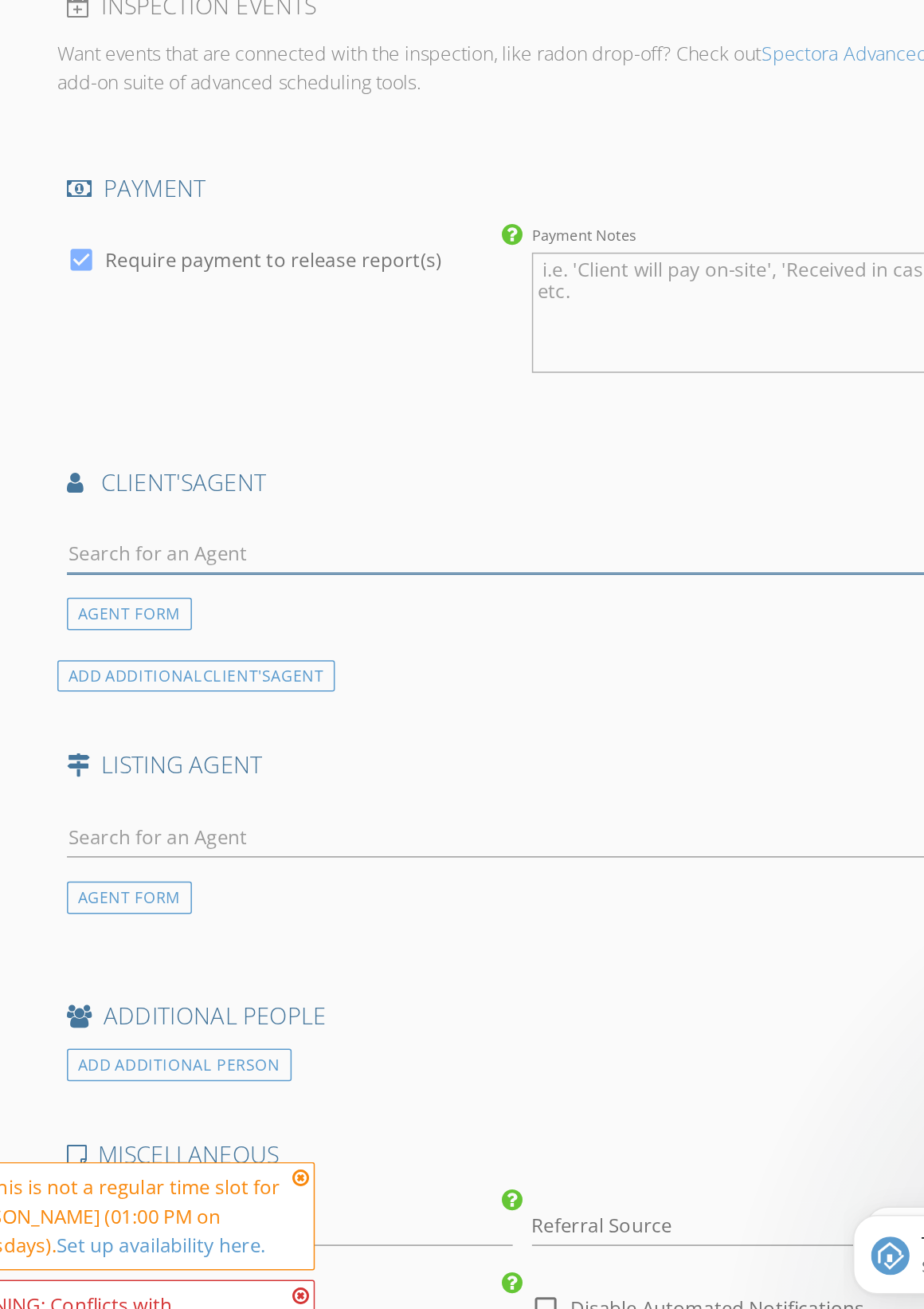
click at [150, 737] on input "text" at bounding box center [392, 749] width 603 height 27
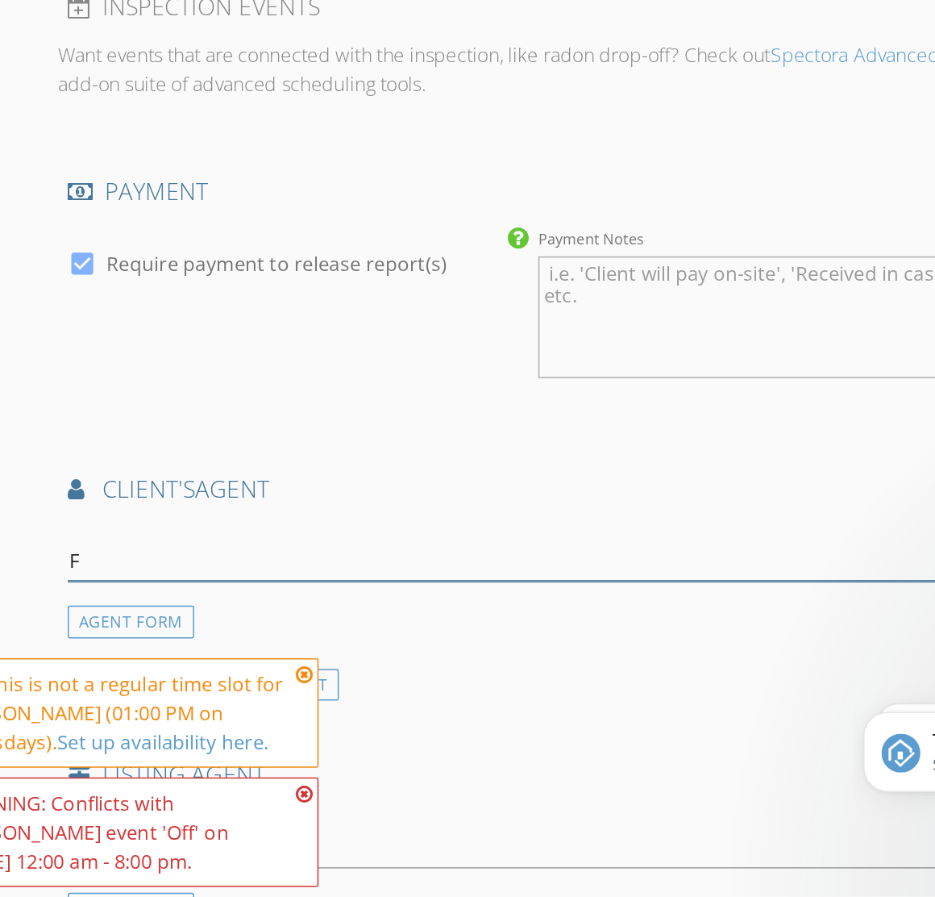
scroll to position [1756, 8]
type input "Fath"
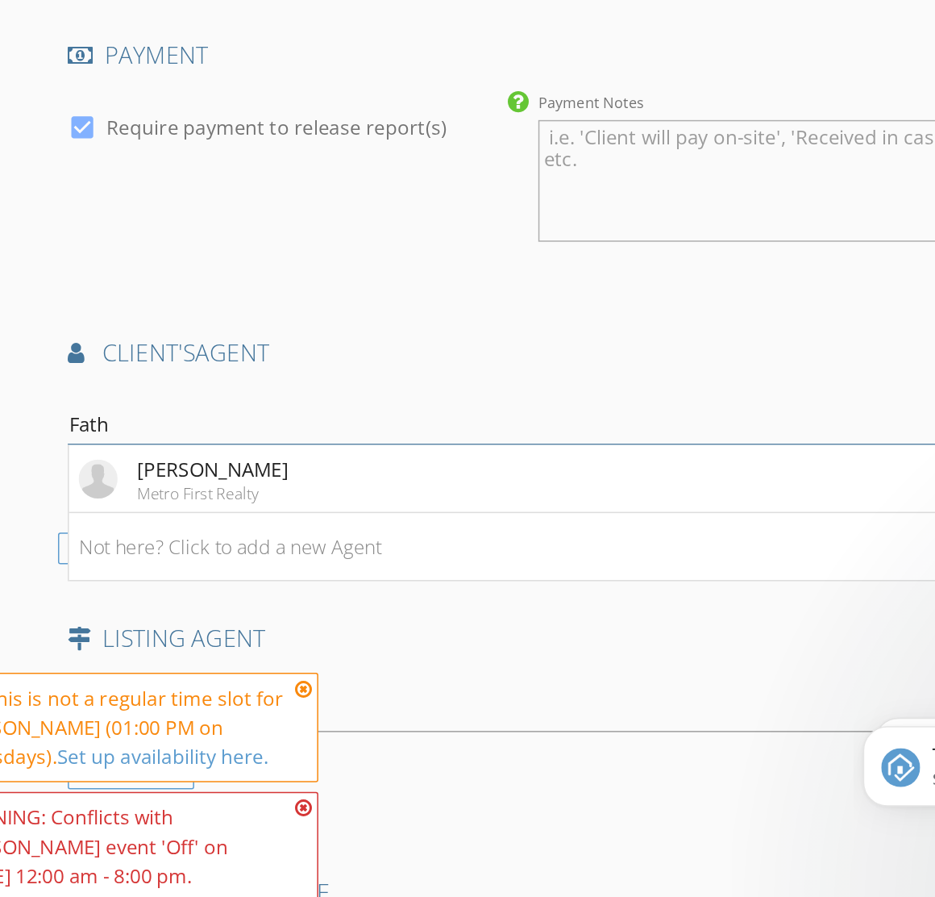
scroll to position [1865, 8]
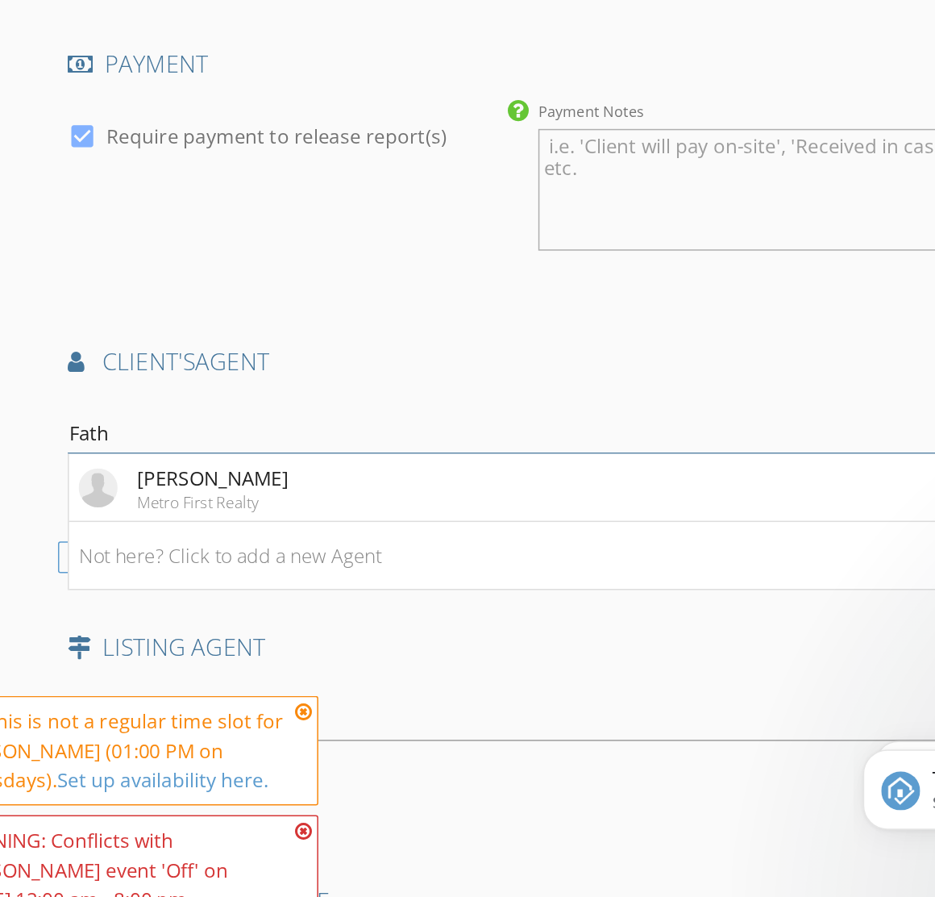
click at [506, 552] on input "Fath" at bounding box center [397, 565] width 610 height 27
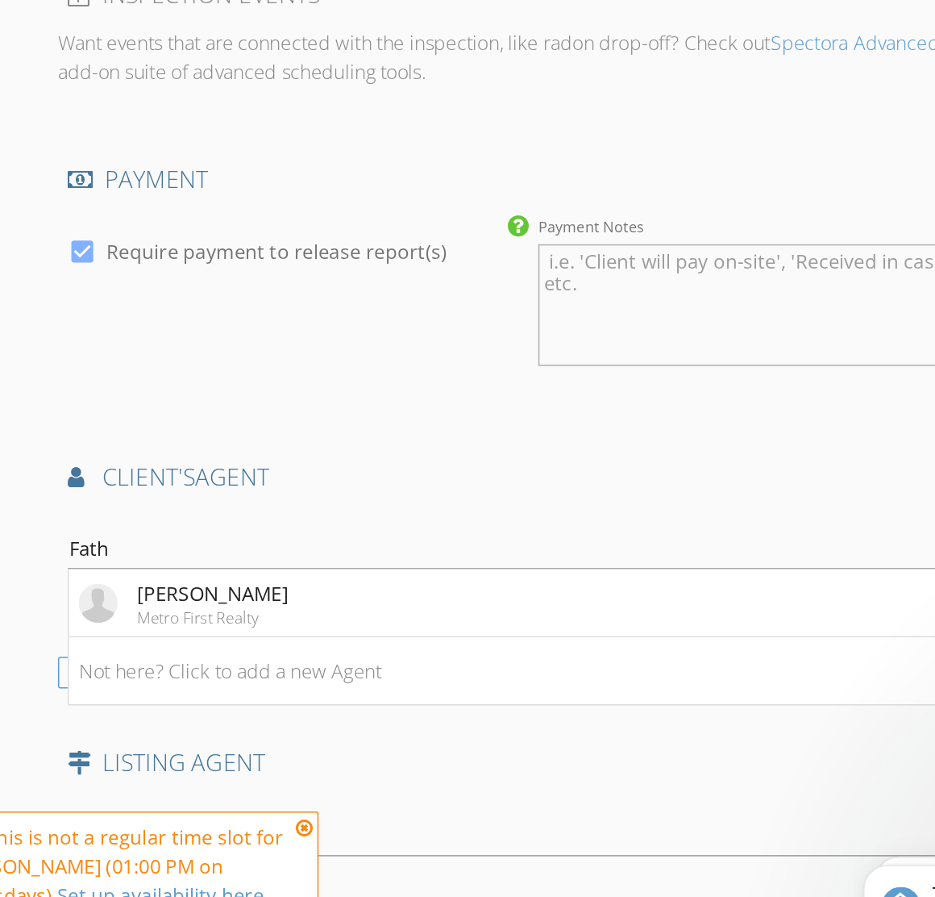
click at [93, 623] on li "Not here? Click to add a new Agent" at bounding box center [397, 645] width 609 height 45
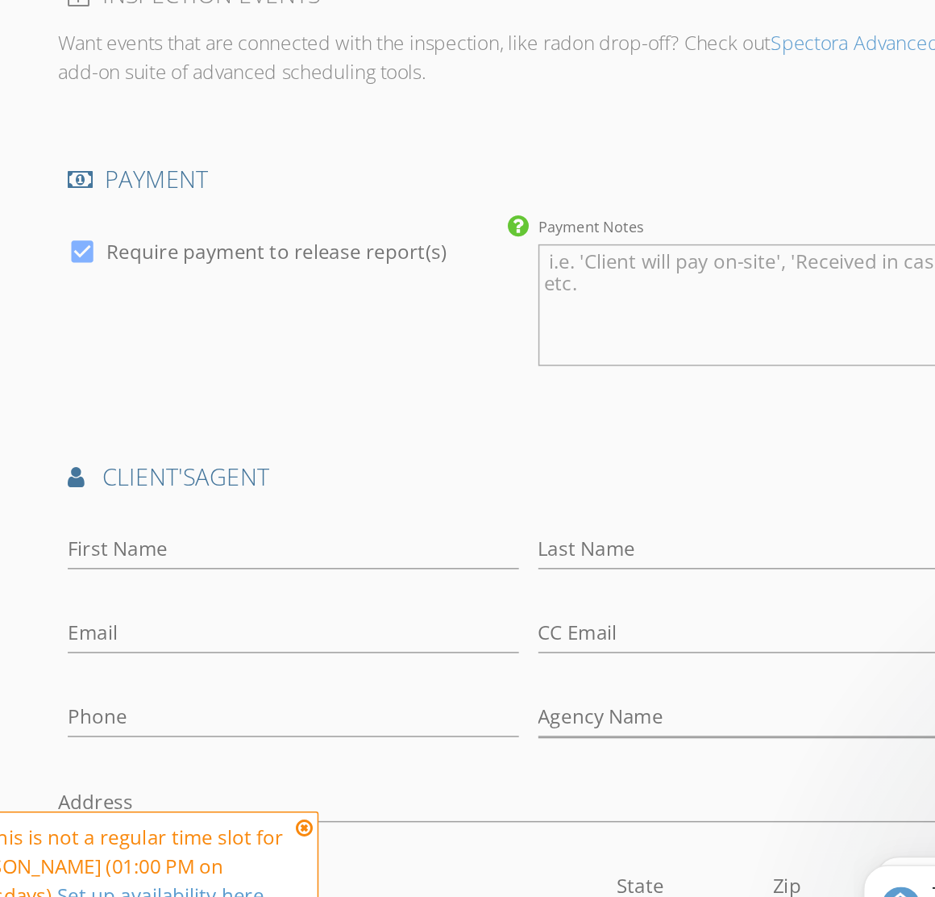
scroll to position [1932, 8]
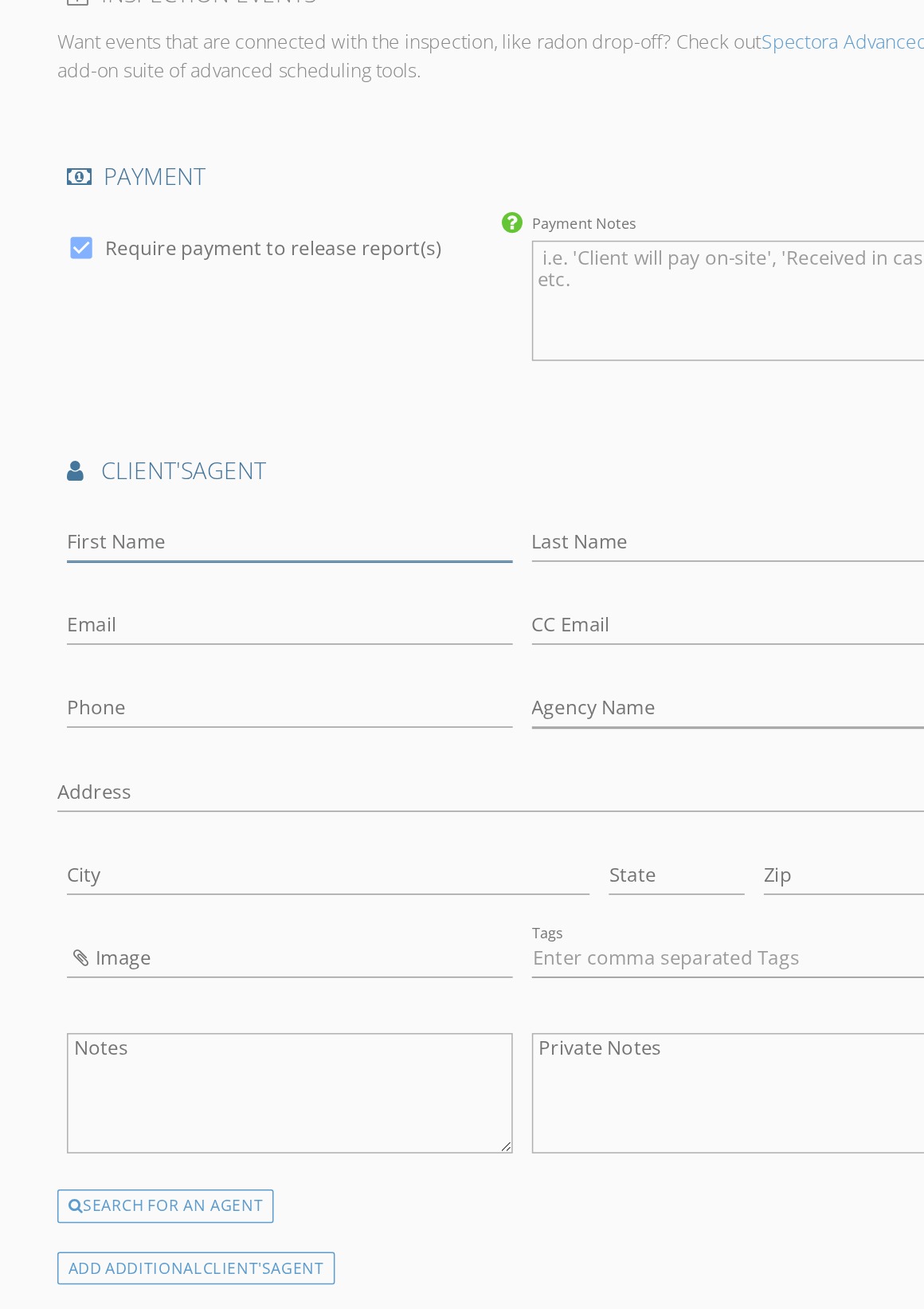
click at [173, 480] on input "First Name" at bounding box center [238, 492] width 295 height 27
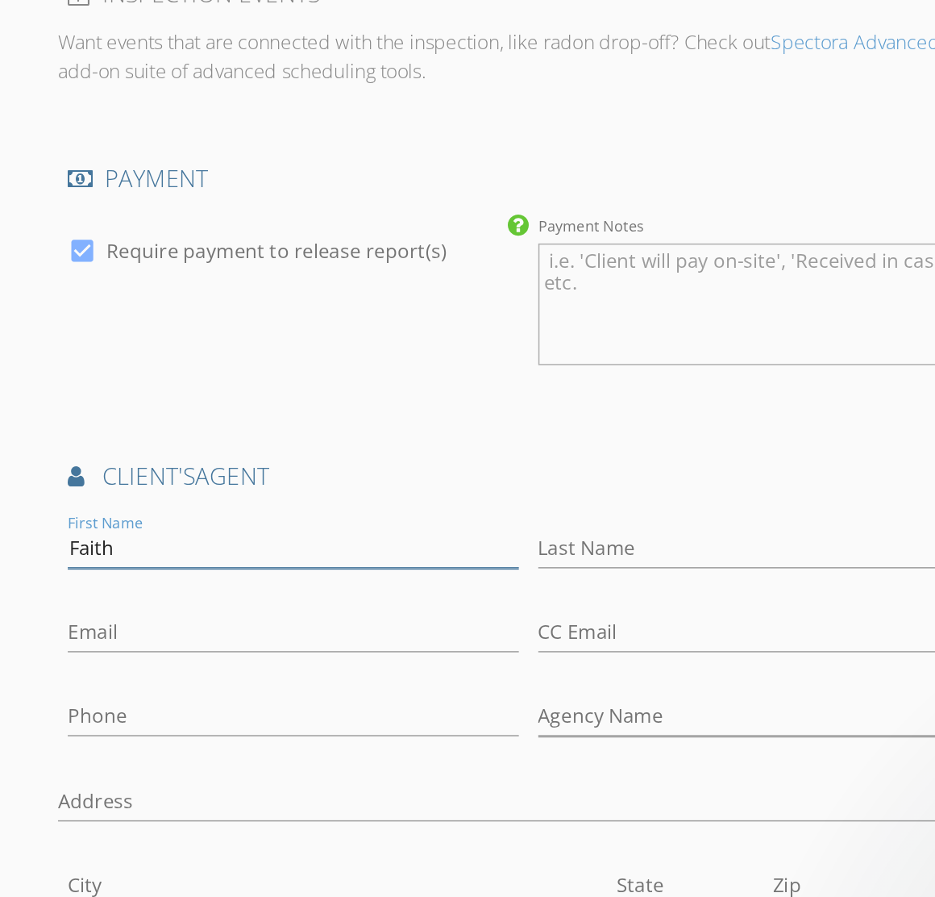
type input "Faith"
click at [445, 485] on input "Last Name" at bounding box center [553, 498] width 299 height 27
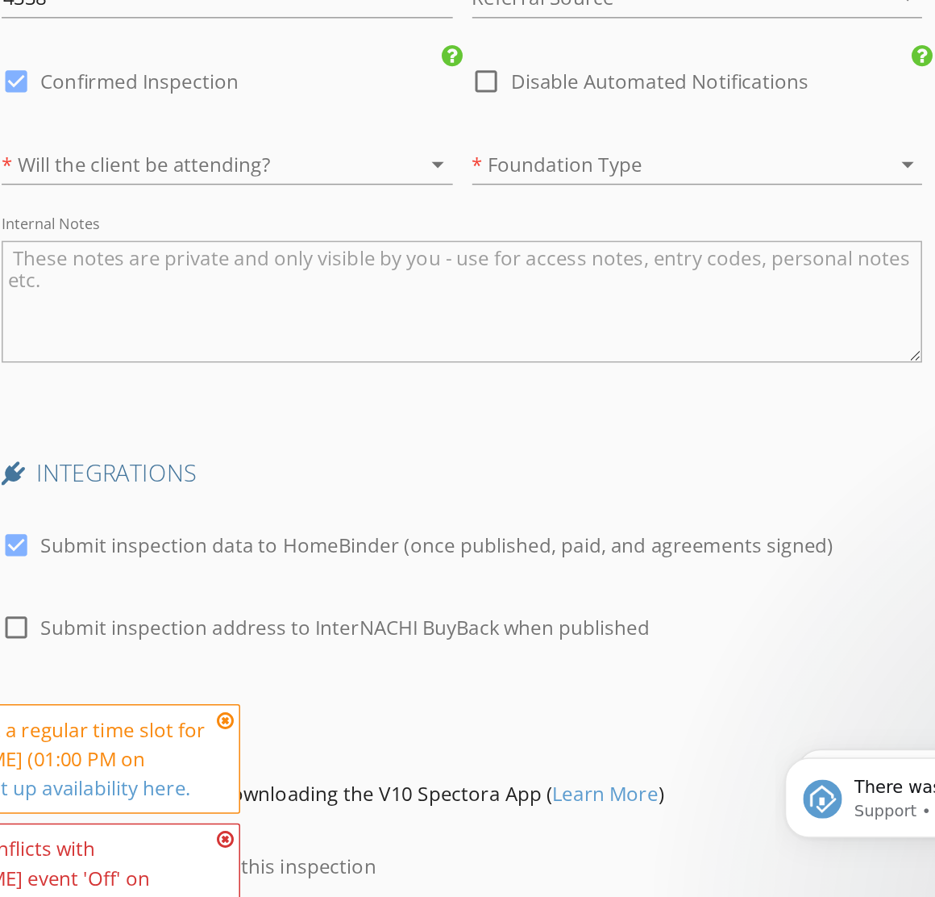
scroll to position [3078, 0]
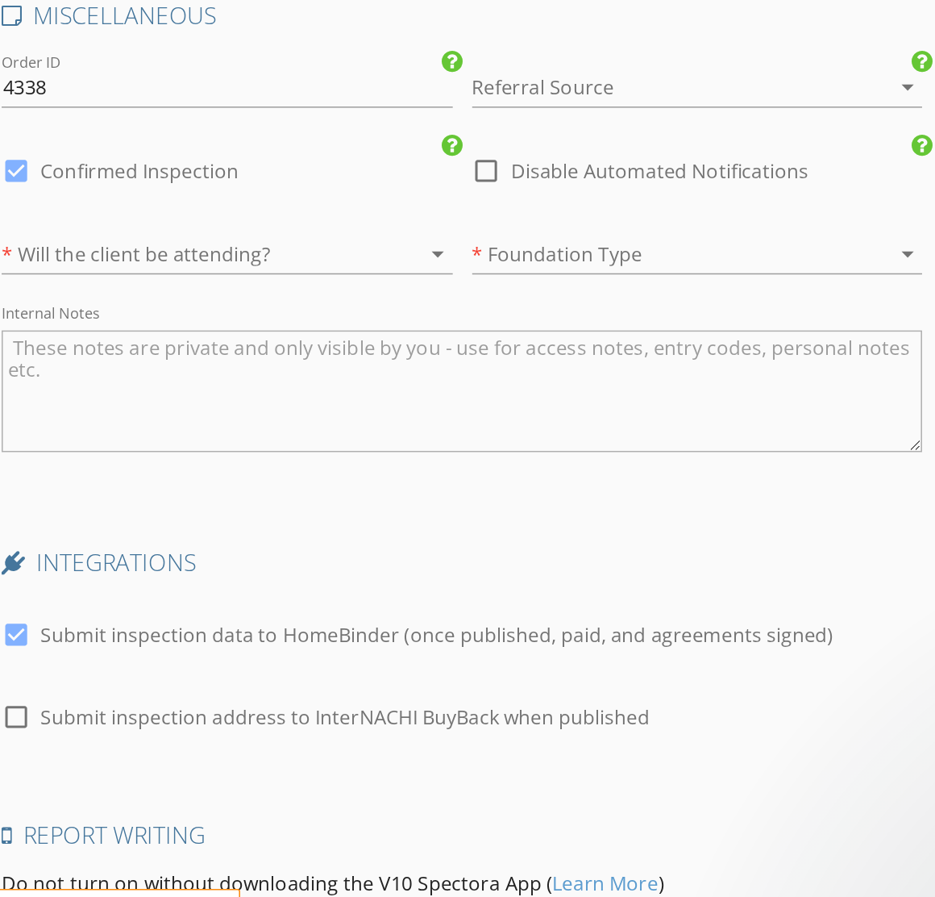
type input "[PERSON_NAME]"
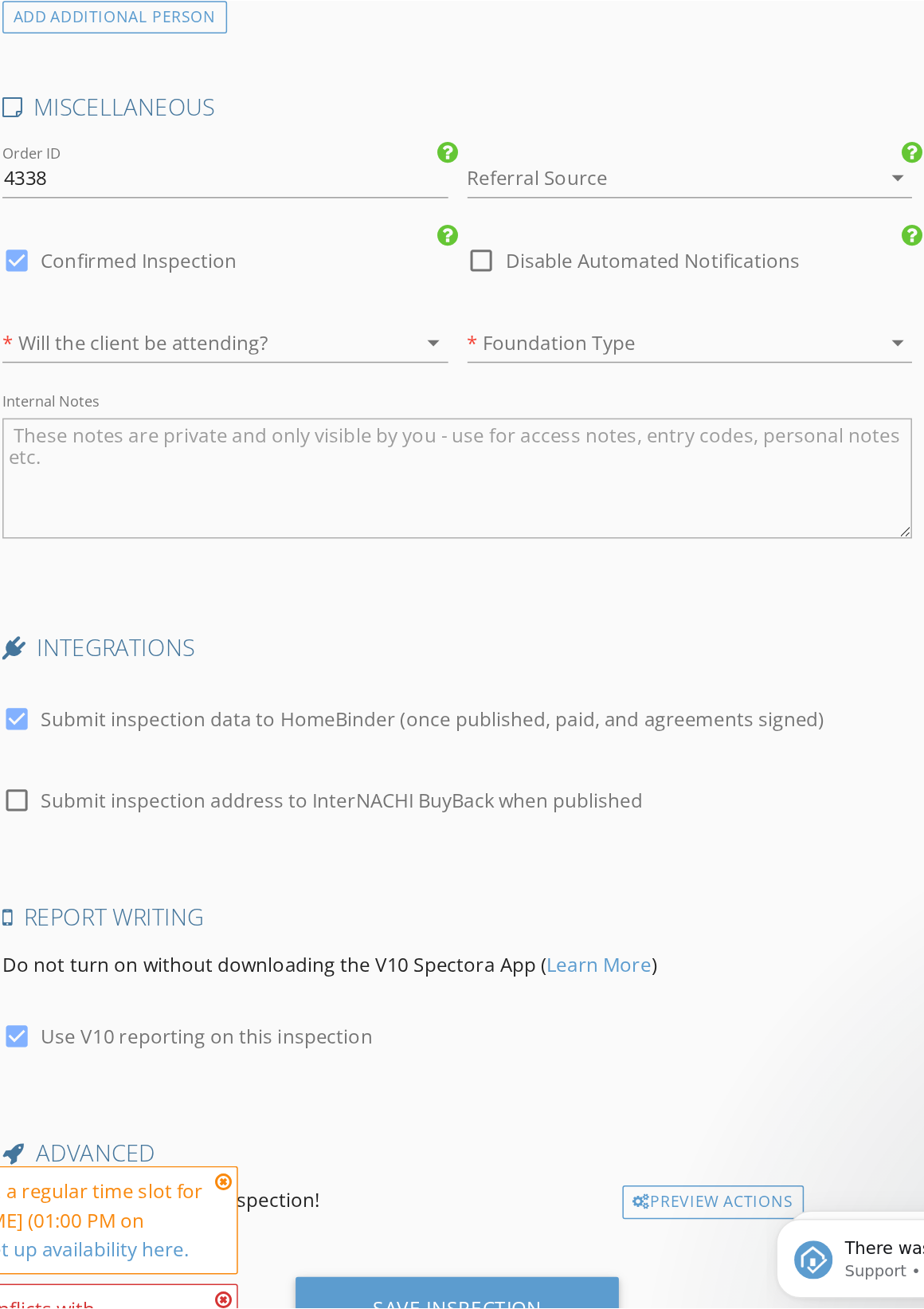
scroll to position [2751, 0]
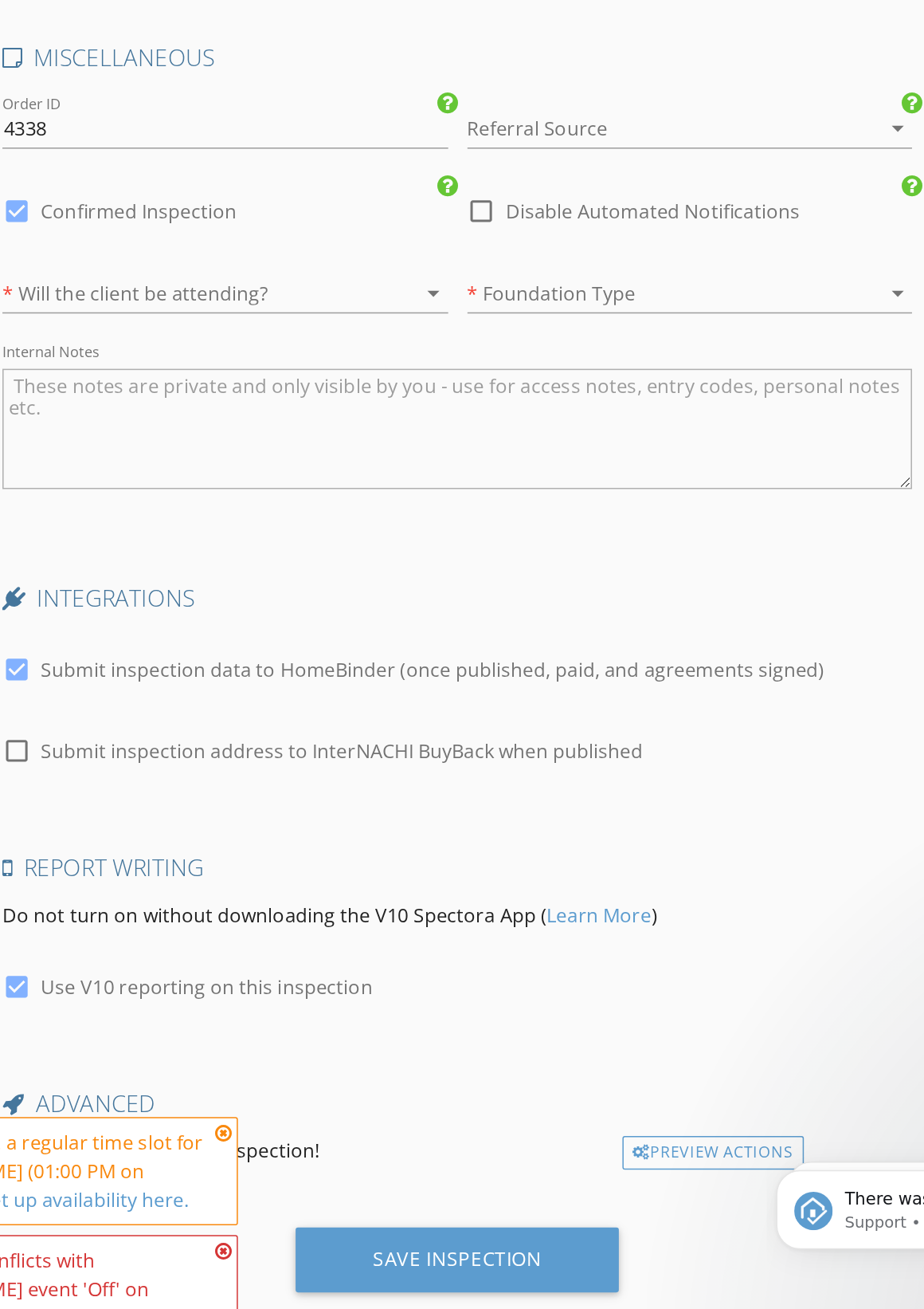
click at [322, 1226] on div "Save Inspection" at bounding box center [400, 1248] width 214 height 44
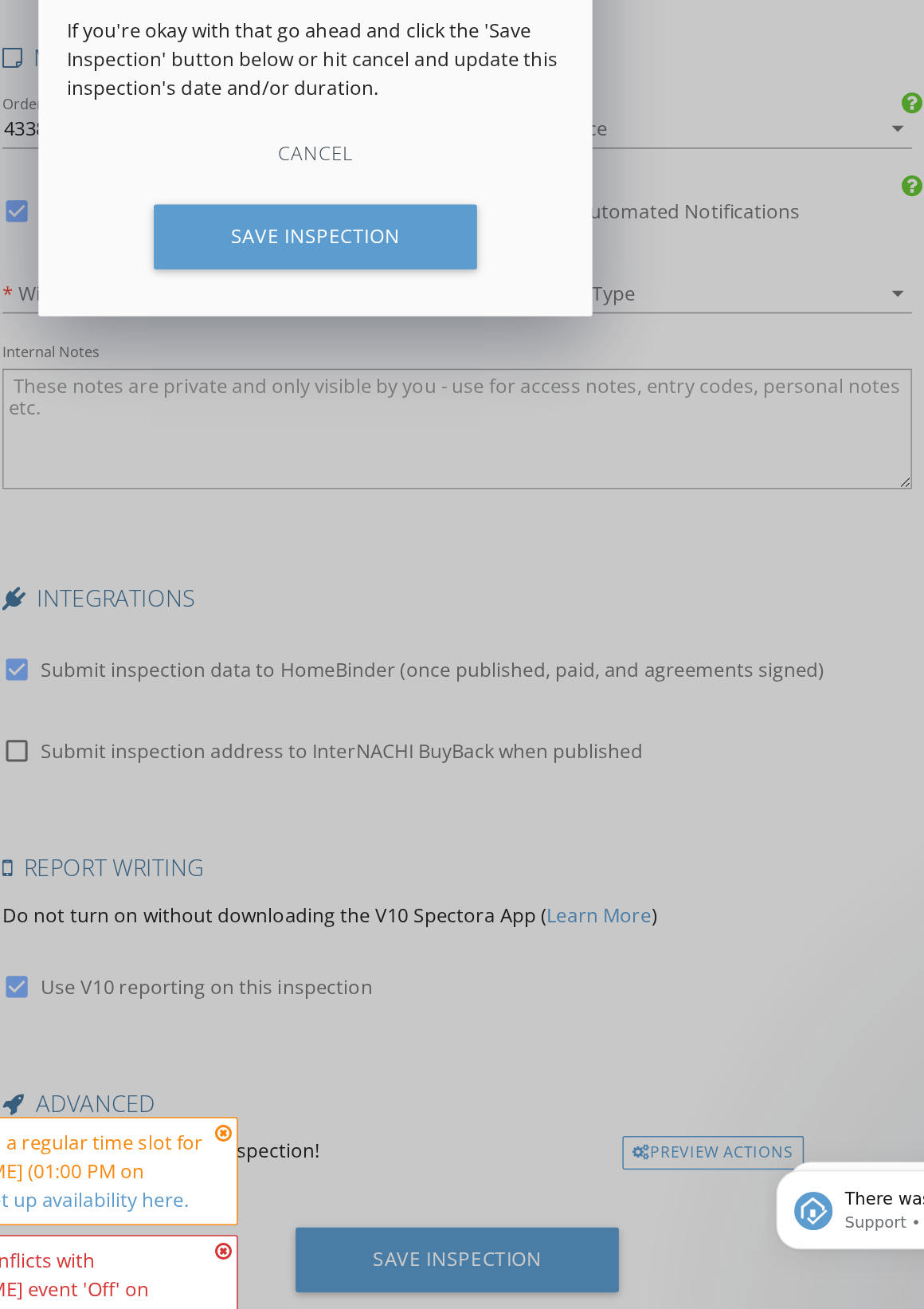
click at [228, 548] on div "Save Inspection" at bounding box center [306, 569] width 214 height 44
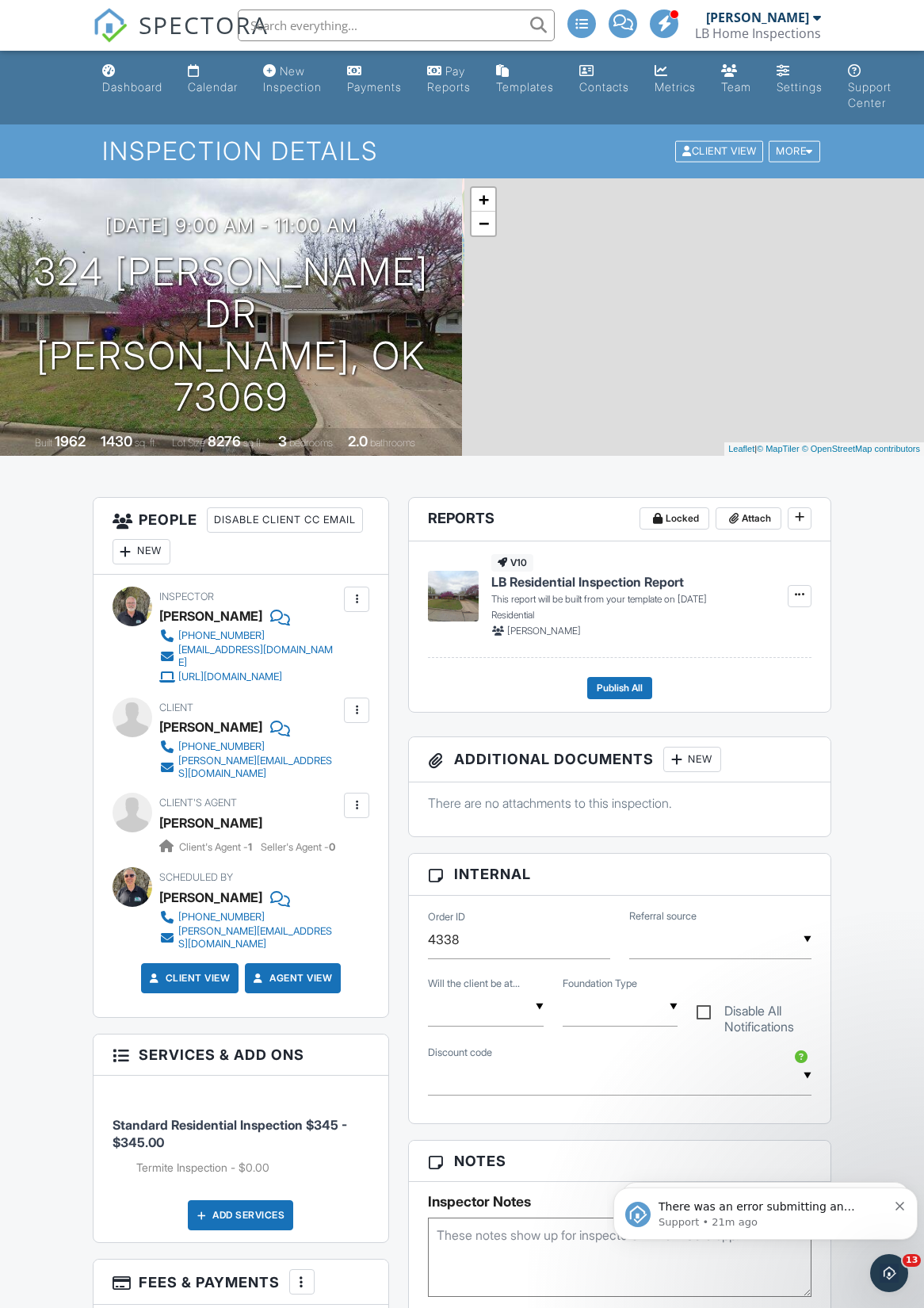
click at [367, 590] on div at bounding box center [357, 600] width 26 height 26
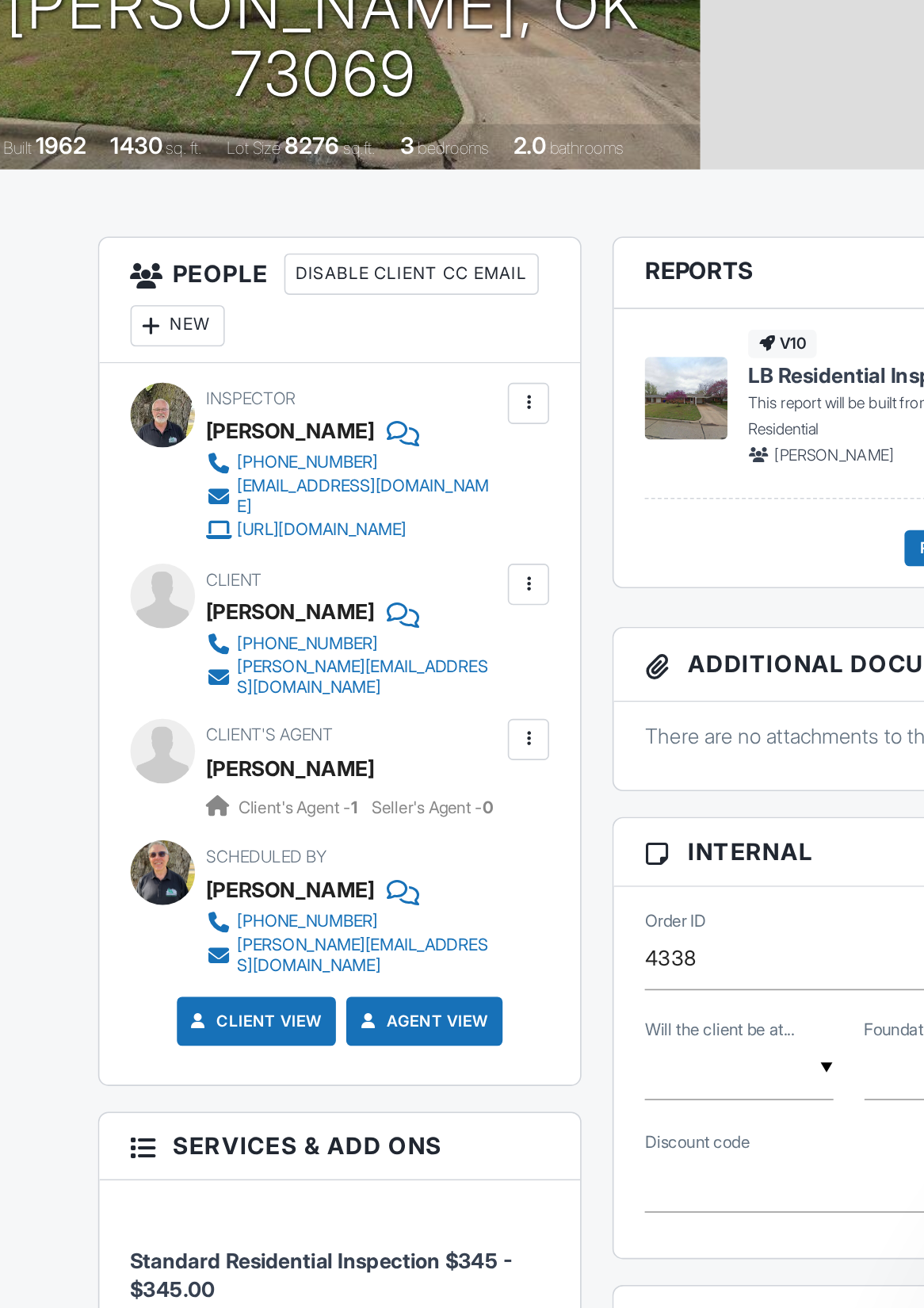
click at [349, 592] on div at bounding box center [357, 600] width 16 height 16
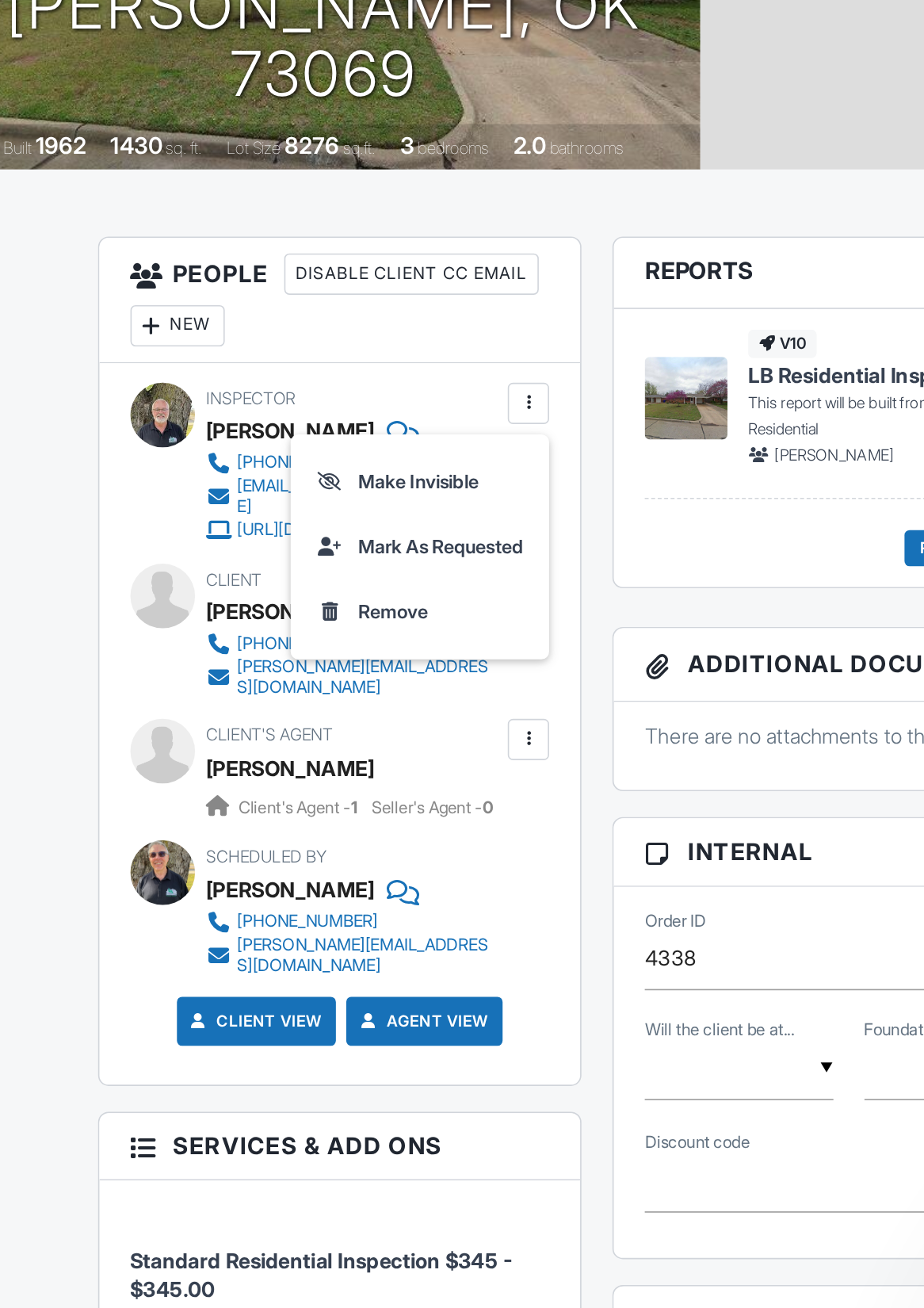
click at [429, 428] on div "Built 1962 1430 sq. ft. Lot Size 8276 sq.ft. 3 bedrooms 2.0 bathrooms" at bounding box center [231, 442] width 462 height 28
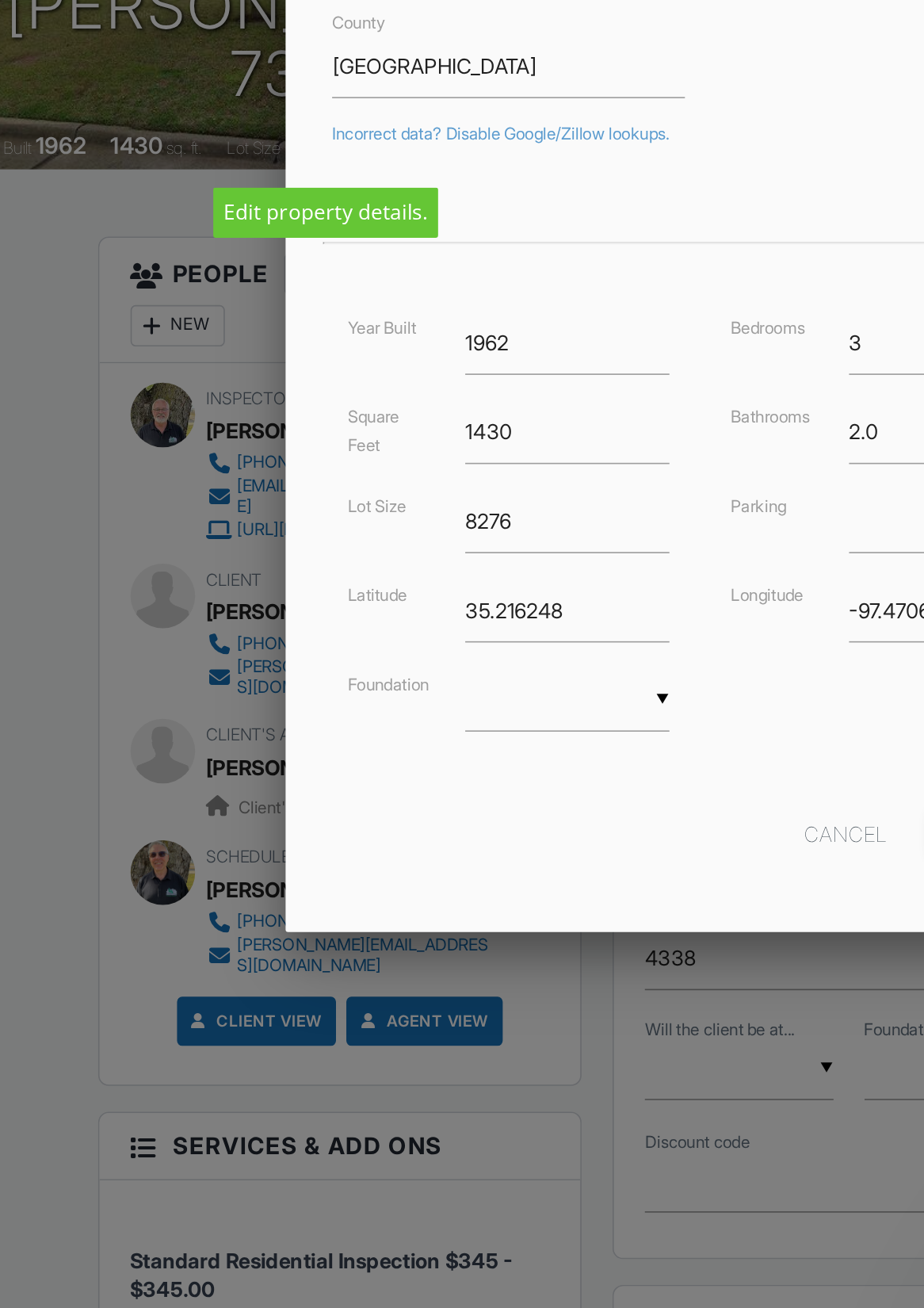
click at [227, 210] on form "Address 324 Thompson Dr Unit Country US City Norman State OK Zip 73069 County C…" at bounding box center [462, 549] width 470 height 678
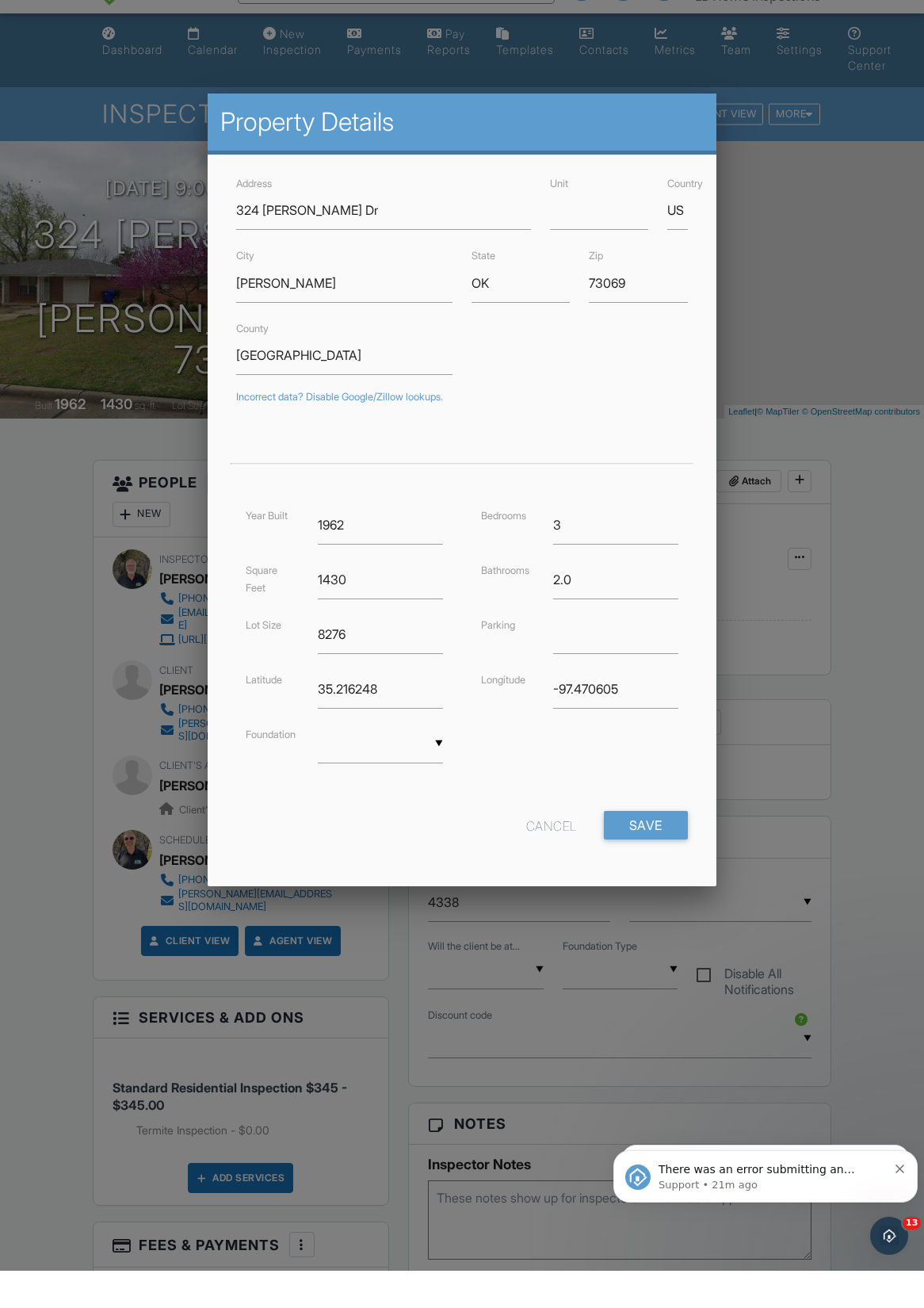
click at [589, 834] on form "Address 324 Thompson Dr Unit Country US City Norman State OK Zip 73069 County C…" at bounding box center [462, 549] width 470 height 678
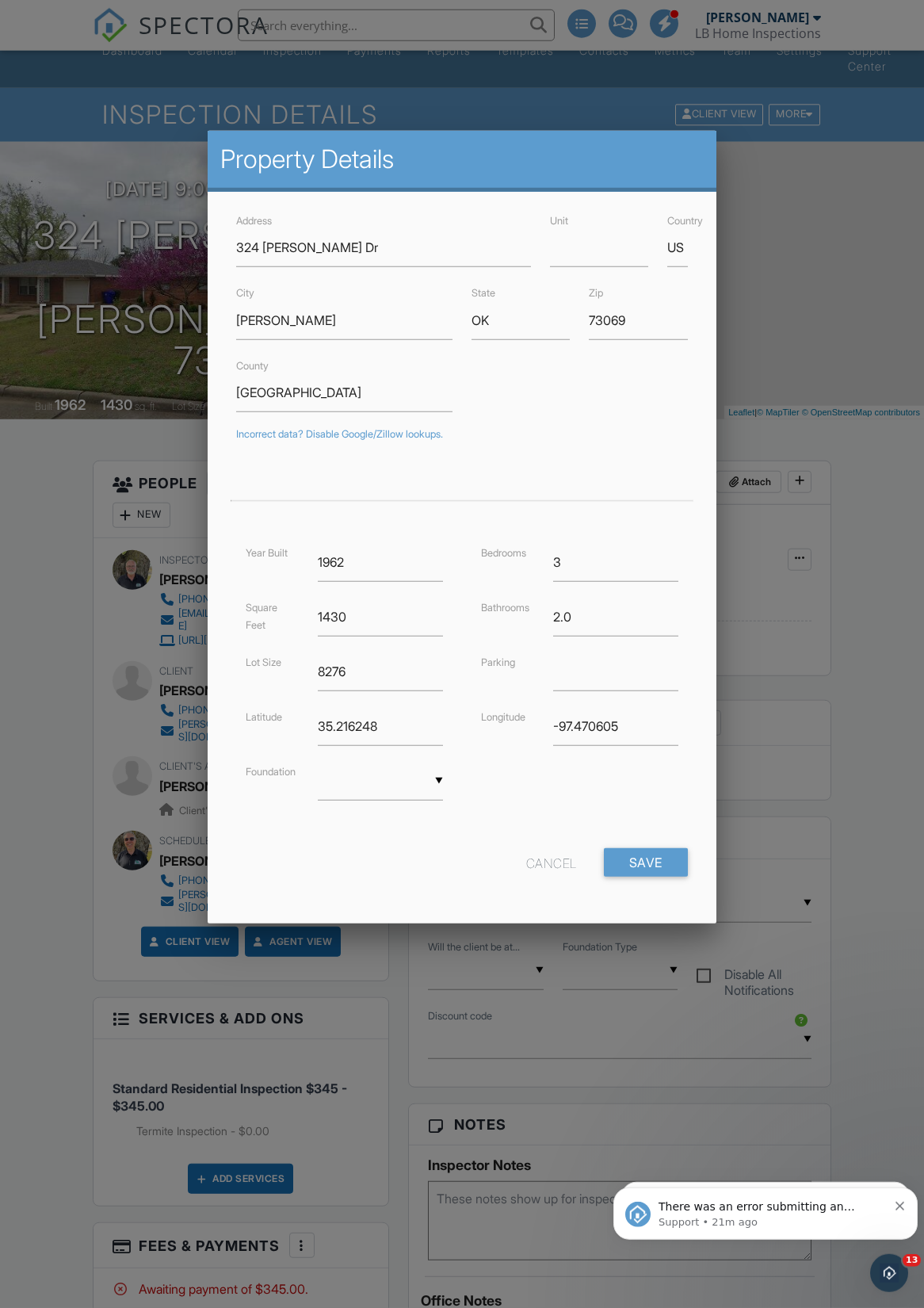
click at [589, 834] on input "Save" at bounding box center [645, 862] width 84 height 29
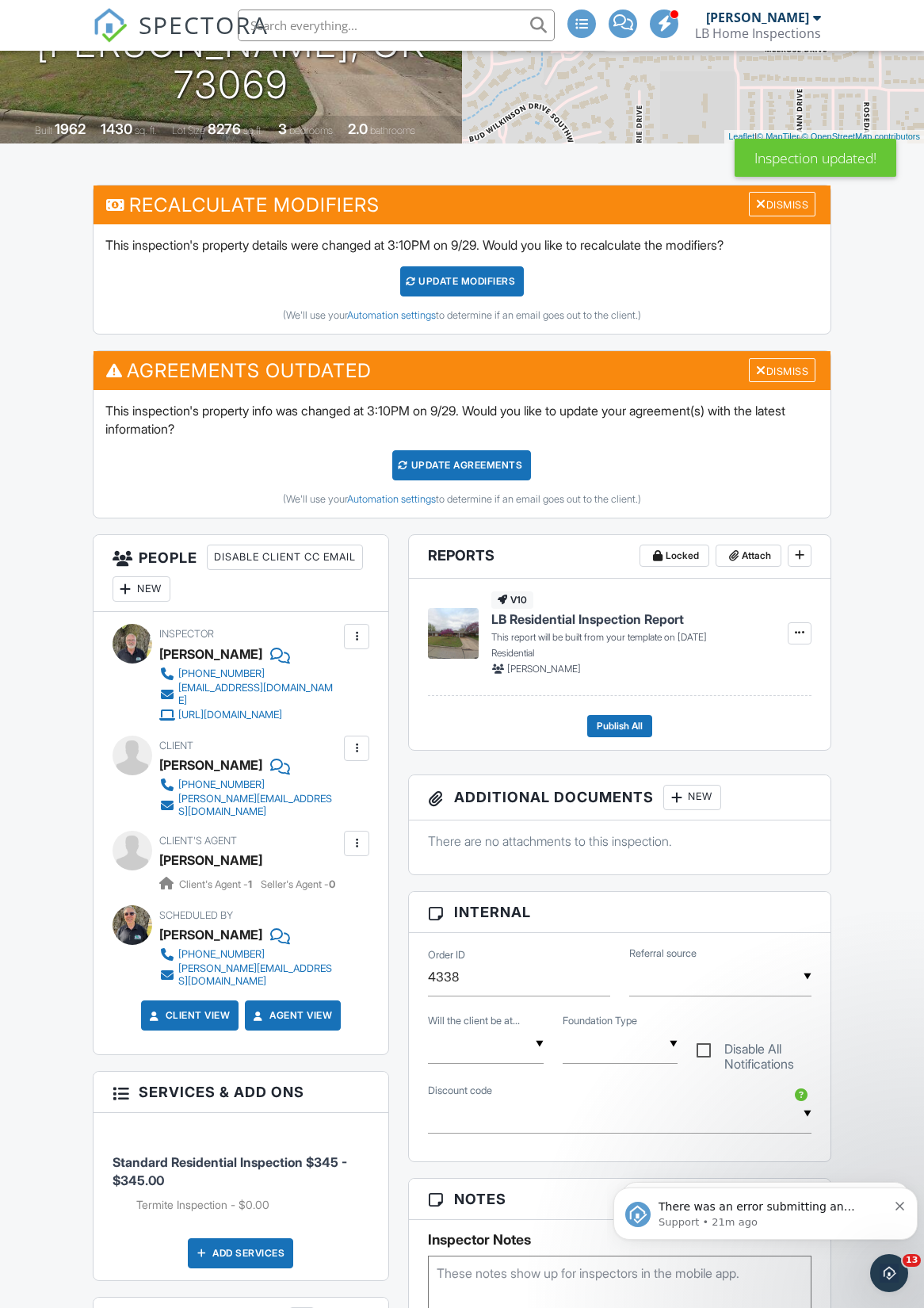
click at [206, 570] on div "Disable Client CC Email" at bounding box center [284, 558] width 156 height 26
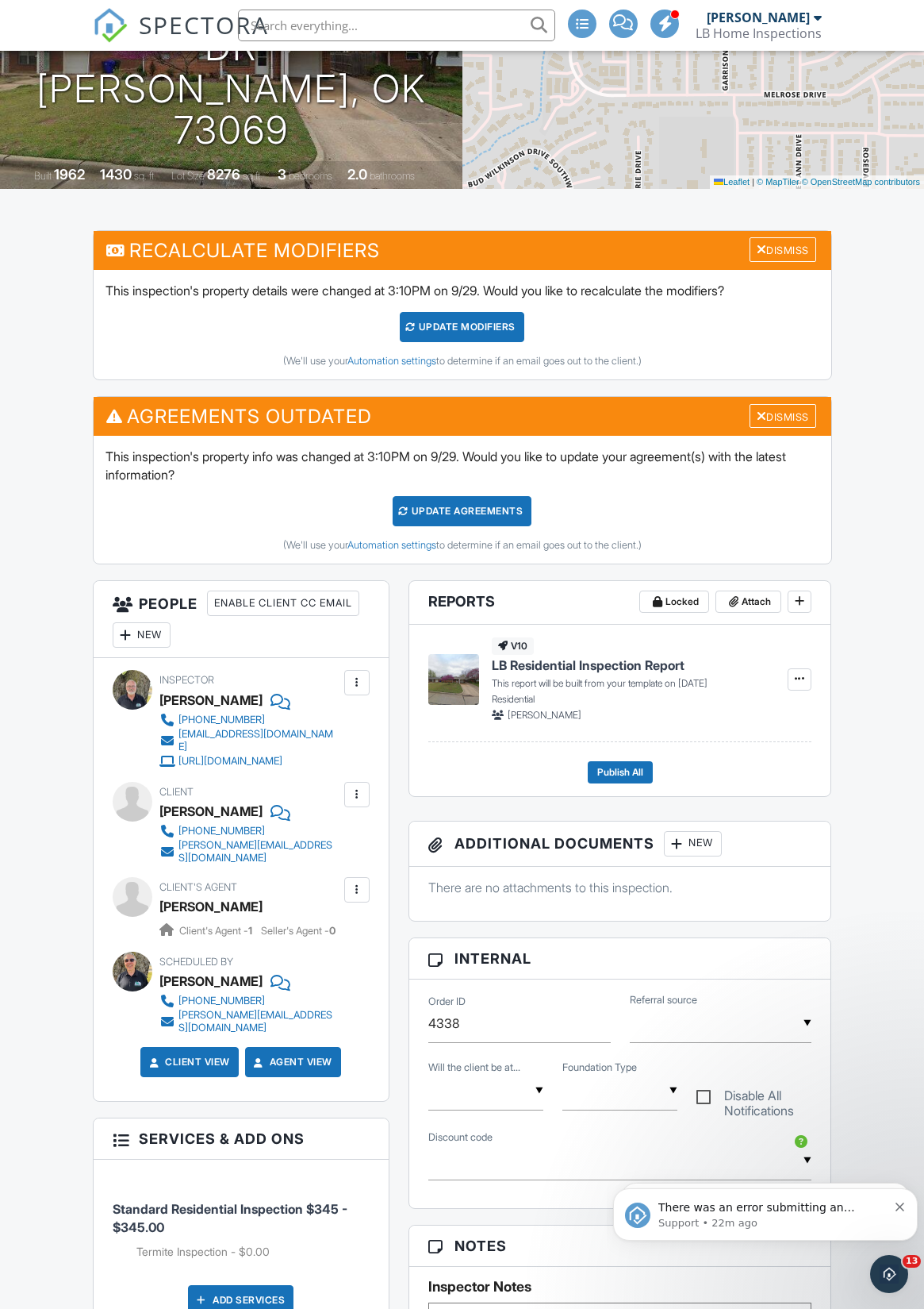
click at [155, 645] on div "New" at bounding box center [141, 635] width 58 height 26
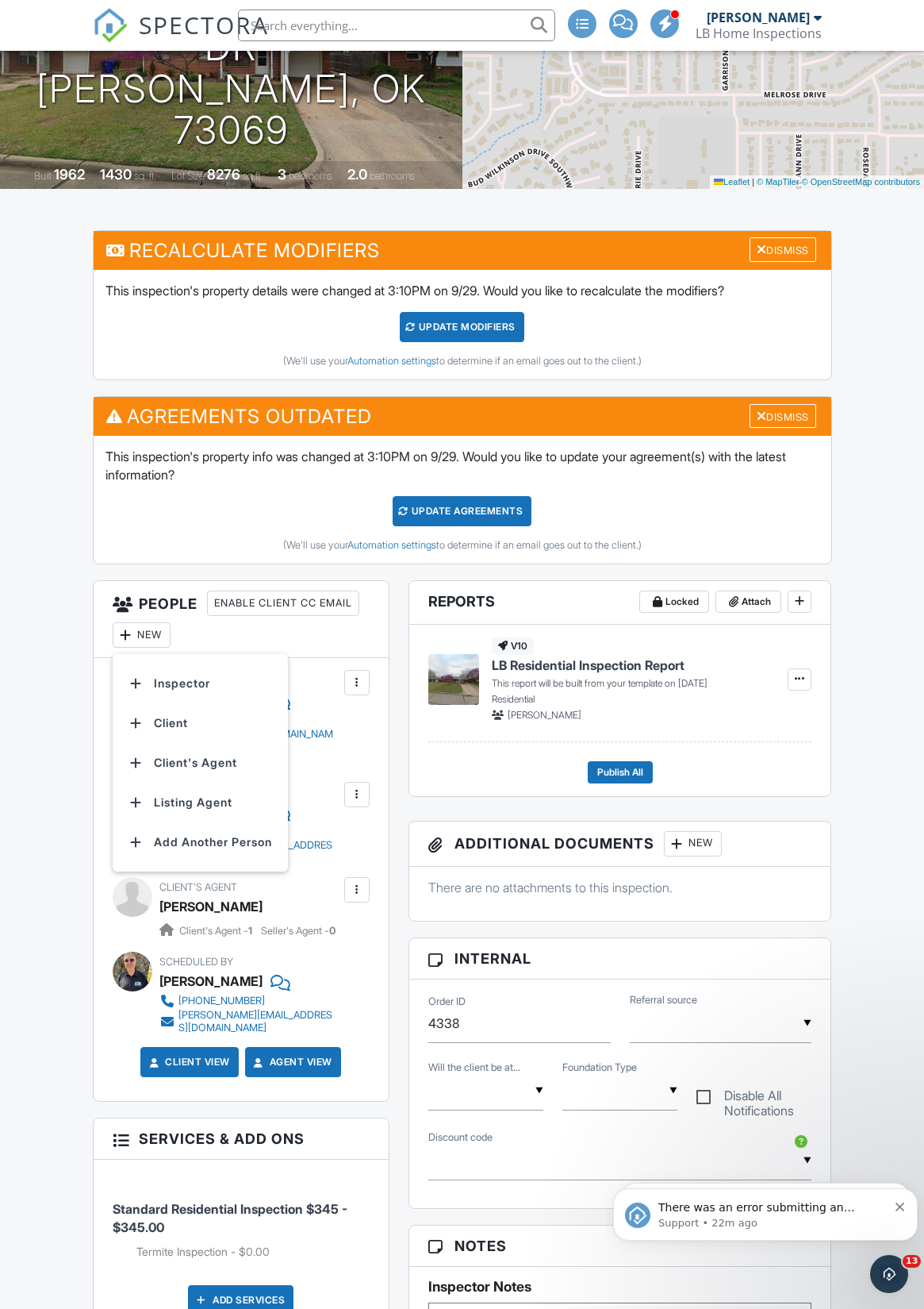
click at [213, 687] on li "Inspector" at bounding box center [200, 683] width 156 height 39
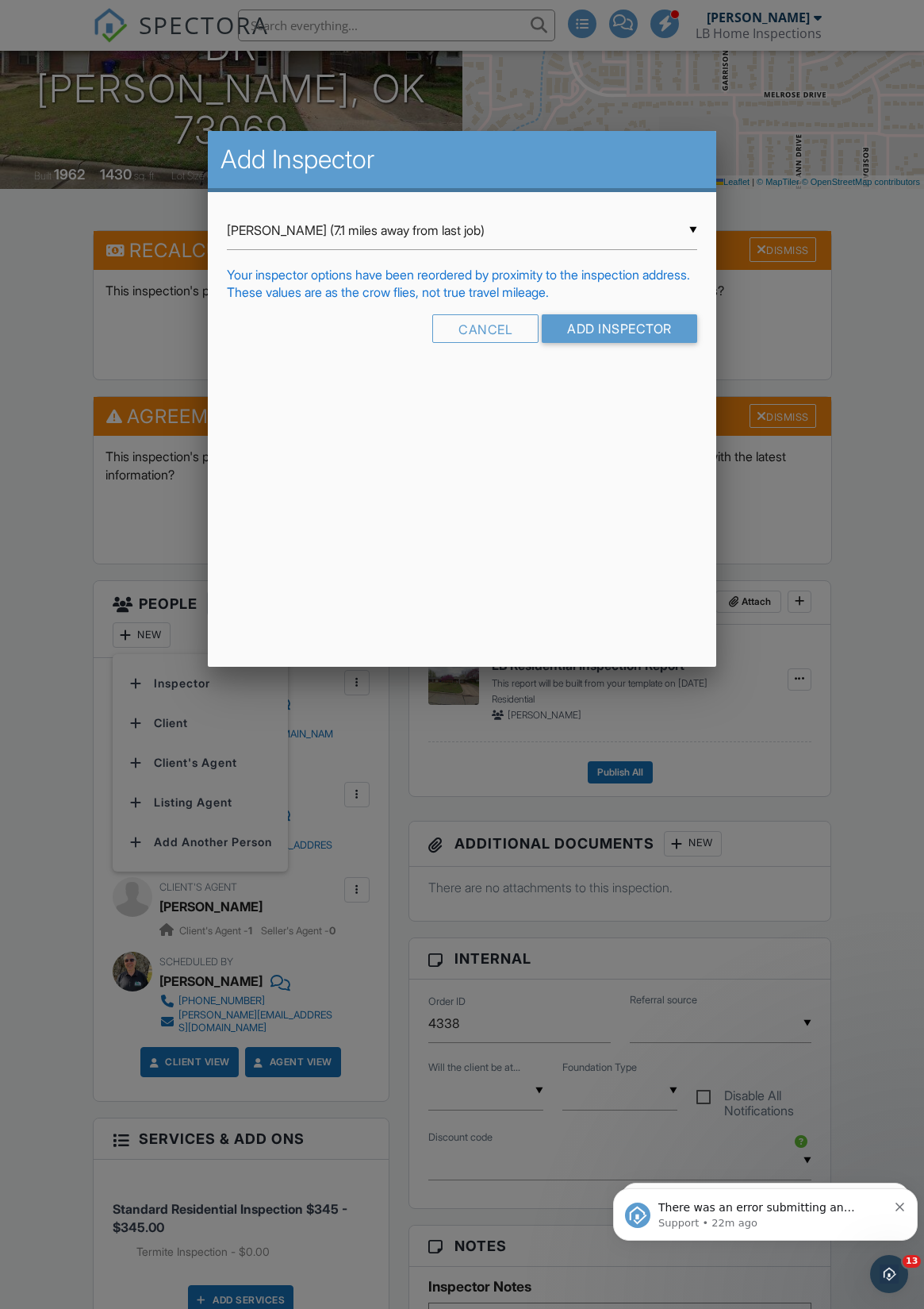
click at [635, 334] on input "Add Inspector" at bounding box center [620, 328] width 155 height 29
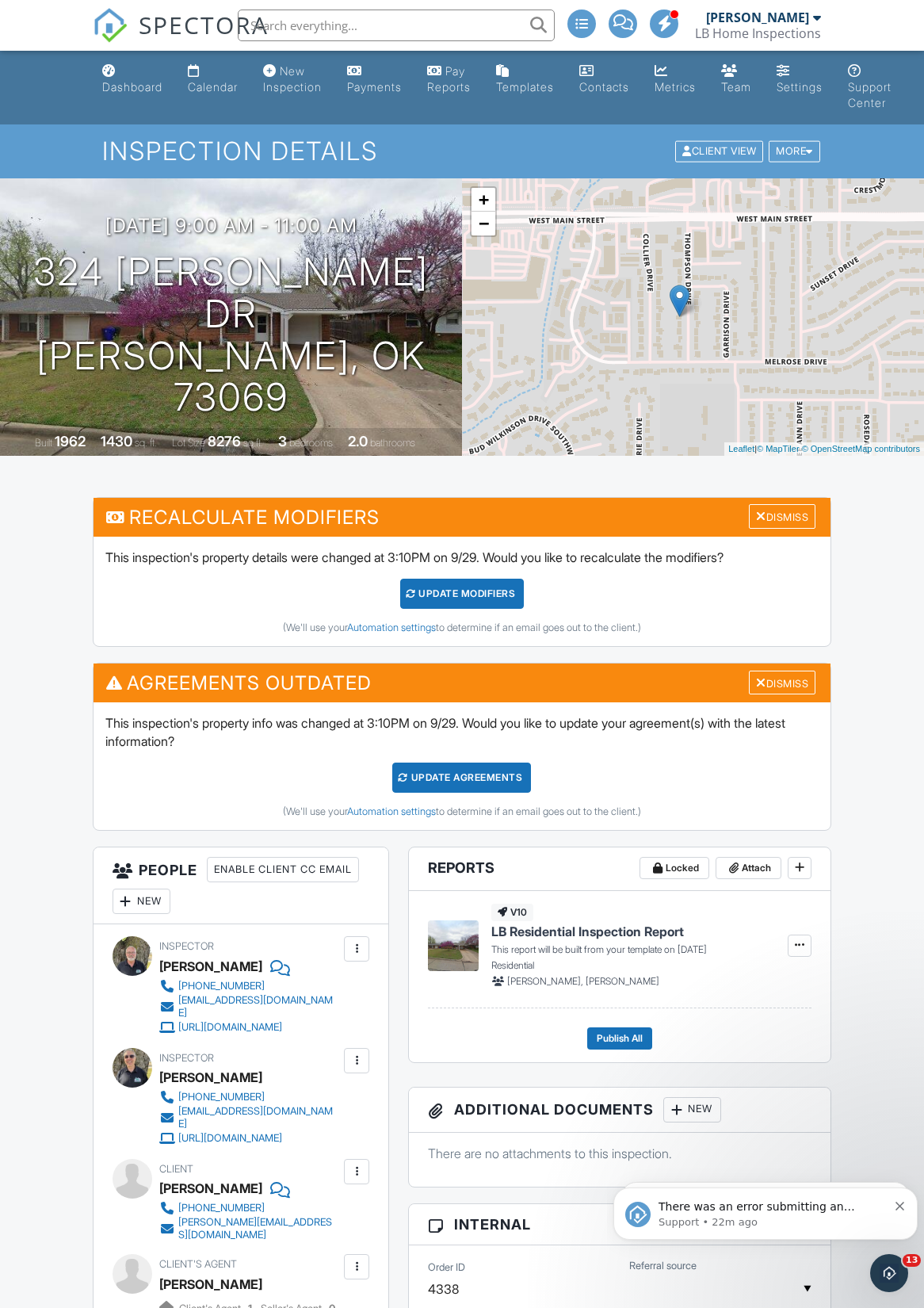
click at [356, 956] on div at bounding box center [357, 949] width 16 height 16
click at [252, 1086] on li "Remove" at bounding box center [290, 1077] width 140 height 39
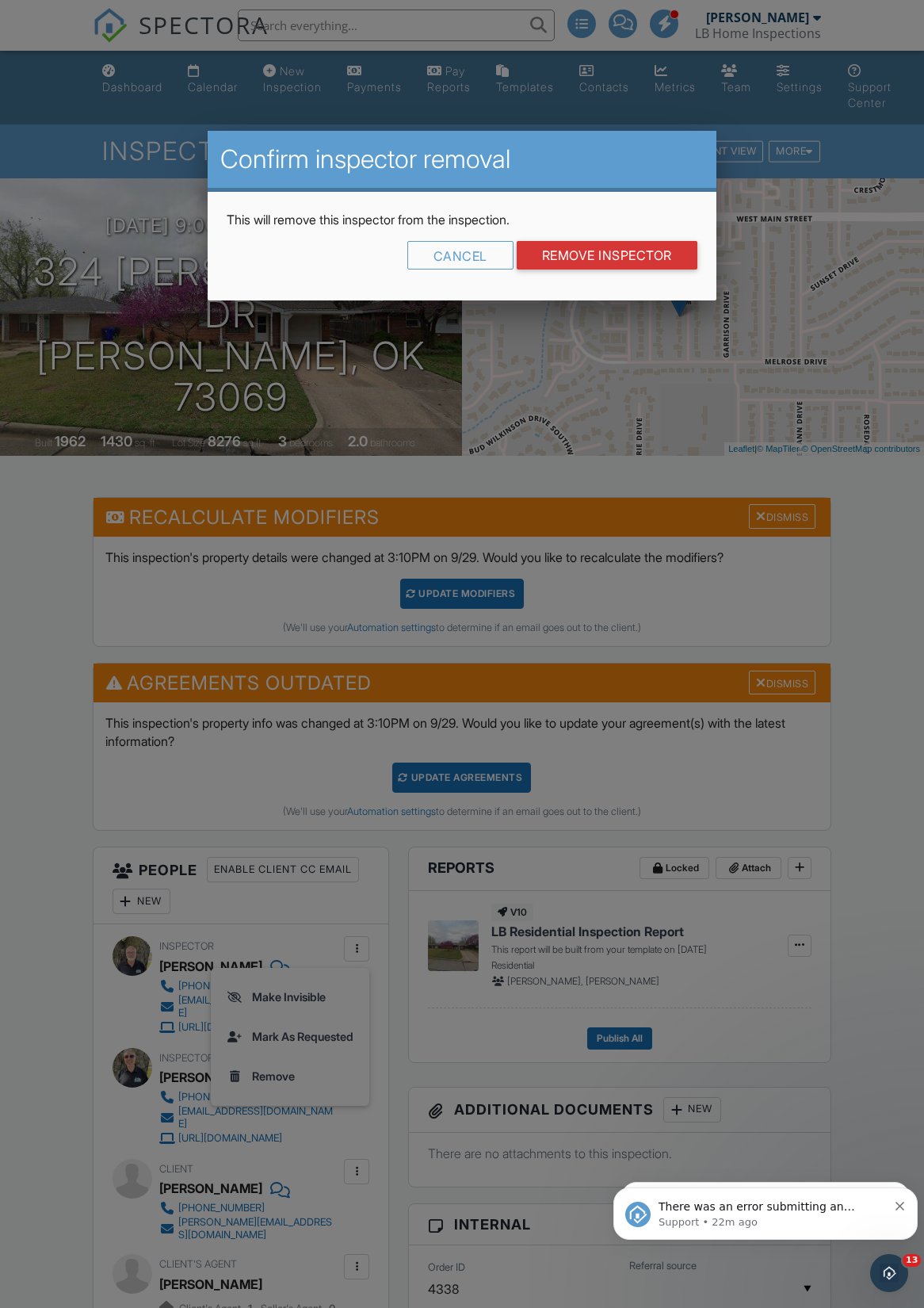
click at [627, 244] on input "Remove Inspector" at bounding box center [607, 255] width 181 height 29
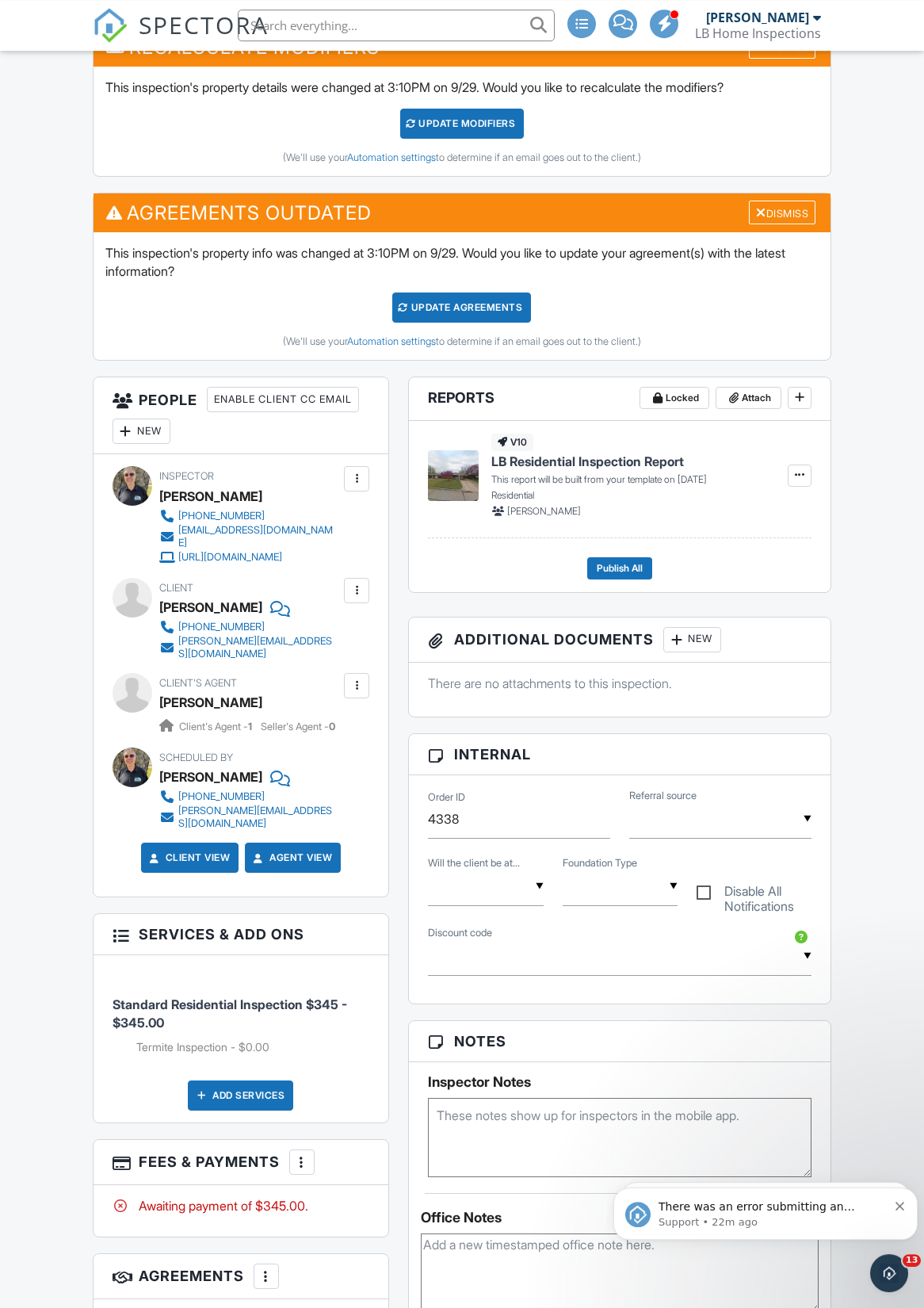
scroll to position [477, 0]
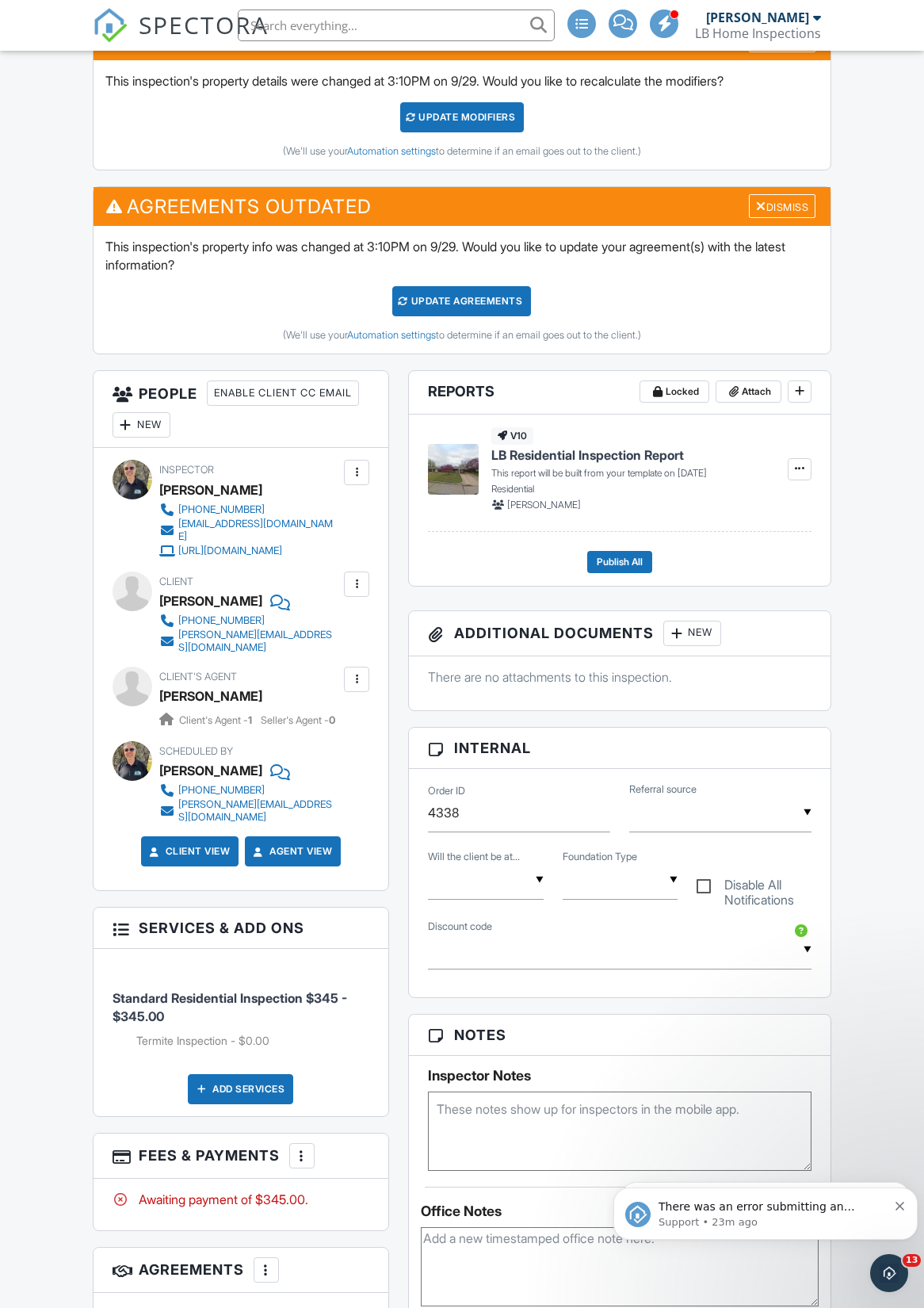
click at [360, 689] on div at bounding box center [357, 680] width 26 height 26
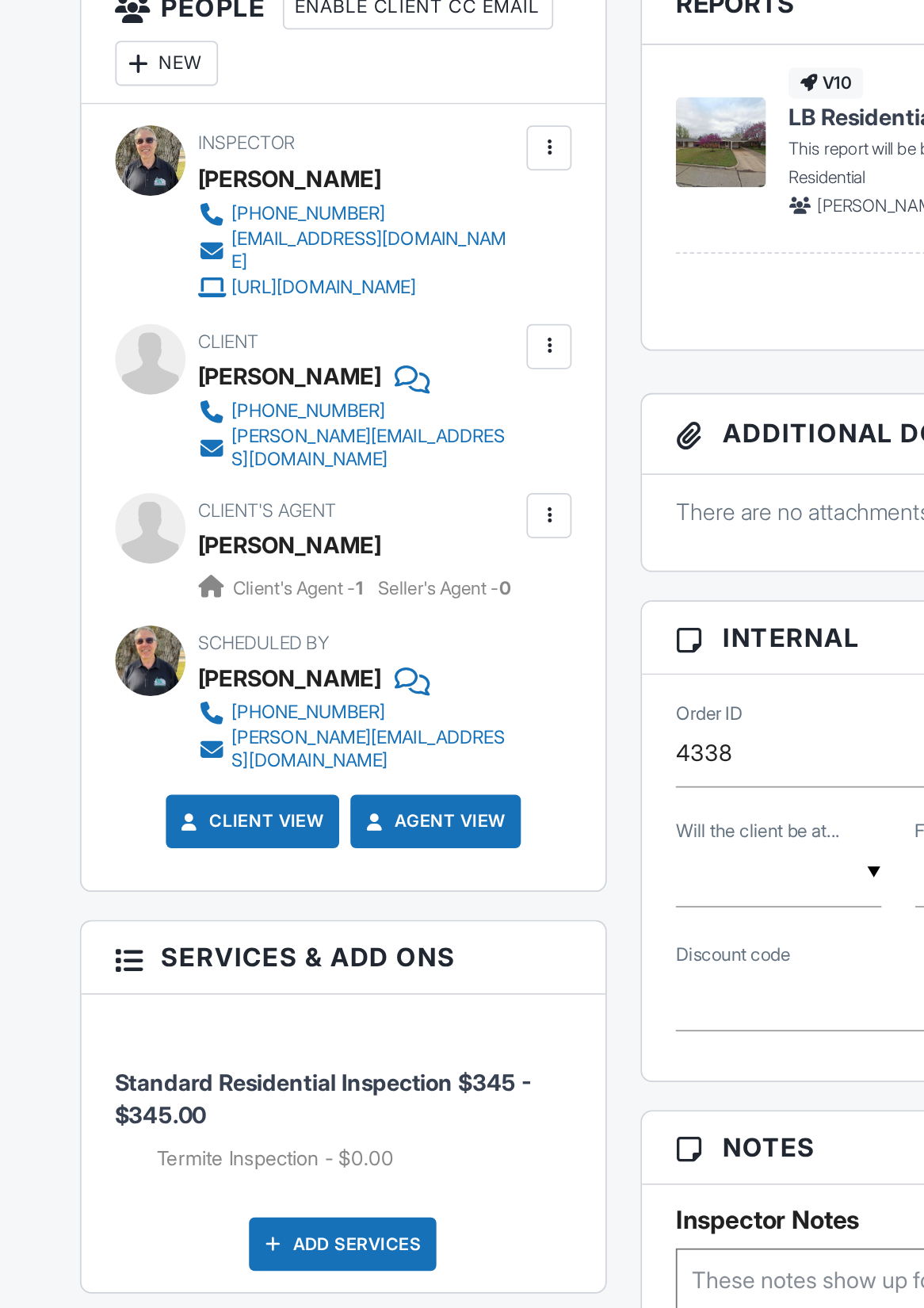
click at [349, 672] on div at bounding box center [357, 680] width 16 height 16
click at [279, 708] on li "Edit" at bounding box center [319, 728] width 81 height 39
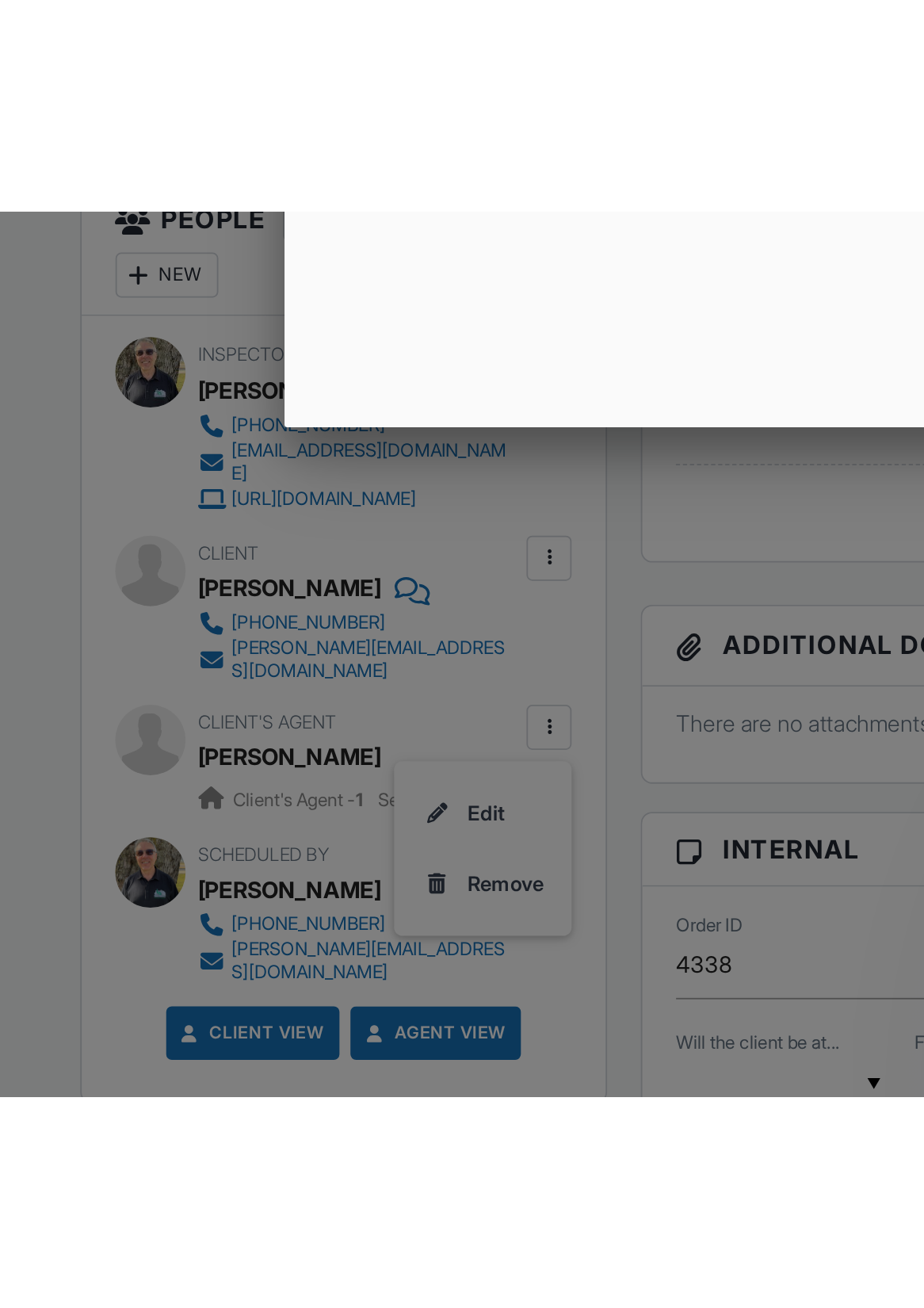
scroll to position [478, 0]
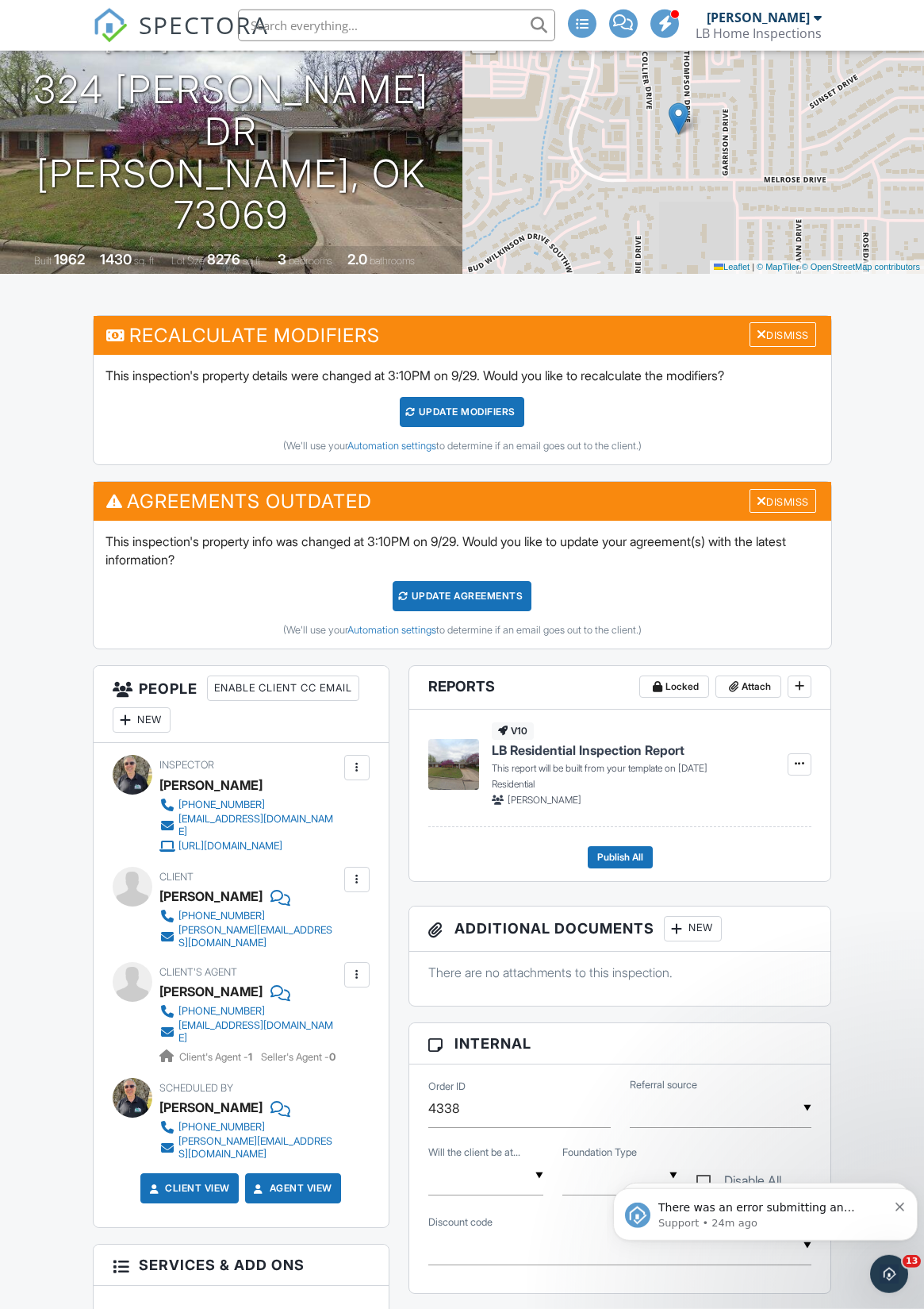
scroll to position [183, 0]
